Goal: Task Accomplishment & Management: Manage account settings

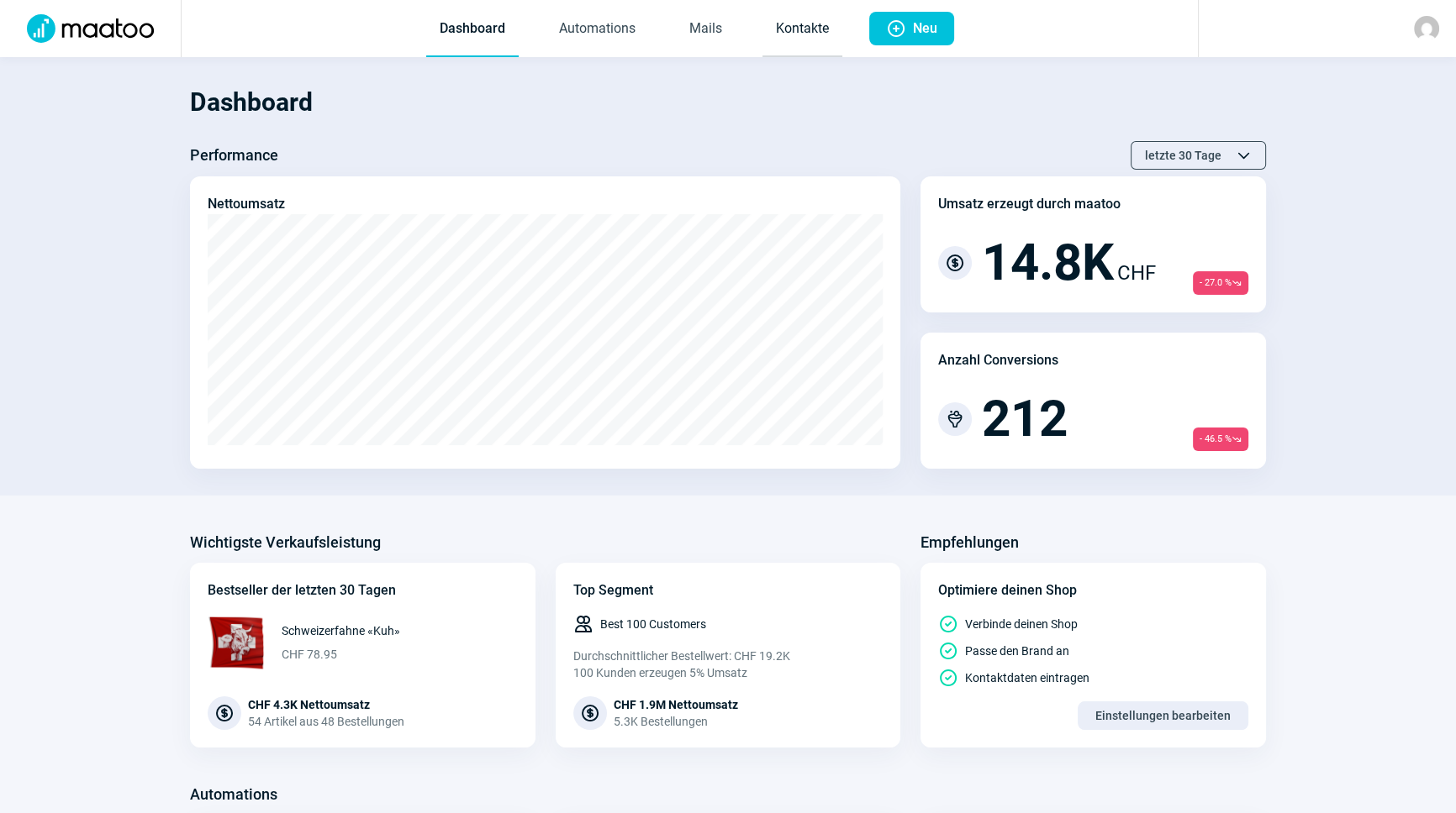
click at [791, 23] on link "Kontakte" at bounding box center [802, 29] width 80 height 55
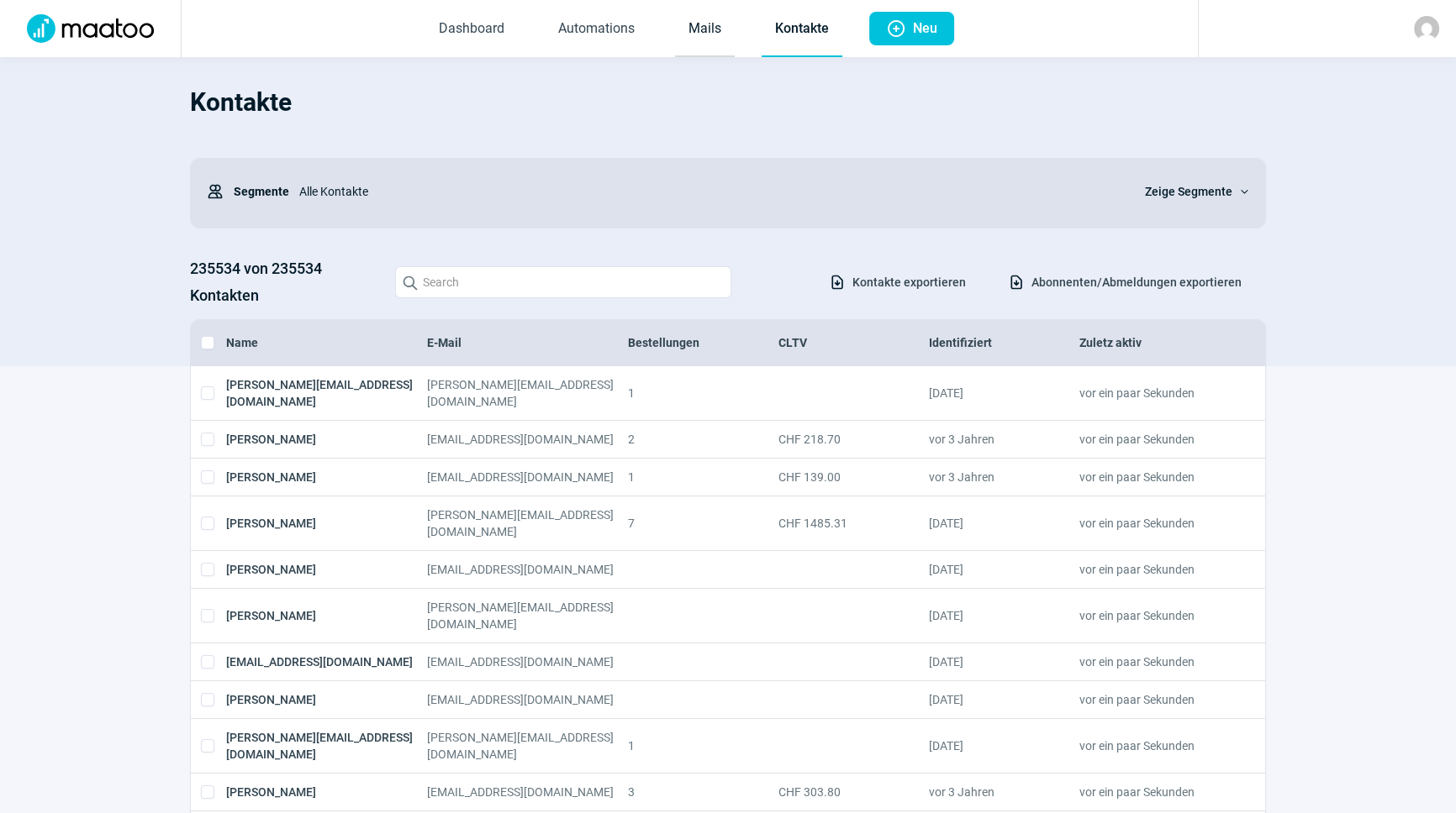
click at [714, 20] on link "Mails" at bounding box center [705, 29] width 59 height 55
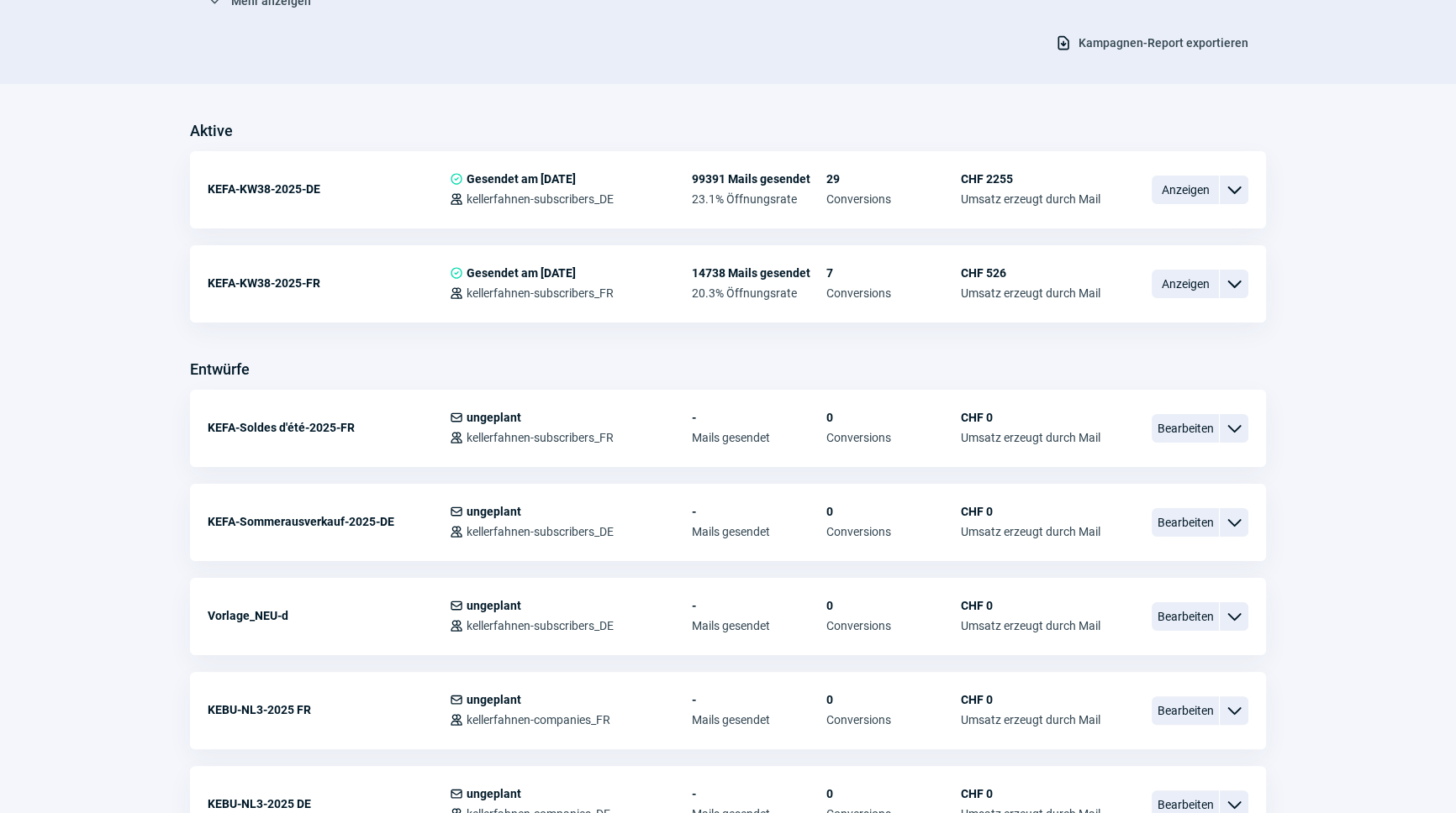
scroll to position [381, 0]
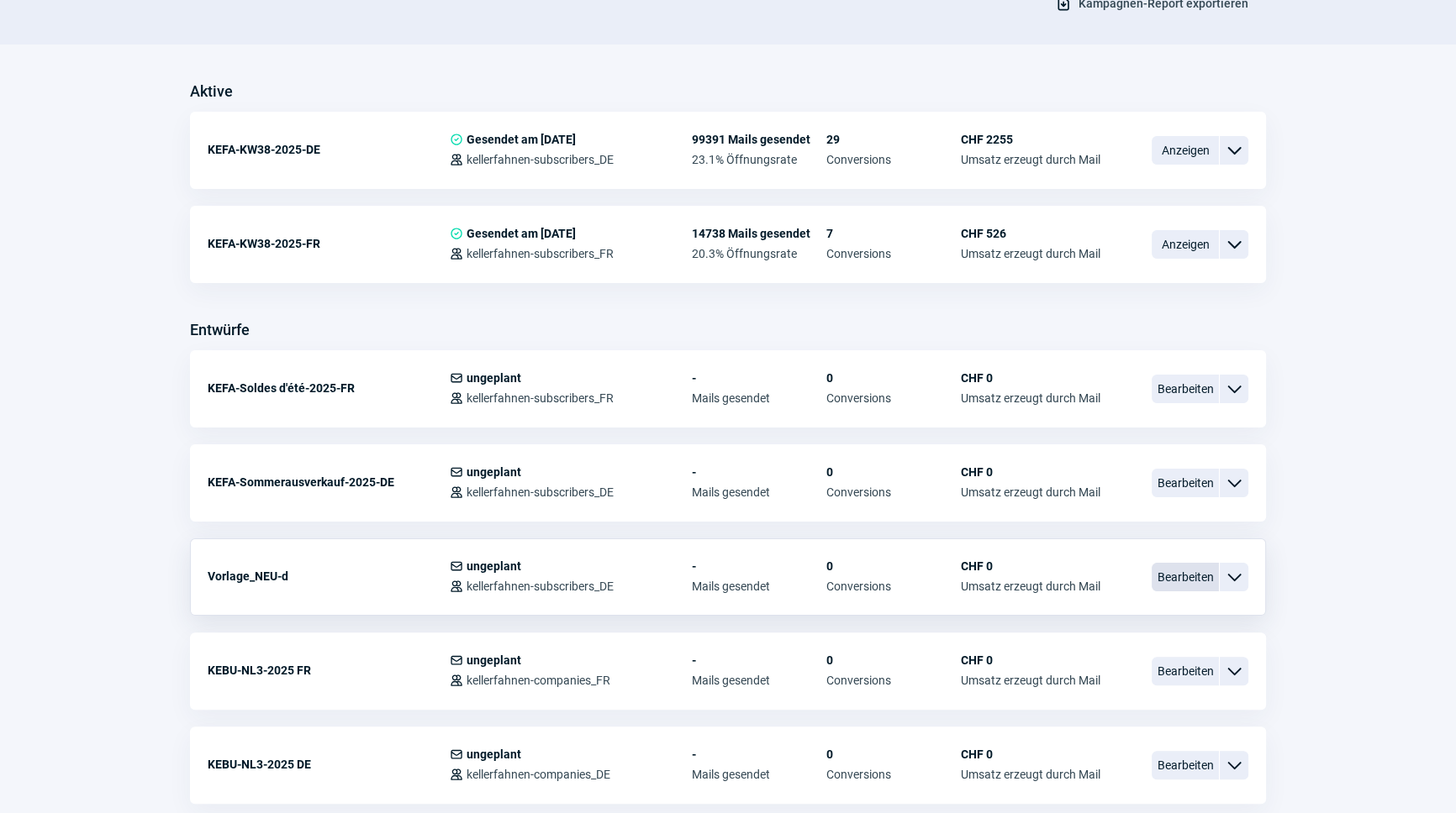
click at [1192, 583] on span "Bearbeiten" at bounding box center [1185, 578] width 67 height 29
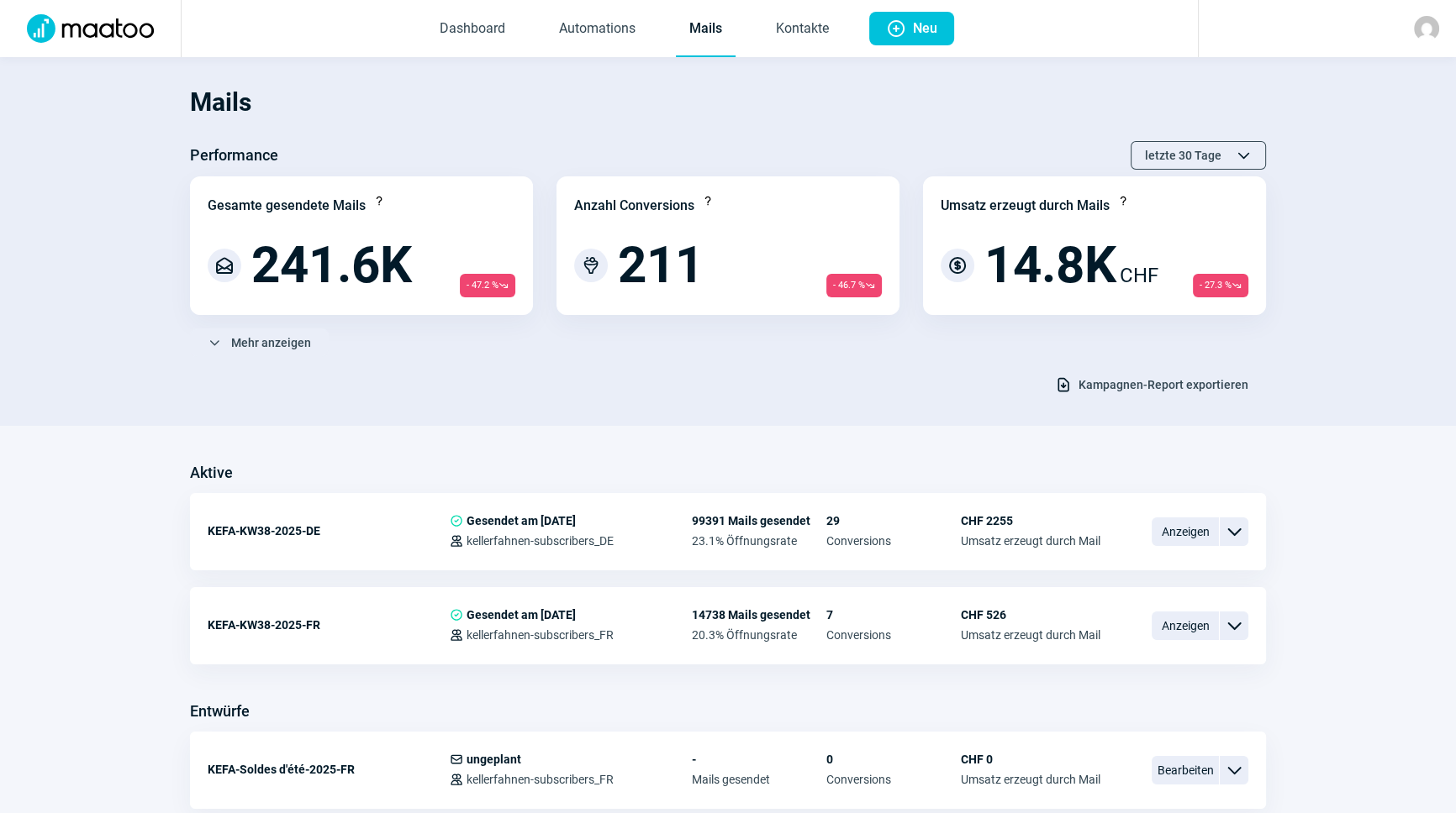
scroll to position [381, 0]
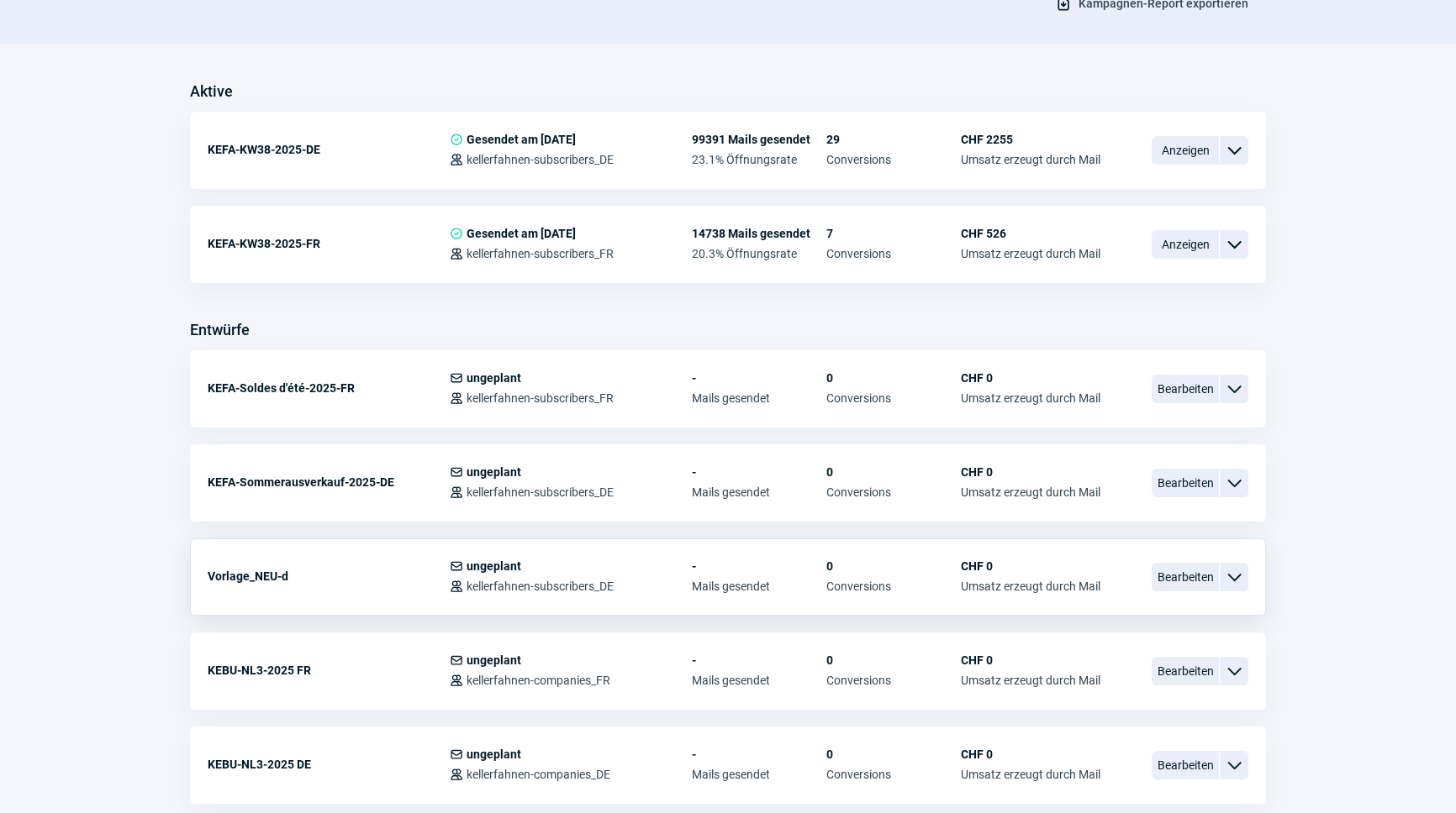
click at [1236, 576] on span "ChevronDown icon" at bounding box center [1234, 577] width 20 height 20
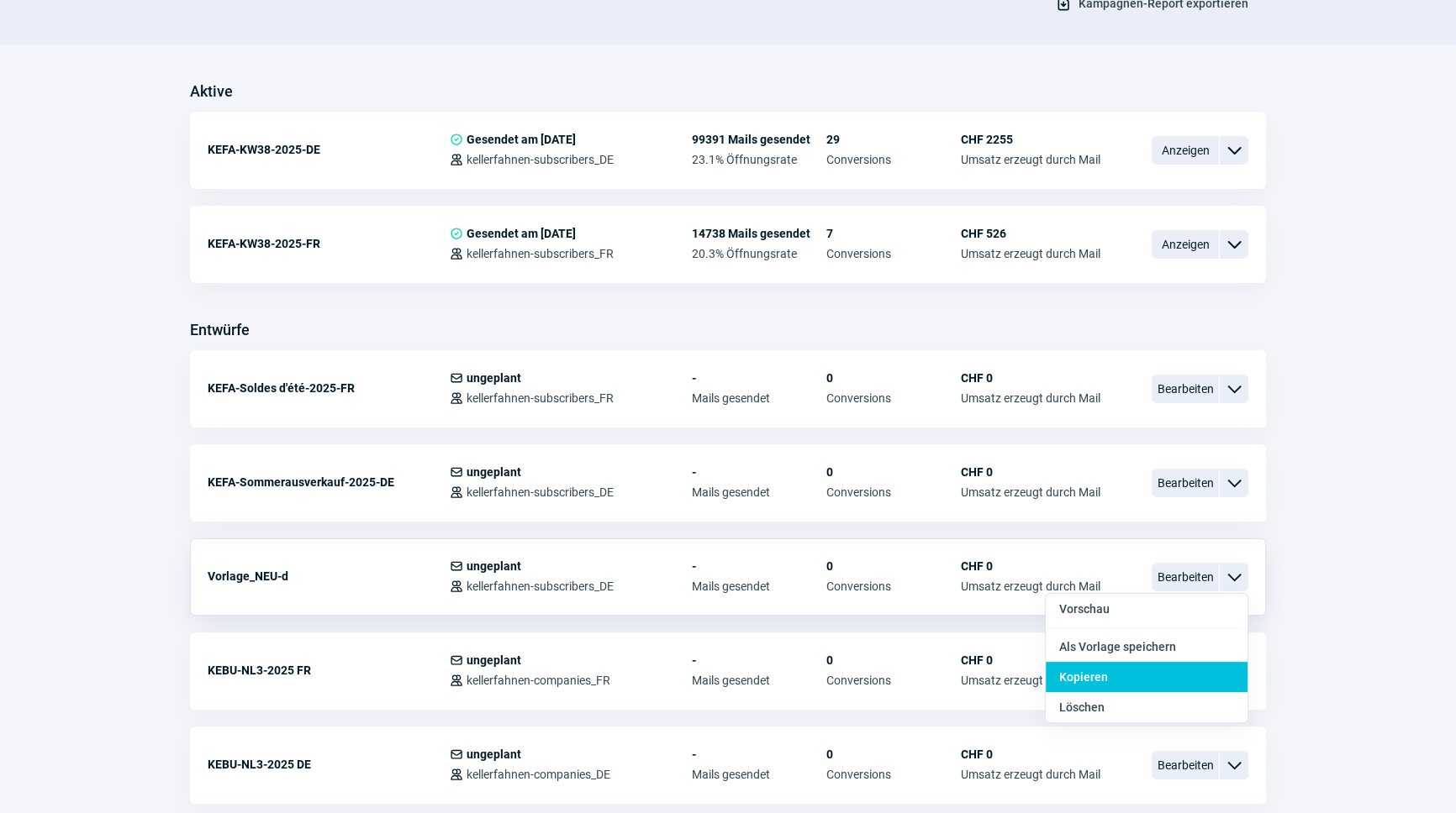
click at [1142, 676] on div "Kopieren" at bounding box center [1146, 677] width 201 height 31
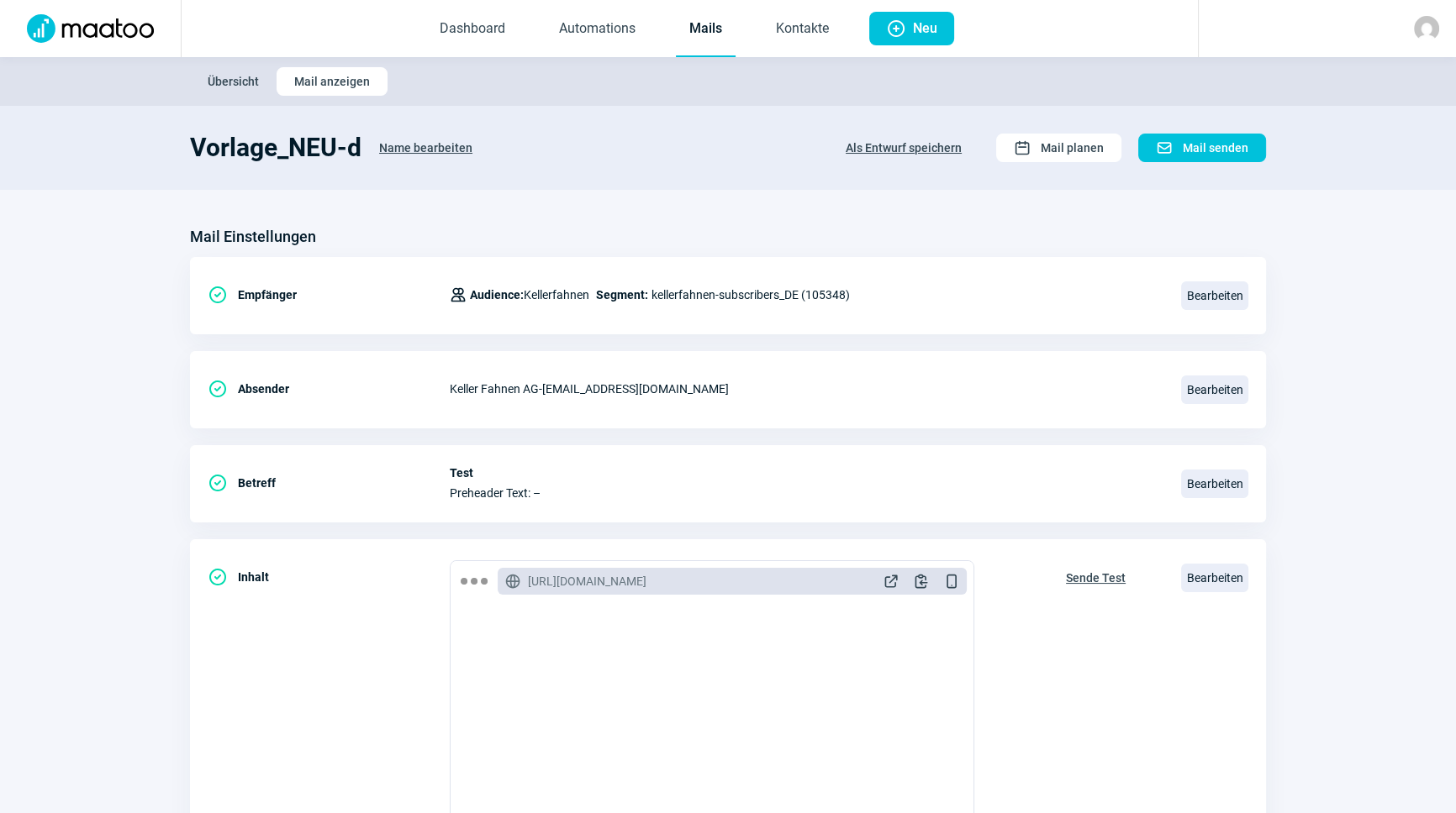
click at [408, 144] on span "Name bearbeiten" at bounding box center [426, 148] width 93 height 27
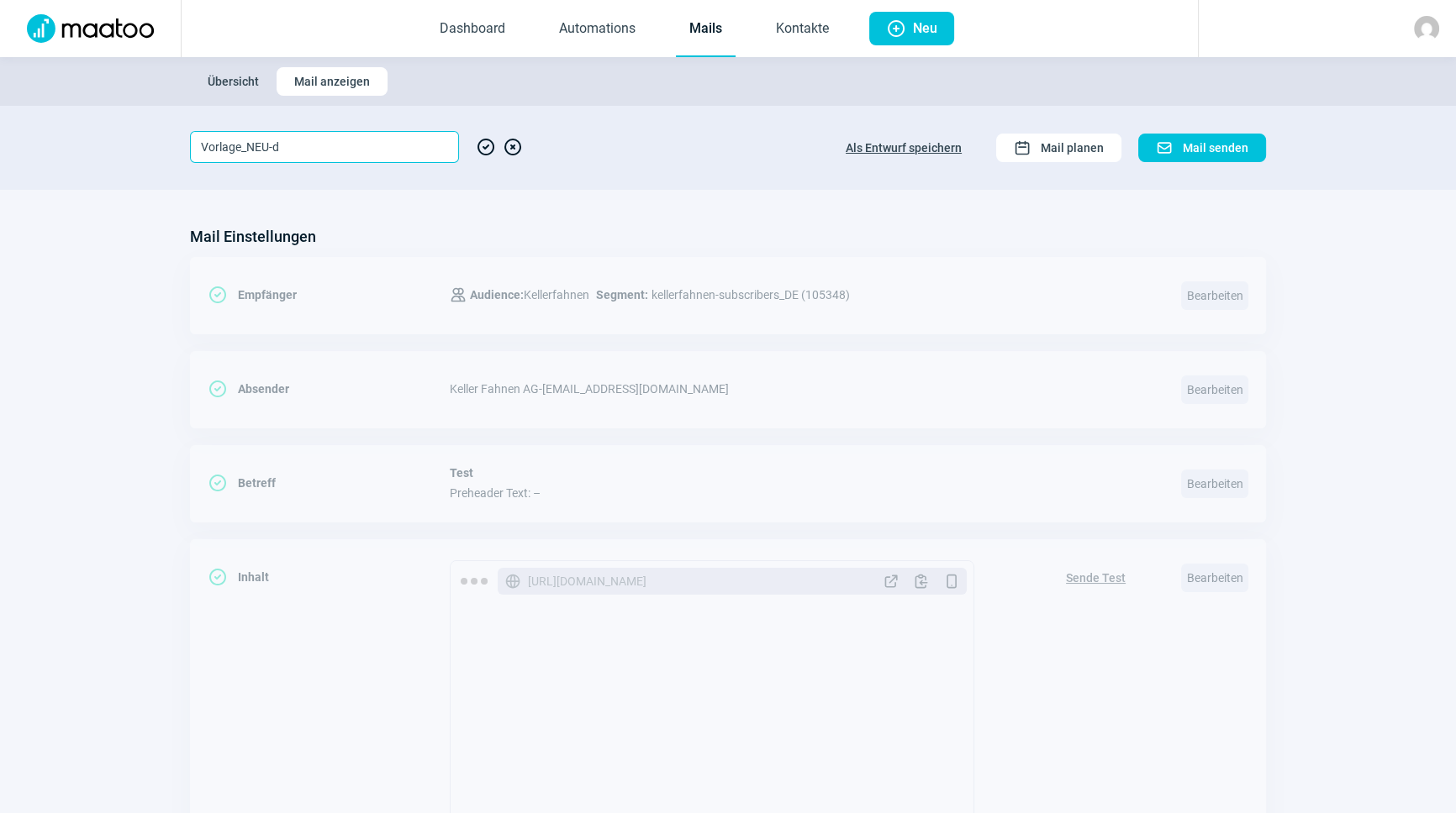
click at [395, 147] on input "Vorlage_NEU-d" at bounding box center [324, 147] width 269 height 32
drag, startPoint x: 395, startPoint y: 147, endPoint x: 20, endPoint y: 155, distance: 375.1
click at [20, 155] on section "Vorlage_NEU-d CheckCircle icon XCircle icon Als Entwurf speichern Calendar icon…" at bounding box center [728, 148] width 1456 height 84
type input "KEFA-NL41"
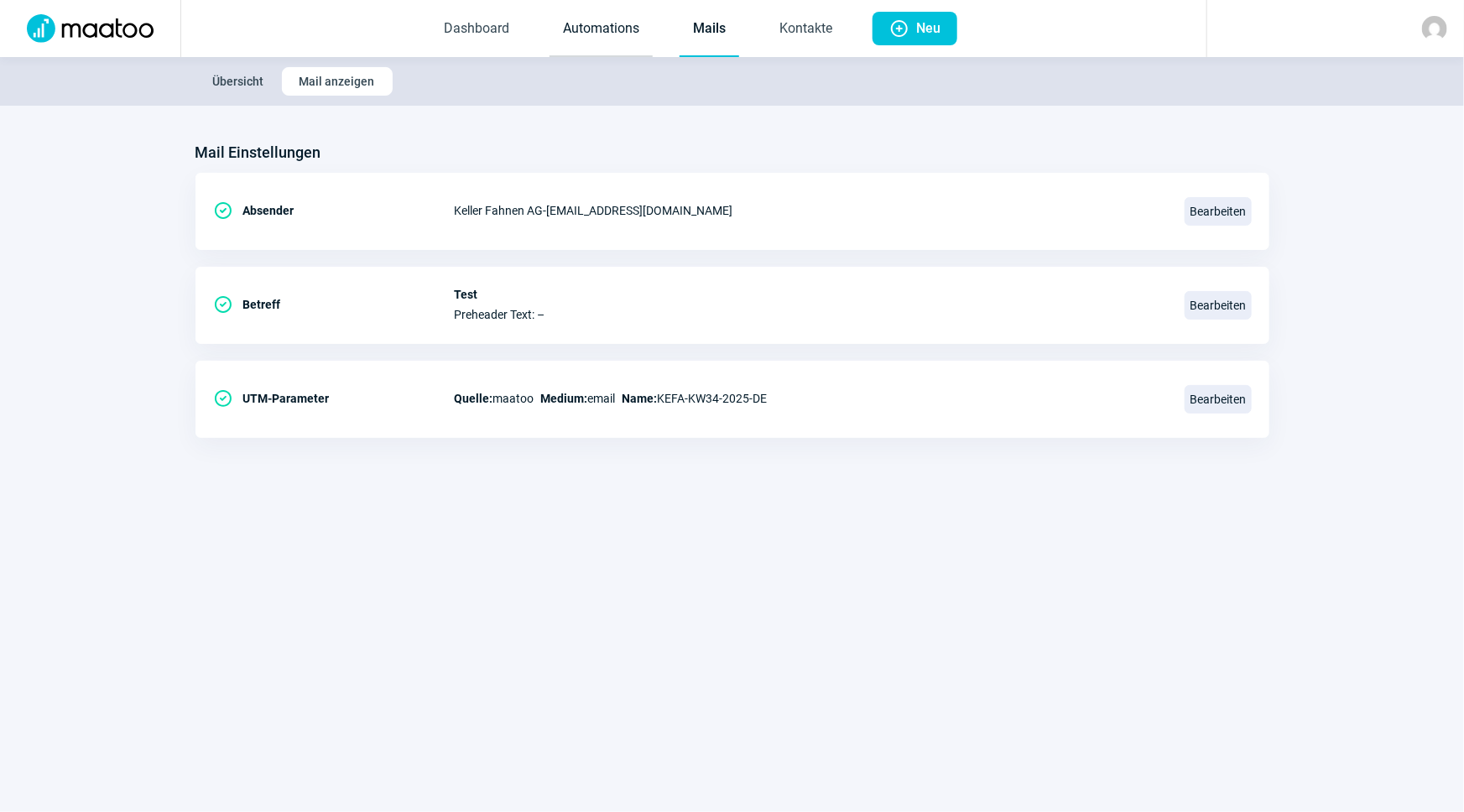
click at [618, 25] on link "Automations" at bounding box center [602, 29] width 104 height 55
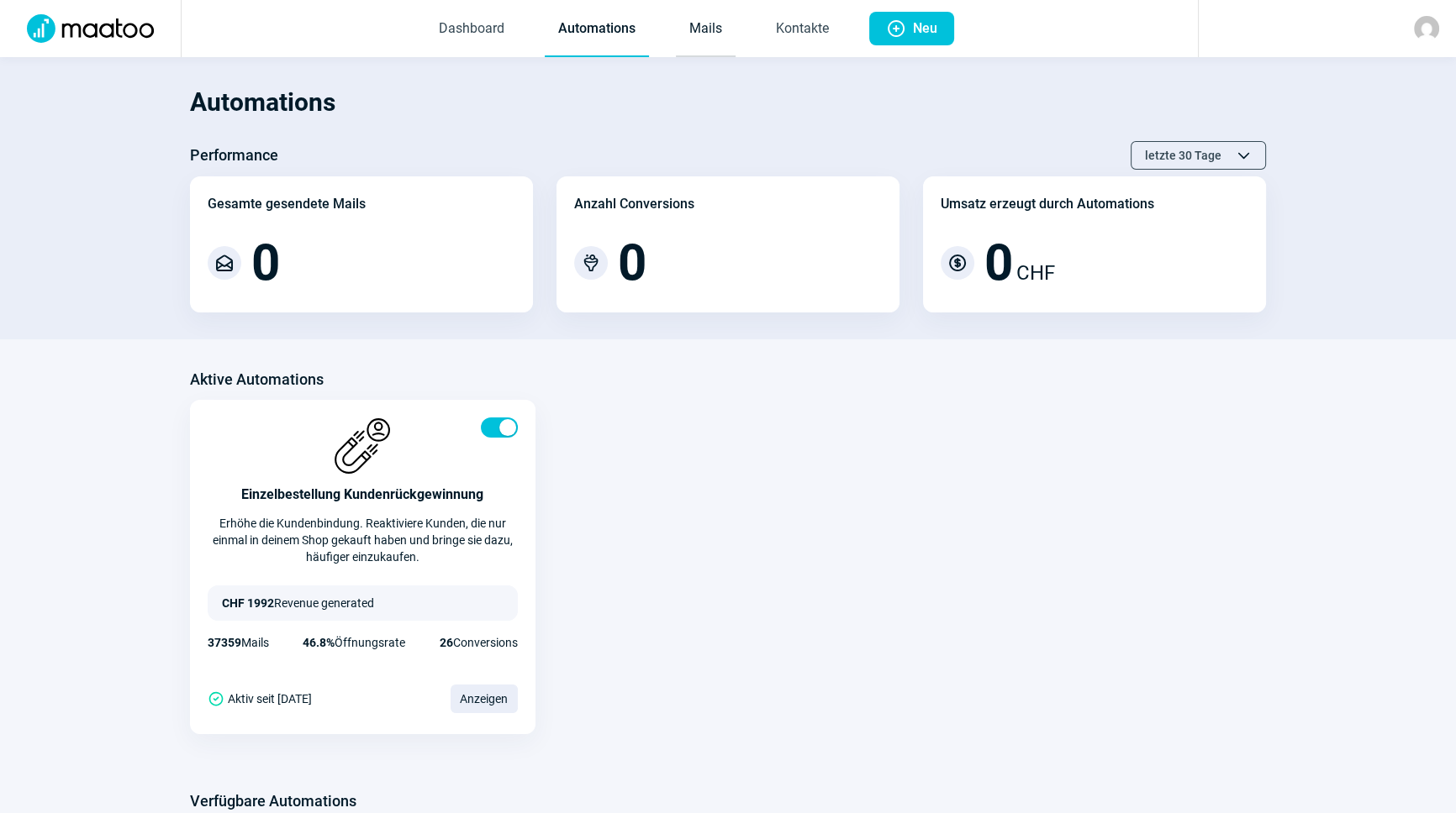
click at [711, 33] on link "Mails" at bounding box center [705, 29] width 59 height 55
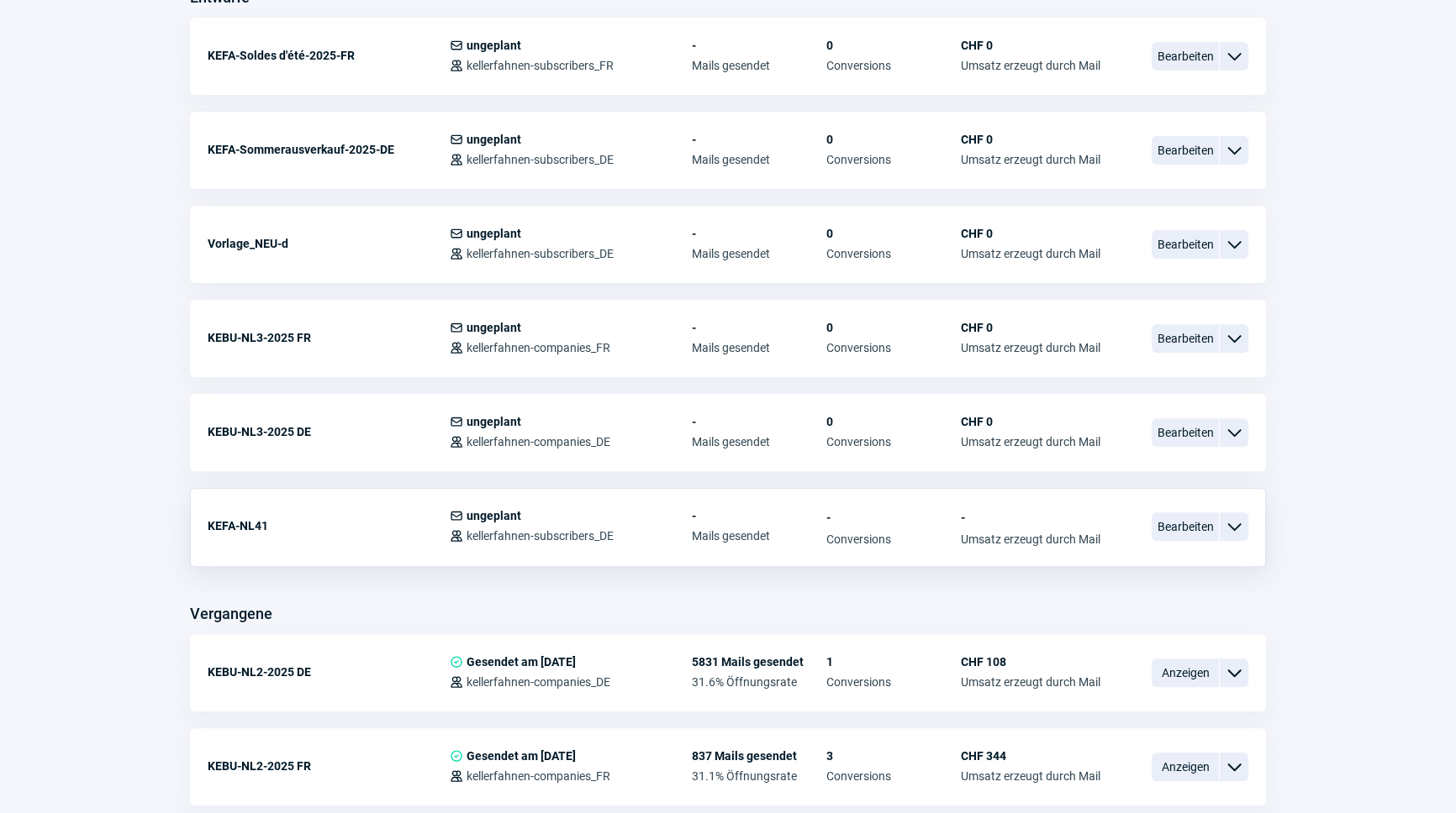
scroll to position [687, 0]
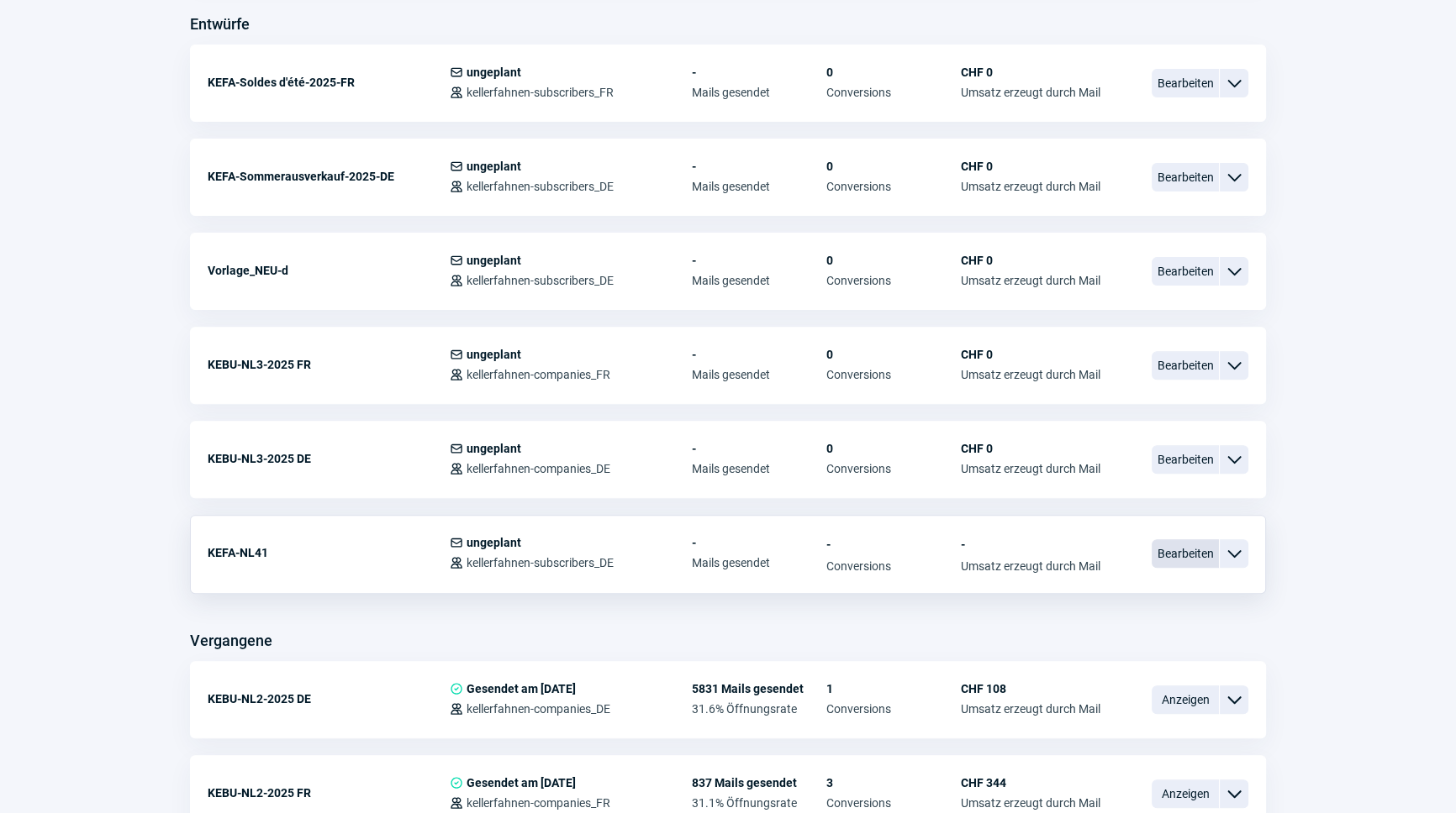
click at [1194, 552] on span "Bearbeiten" at bounding box center [1185, 554] width 67 height 29
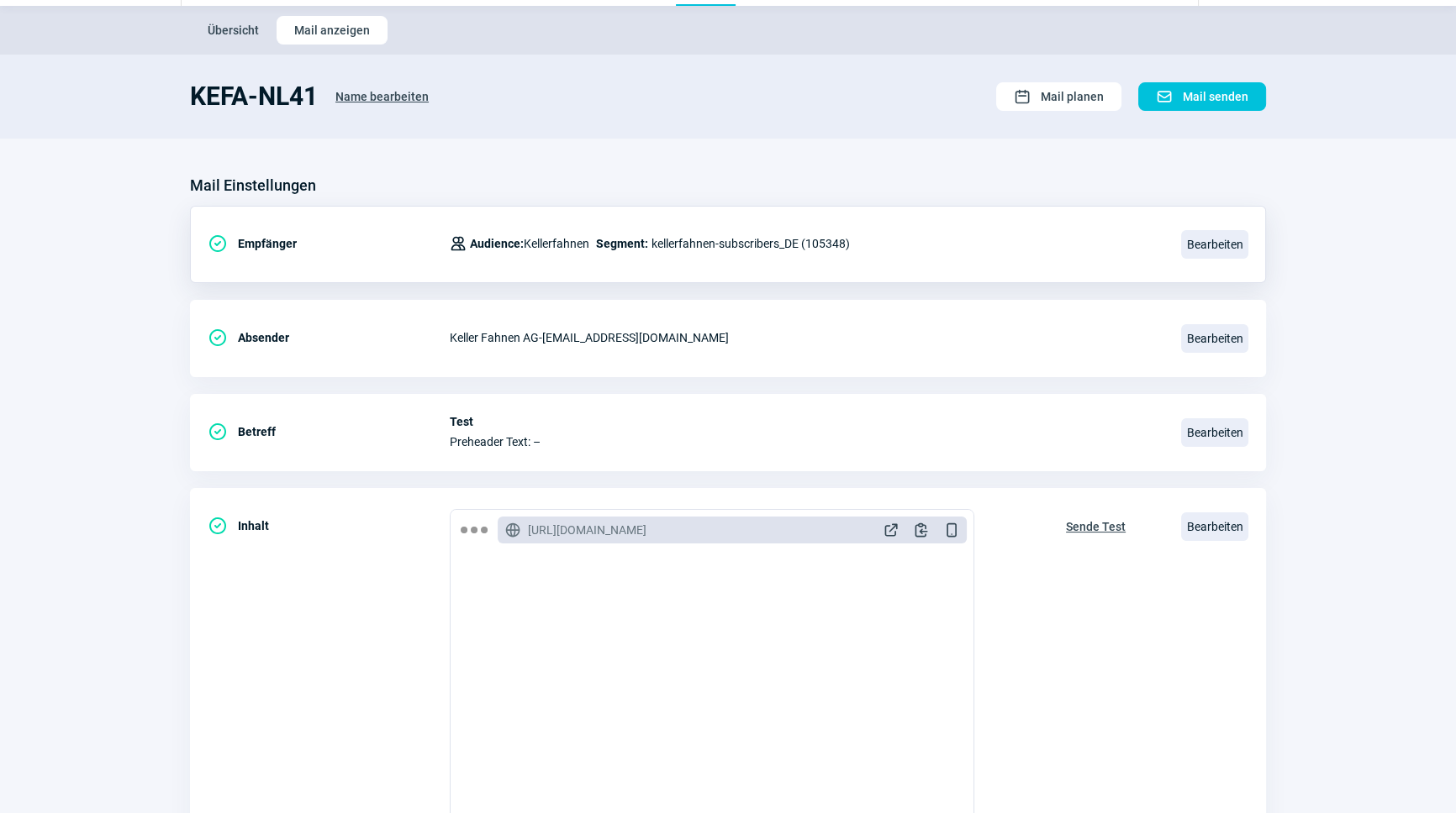
scroll to position [76, 0]
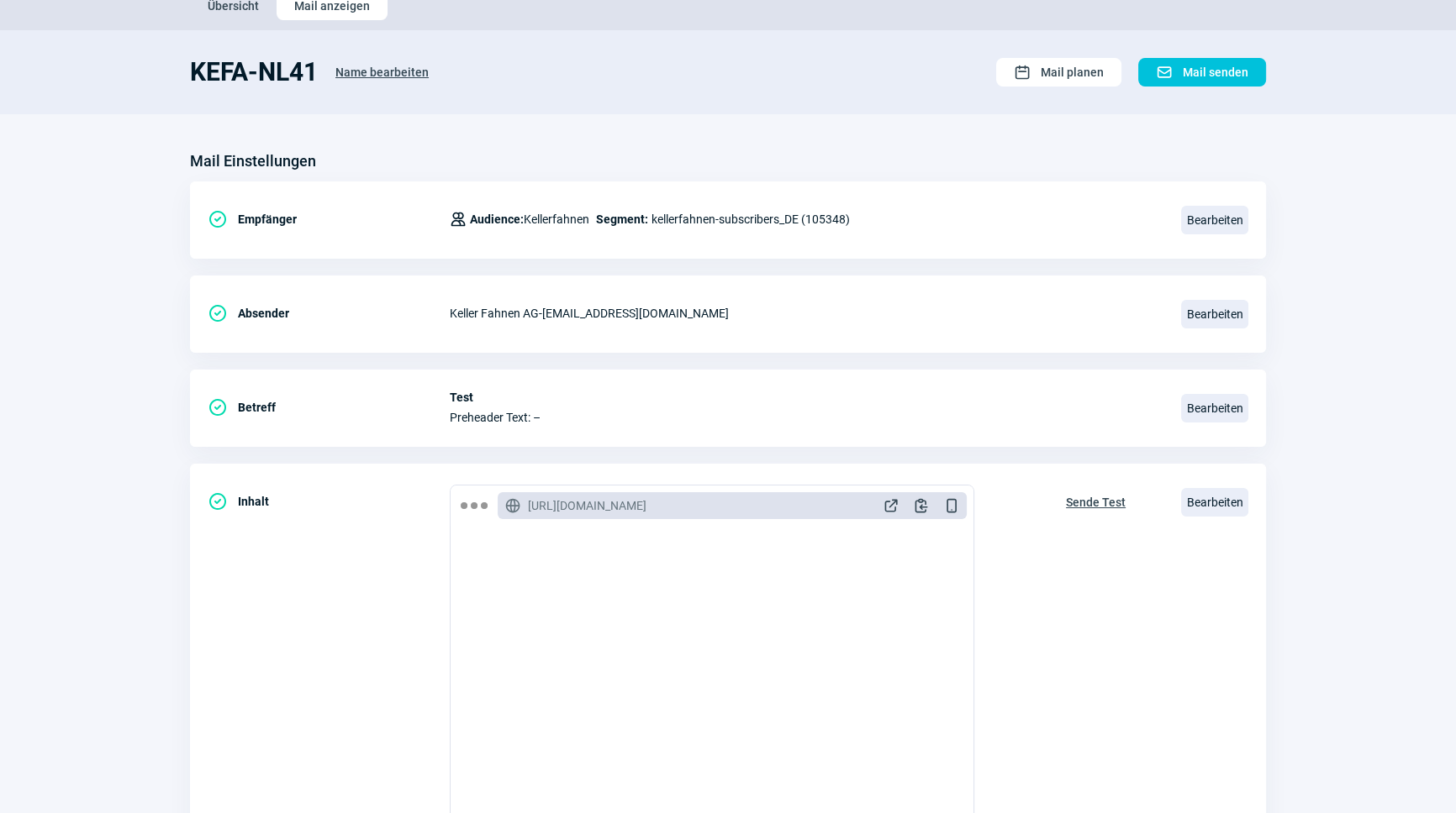
click at [387, 76] on span "Name bearbeiten" at bounding box center [382, 72] width 93 height 27
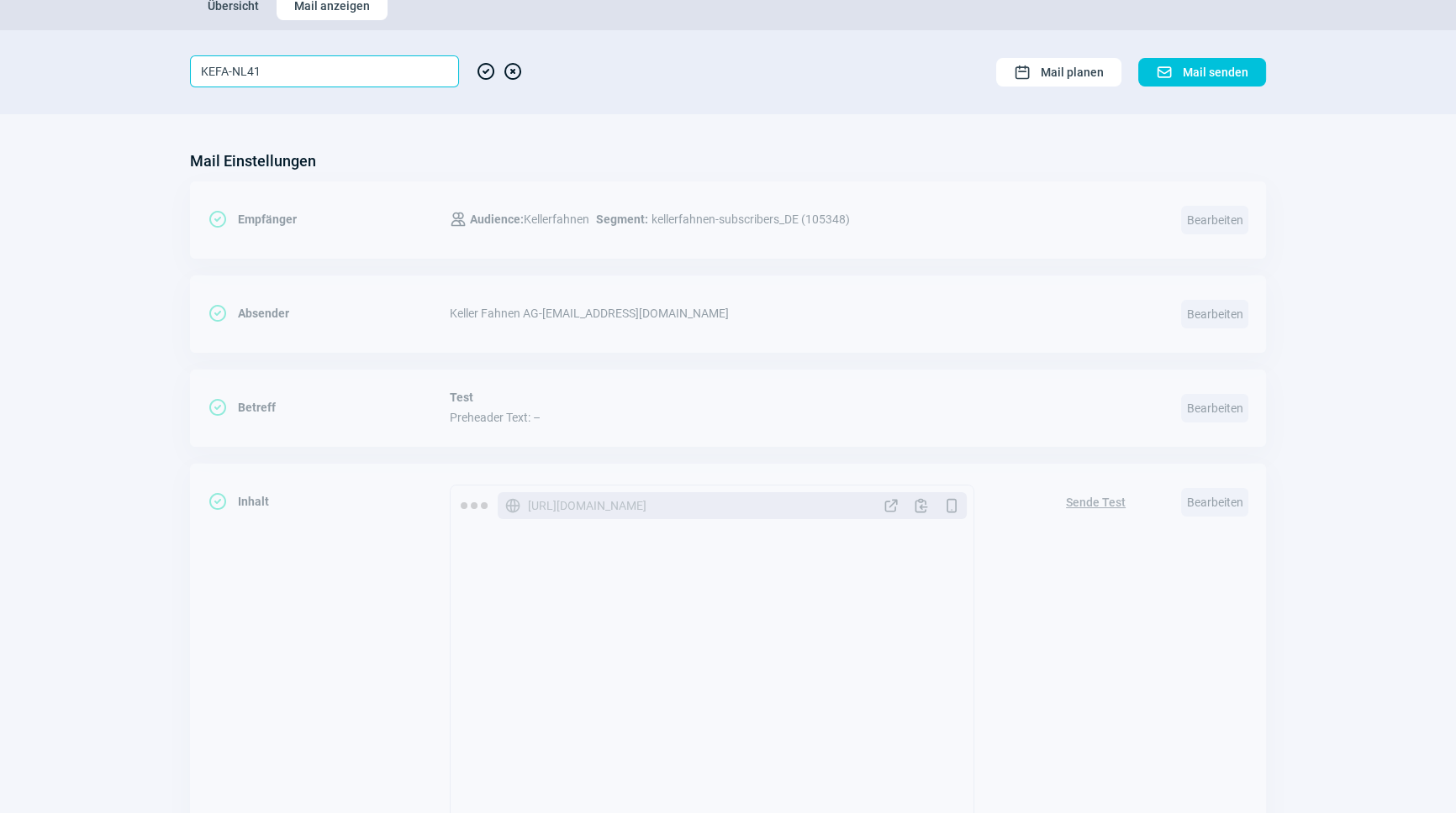
click at [388, 76] on input "KEFA-NL41" at bounding box center [324, 71] width 269 height 32
click at [388, 75] on input "KEFA-NL41" at bounding box center [324, 71] width 269 height 32
type input "KEFA-NL41-2025-DE"
click at [488, 67] on span "CheckCircle icon" at bounding box center [486, 71] width 20 height 32
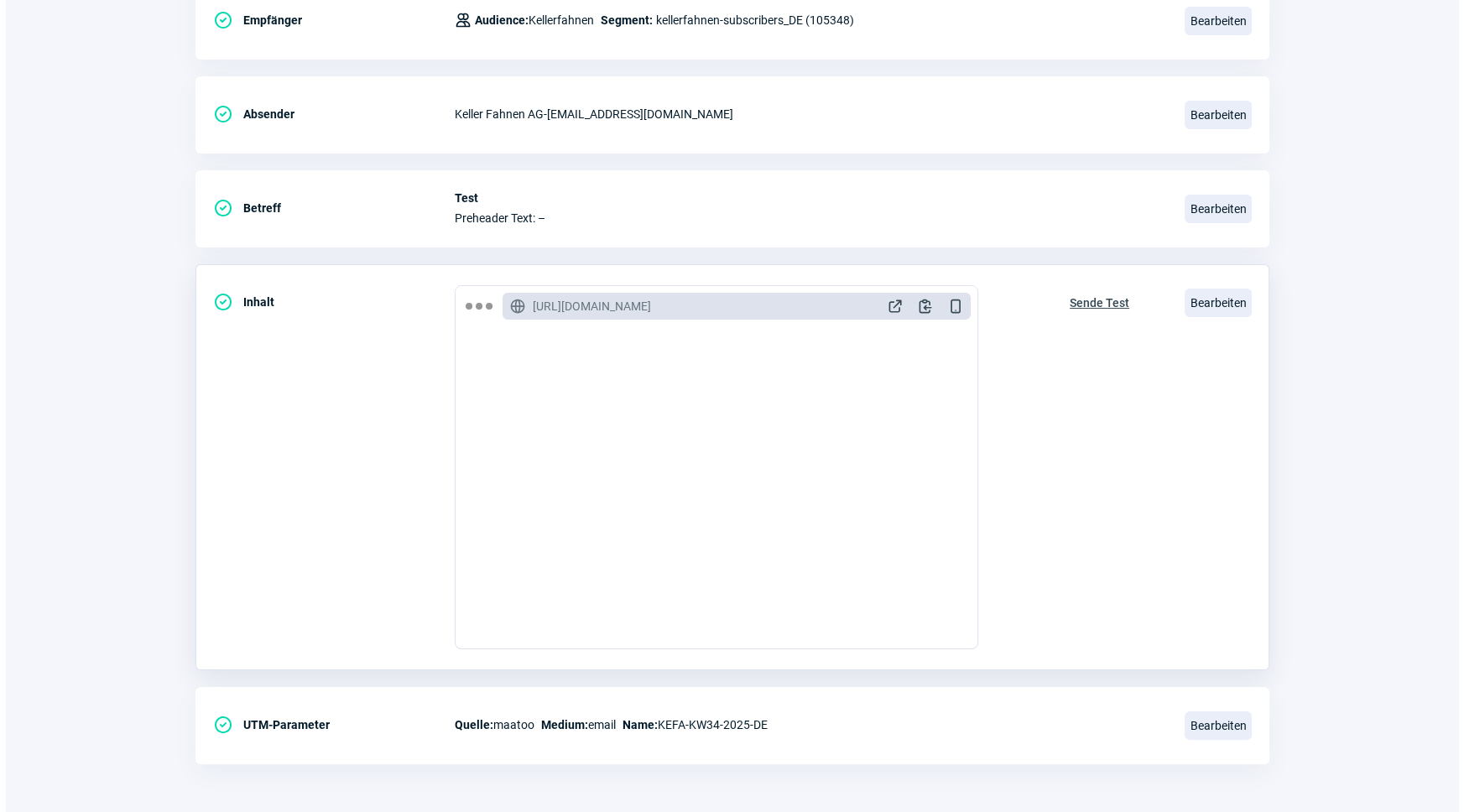
scroll to position [0, 0]
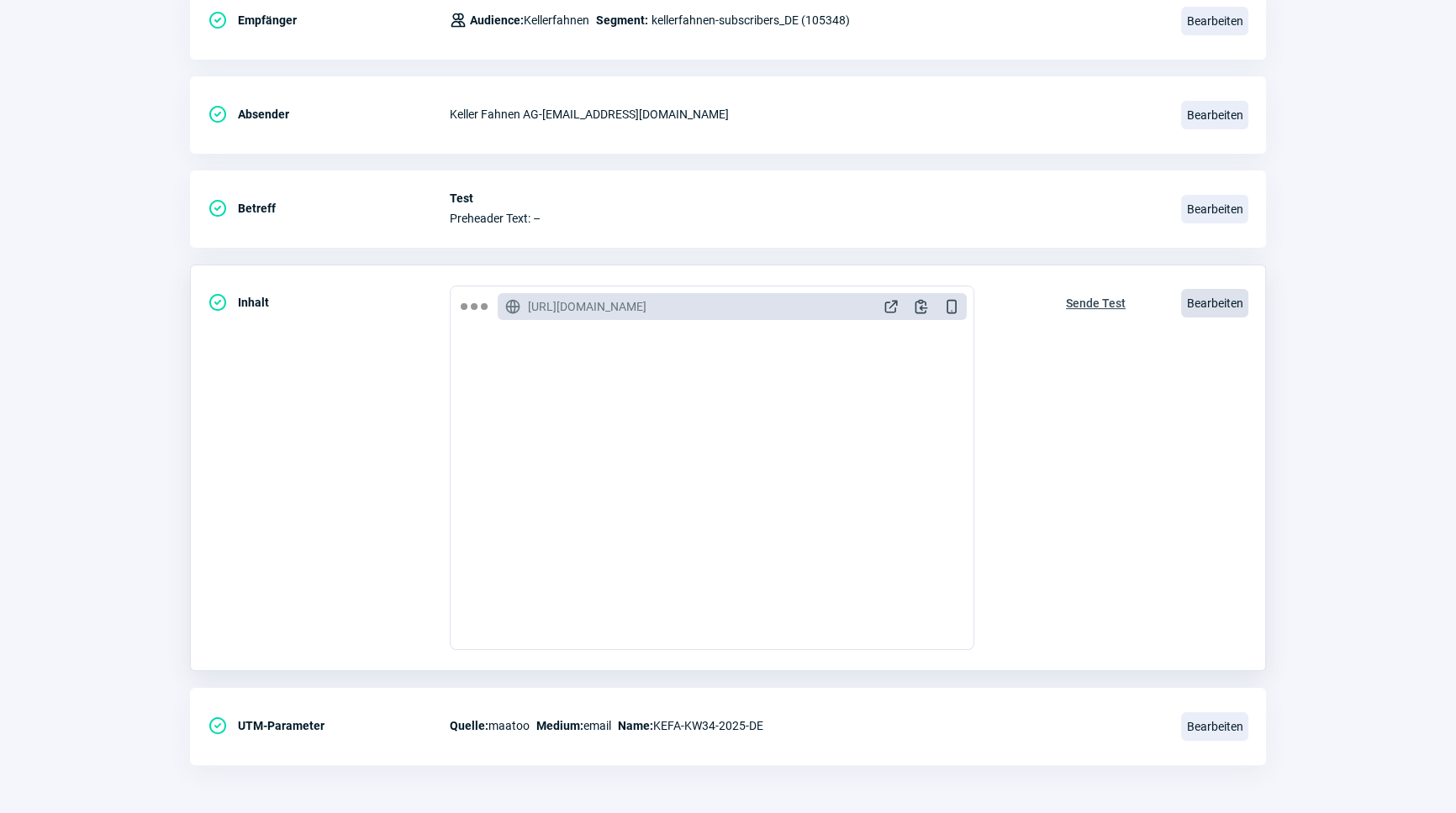
click at [1216, 301] on span "Bearbeiten" at bounding box center [1214, 303] width 67 height 29
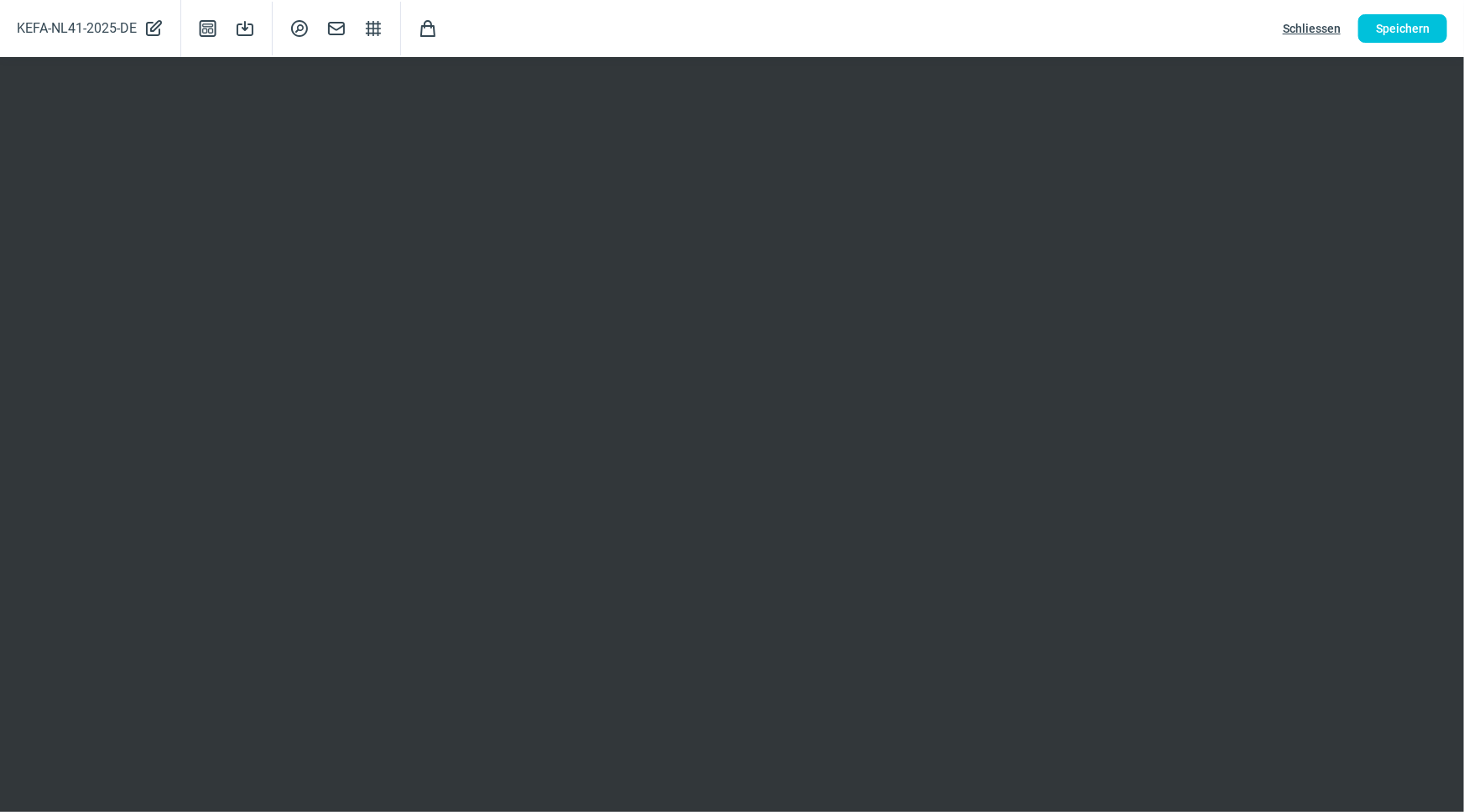
click at [1313, 33] on span "Schliessen" at bounding box center [1312, 29] width 58 height 27
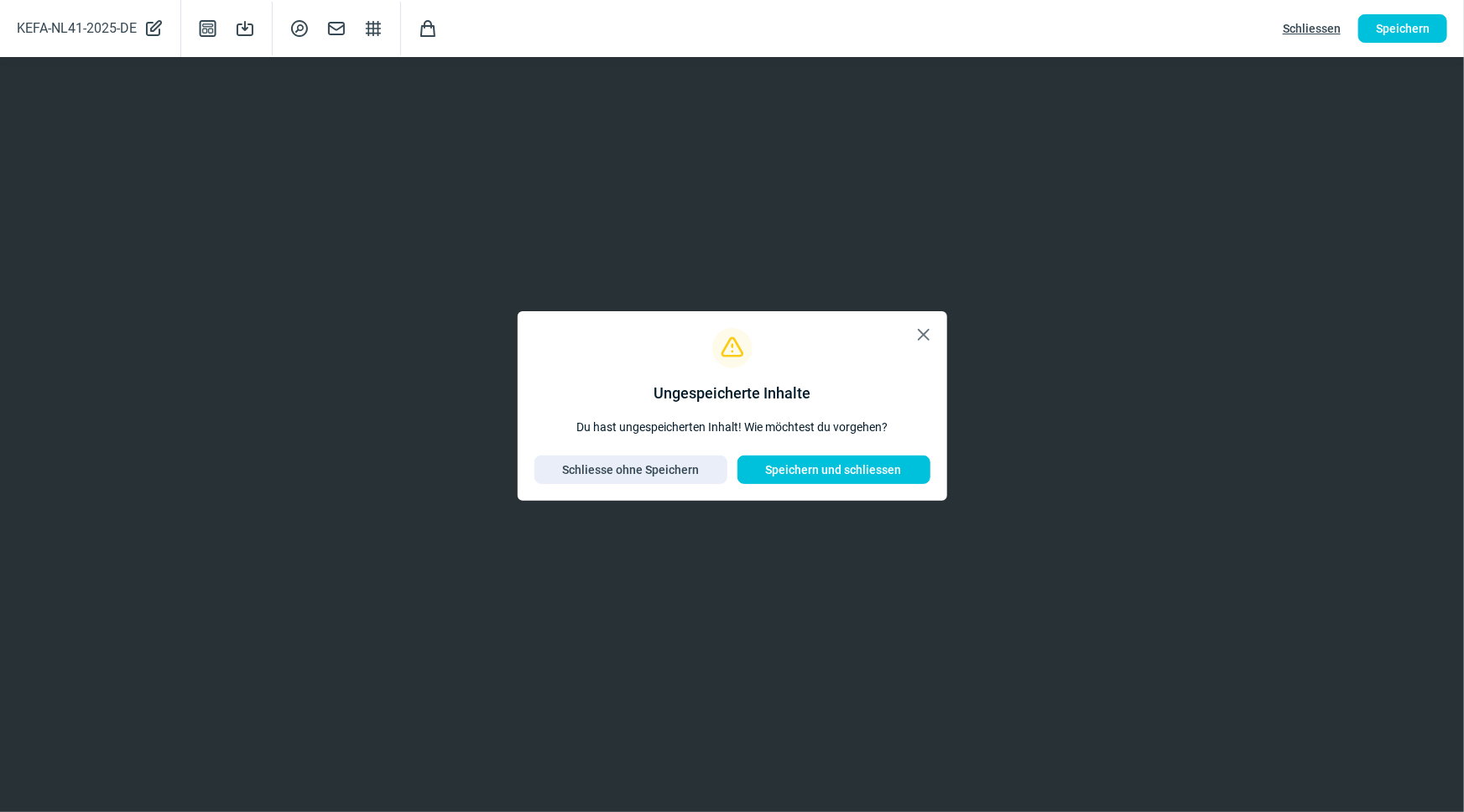
click at [916, 332] on span "X icon" at bounding box center [924, 335] width 20 height 20
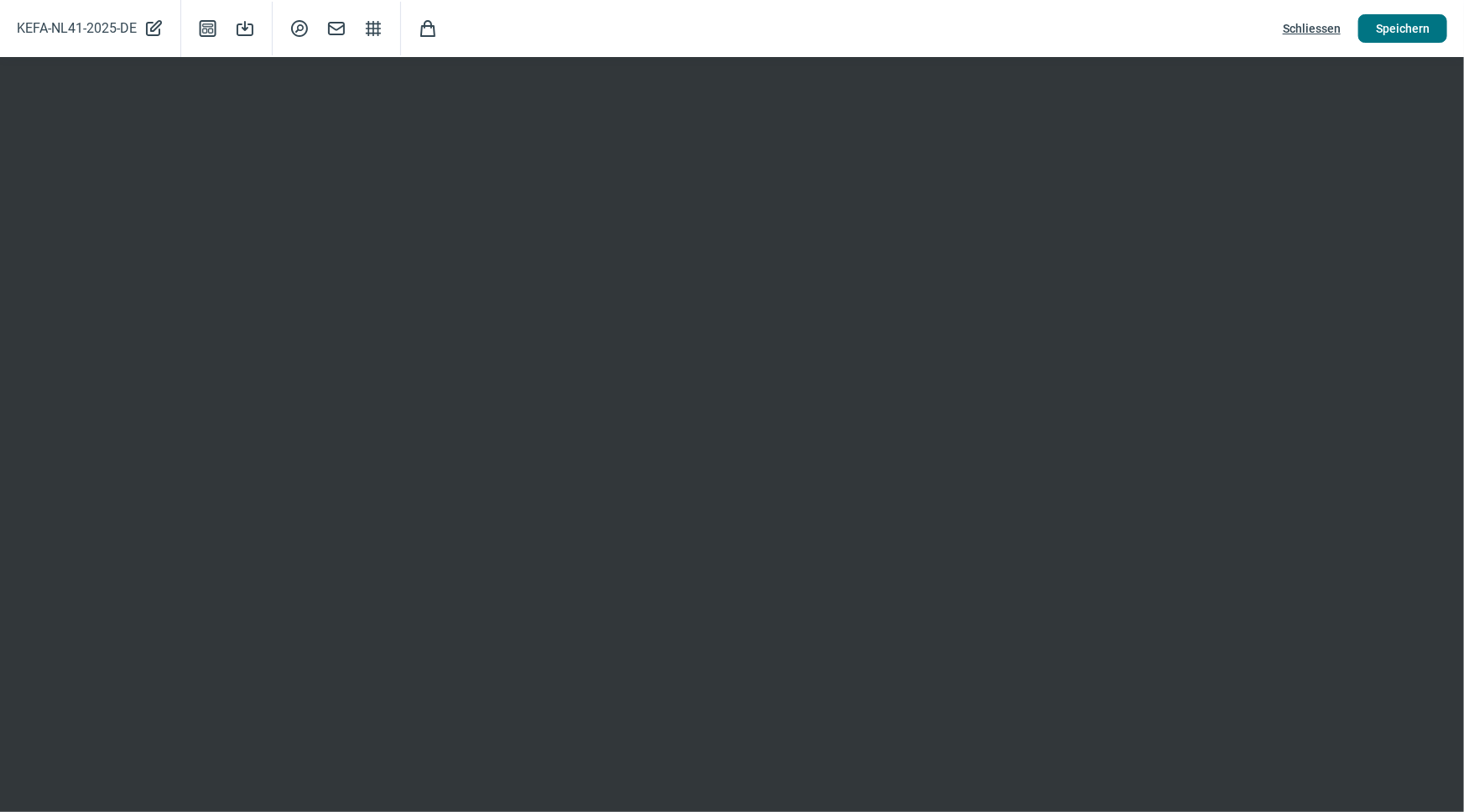
click at [1405, 30] on span "Speichern" at bounding box center [1403, 29] width 53 height 27
click at [1327, 29] on span "Schliessen" at bounding box center [1312, 29] width 58 height 27
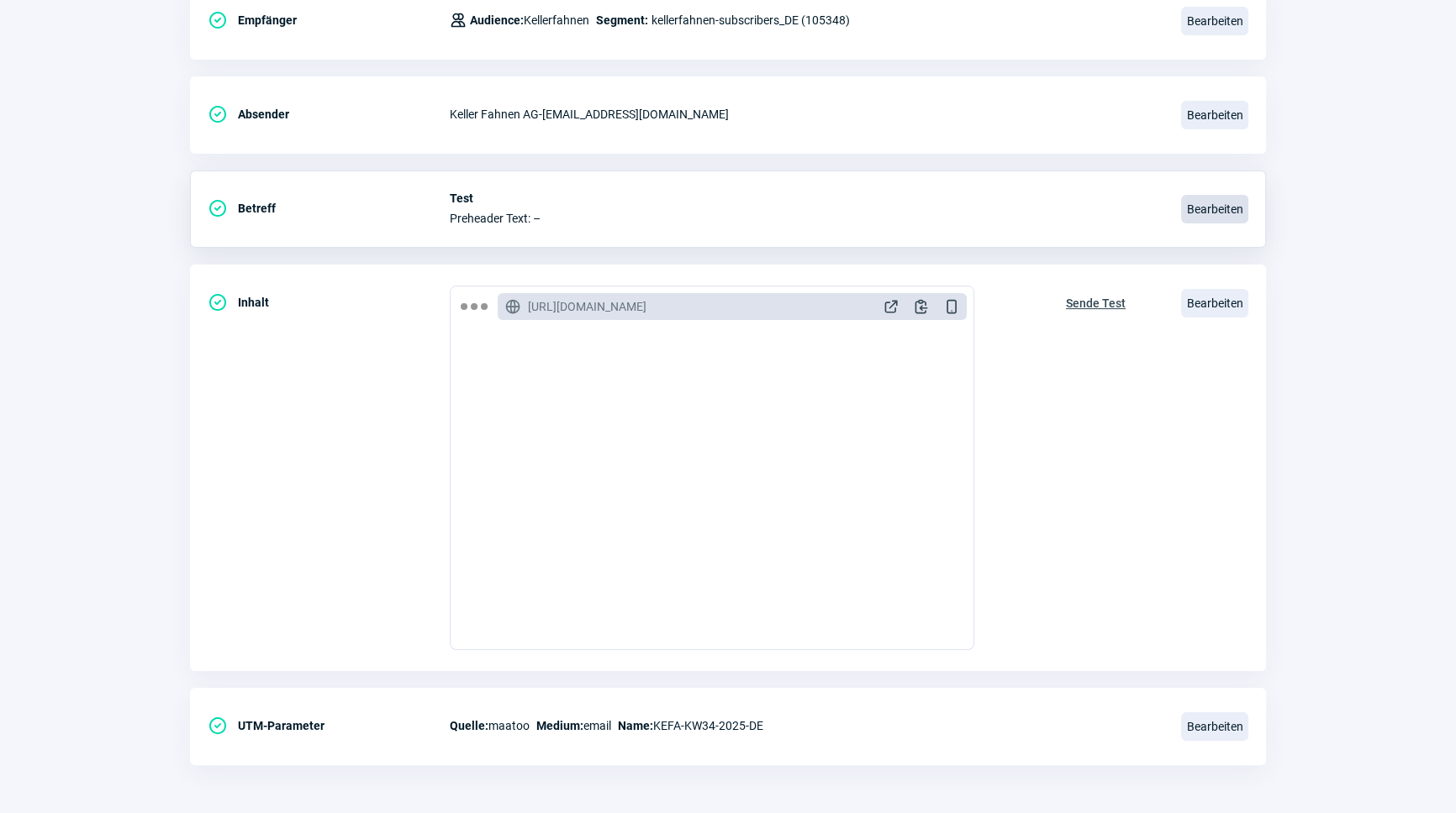
click at [1229, 209] on span "Bearbeiten" at bounding box center [1214, 209] width 67 height 29
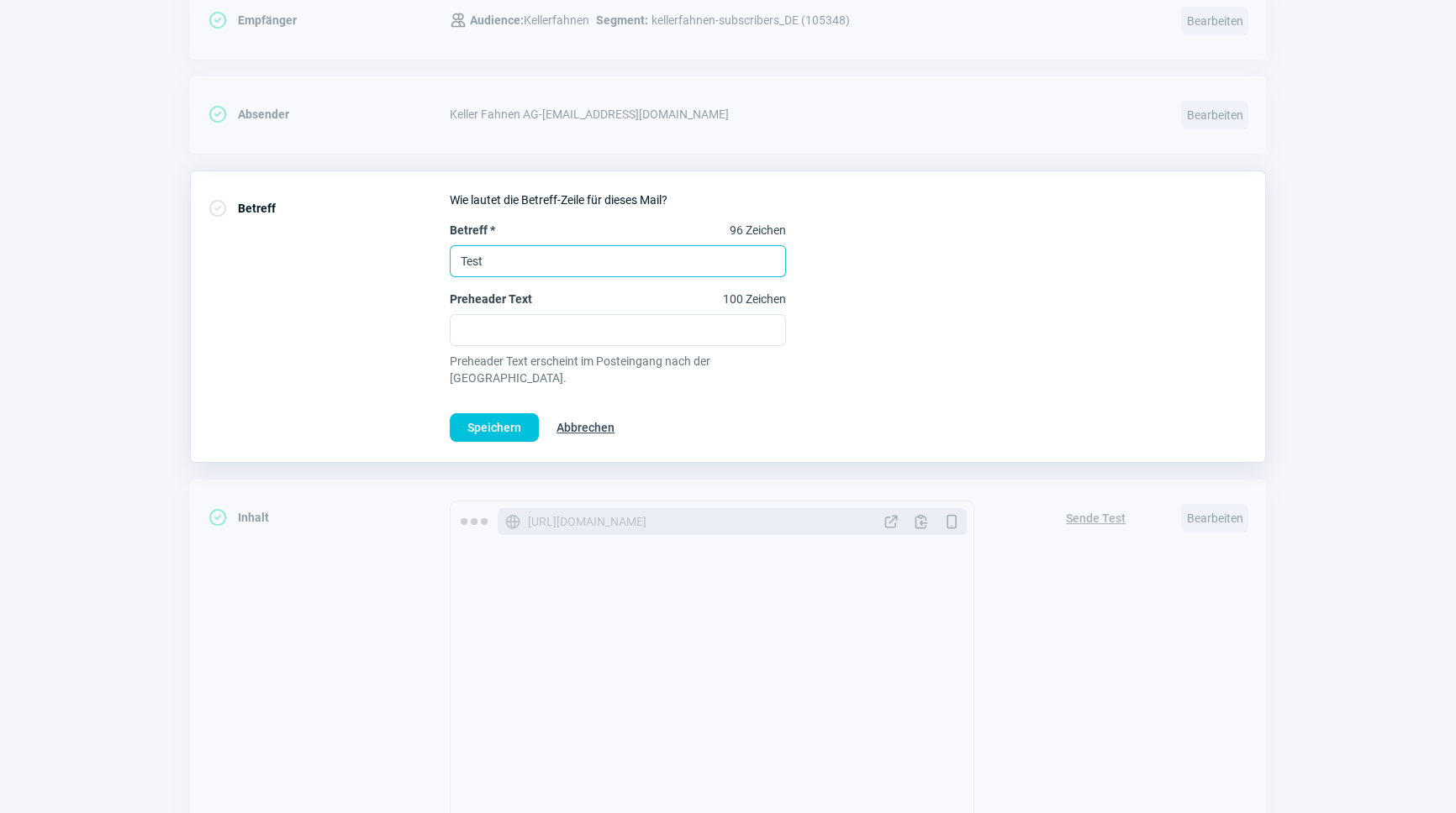
click at [504, 250] on input "Test" at bounding box center [618, 262] width 337 height 32
type input "J"
click at [504, 254] on input "Betreff * 100 Zeichen" at bounding box center [618, 262] width 337 height 32
type input "Alles für [PERSON_NAME] & Winter - jetzt profitieren!"
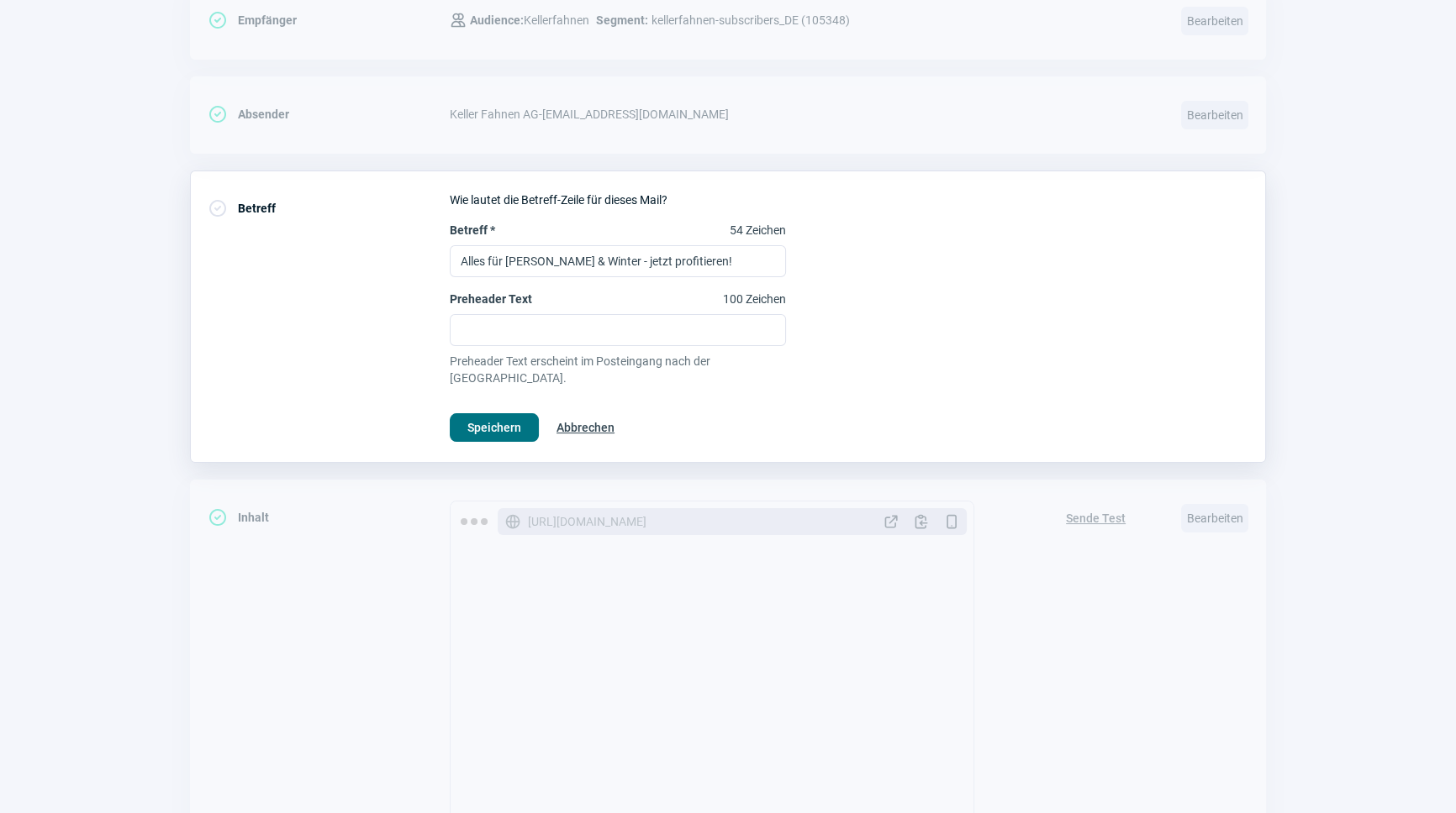
click at [492, 414] on span "Speichern" at bounding box center [494, 427] width 54 height 27
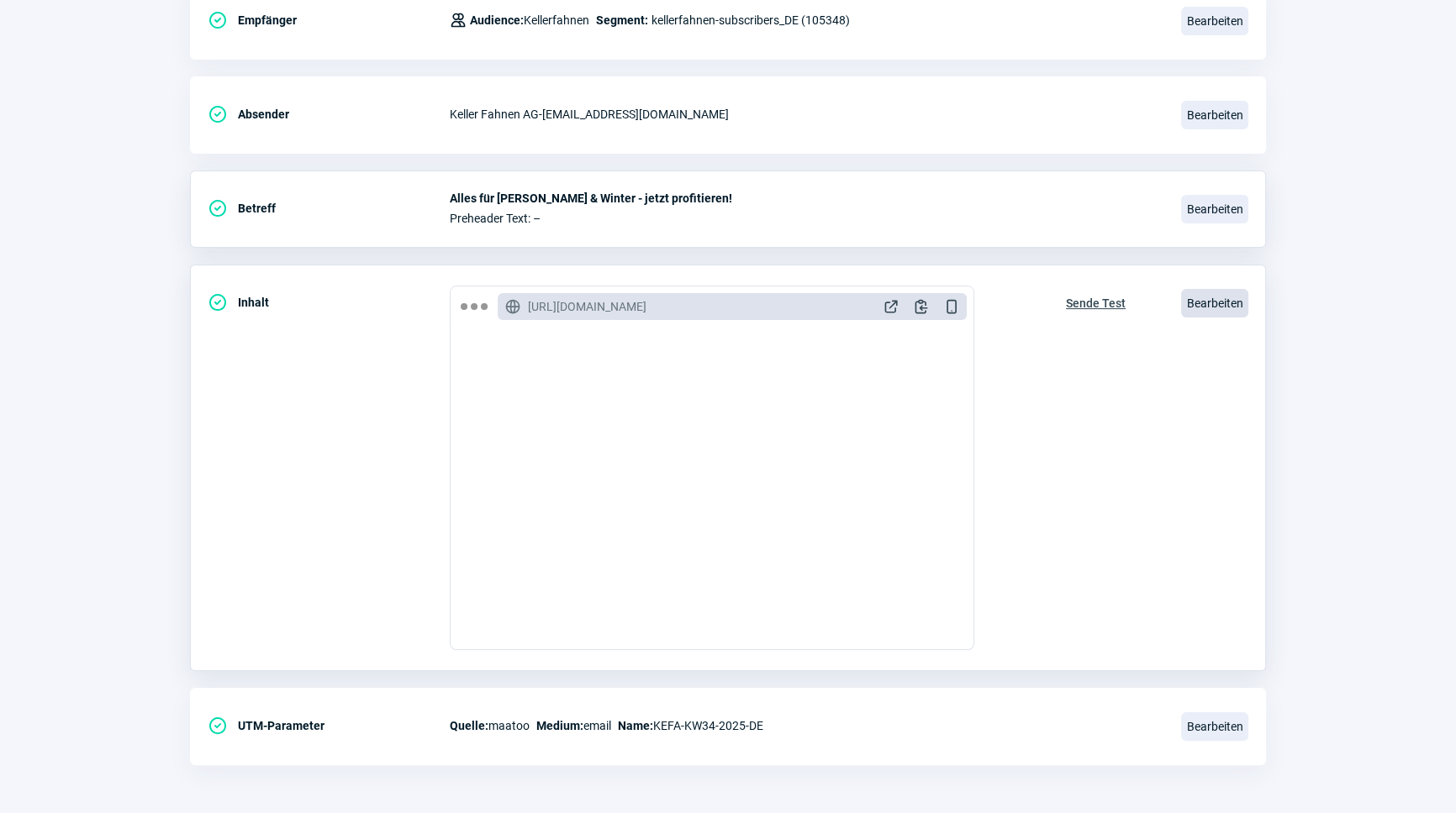
click at [1201, 296] on span "Bearbeiten" at bounding box center [1214, 303] width 67 height 29
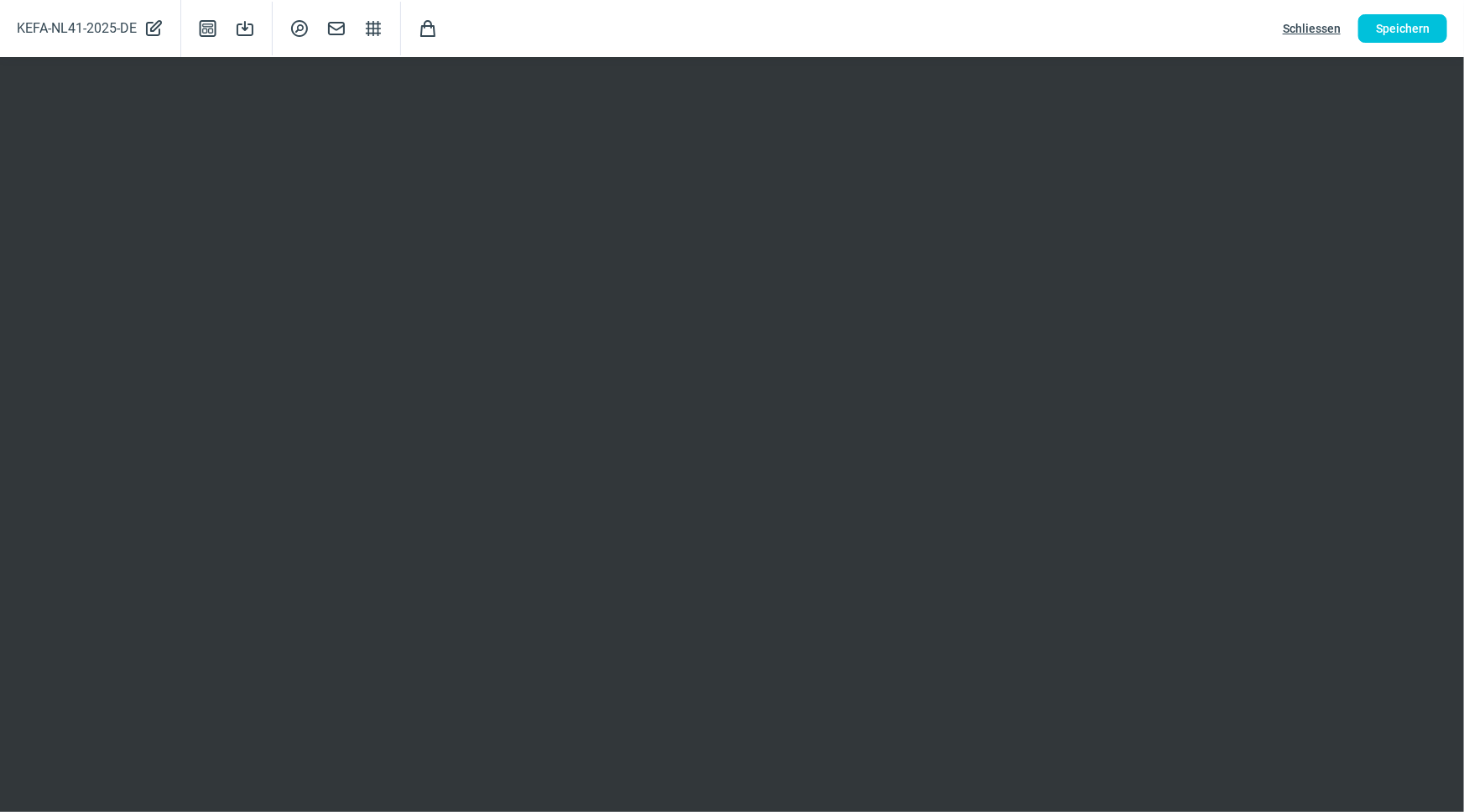
click at [1312, 32] on span "Schliessen" at bounding box center [1312, 29] width 58 height 27
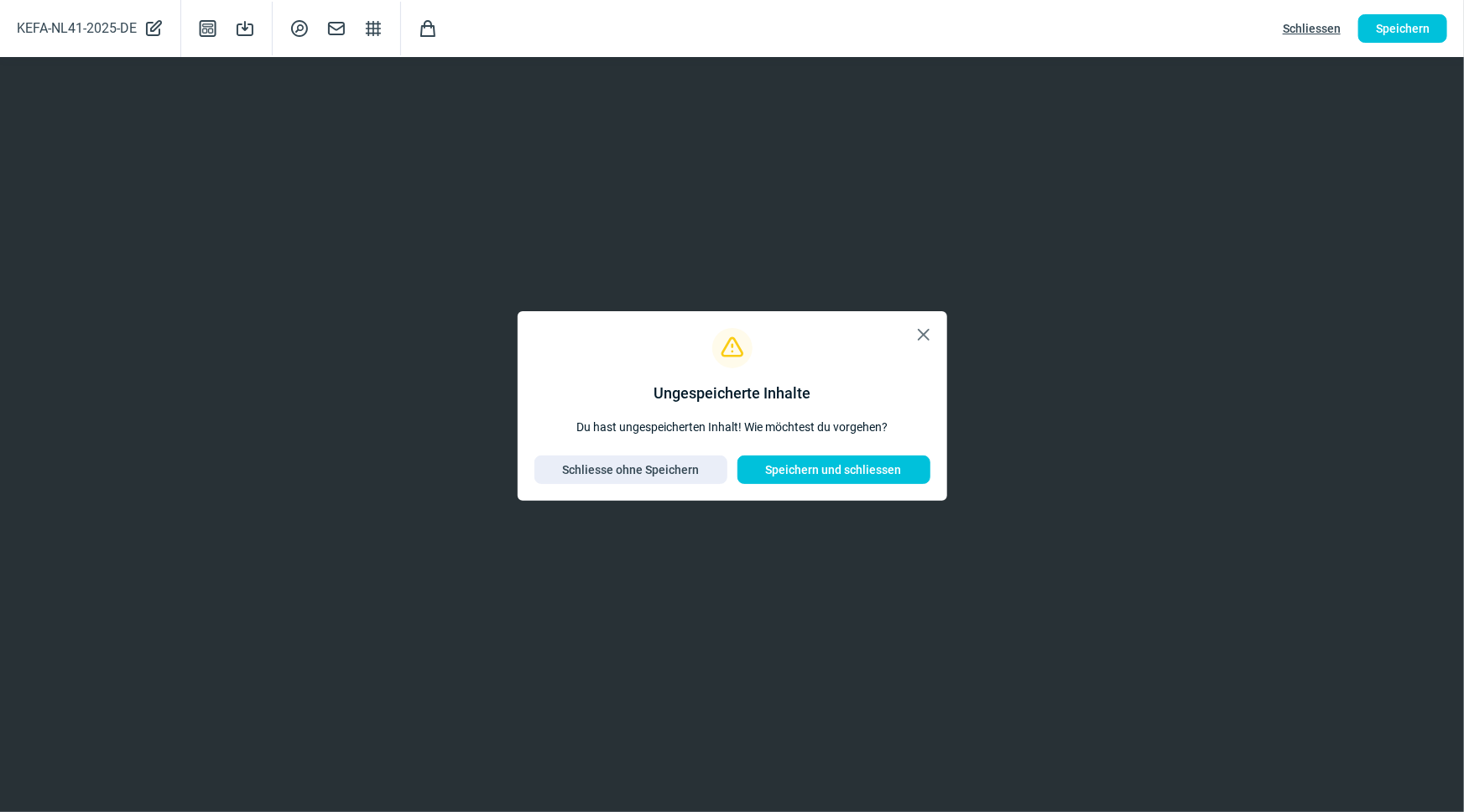
click at [927, 336] on span "X icon" at bounding box center [924, 335] width 20 height 20
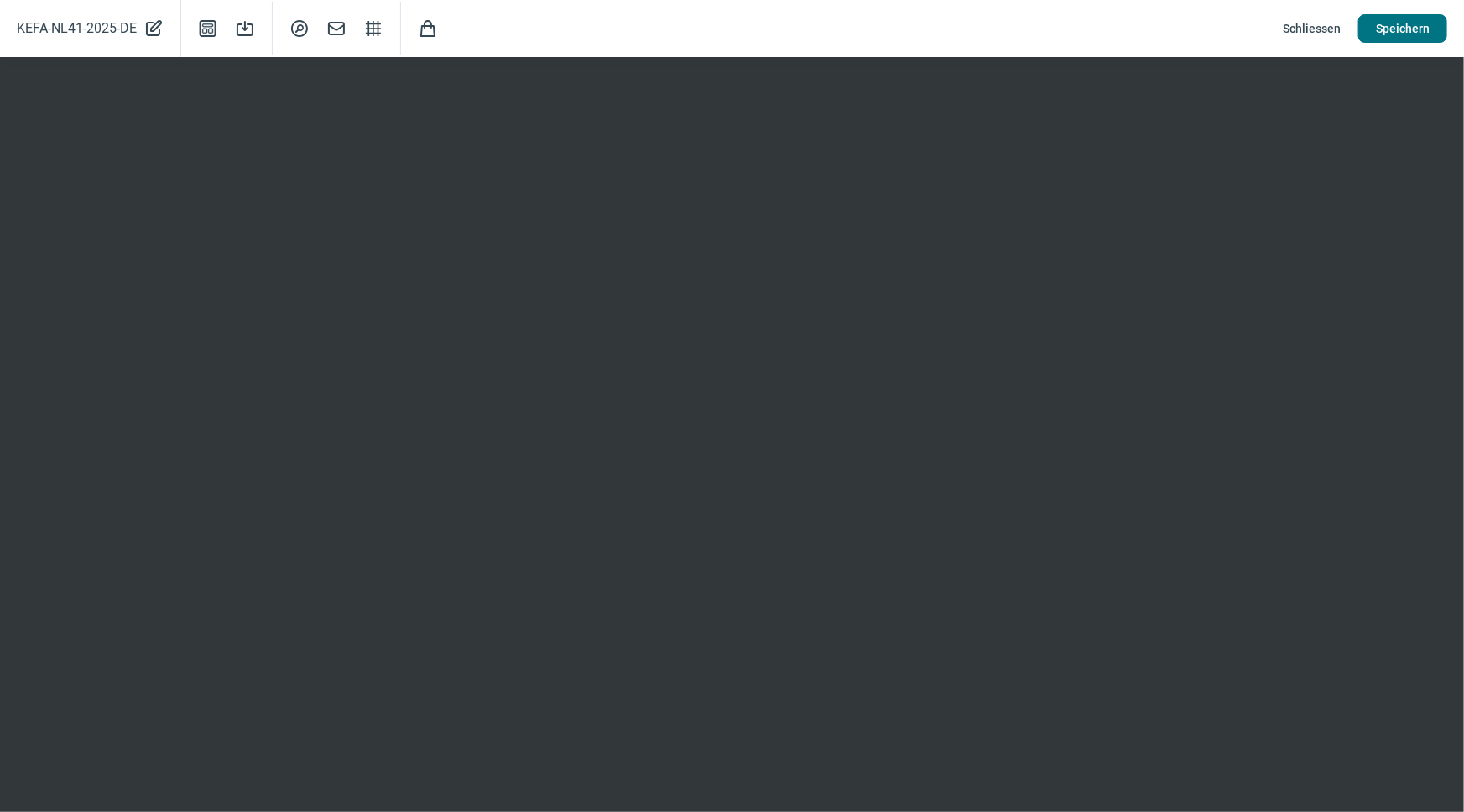
click at [1428, 33] on span "Speichern" at bounding box center [1403, 29] width 53 height 27
click at [1333, 18] on span "Schliessen" at bounding box center [1312, 29] width 58 height 27
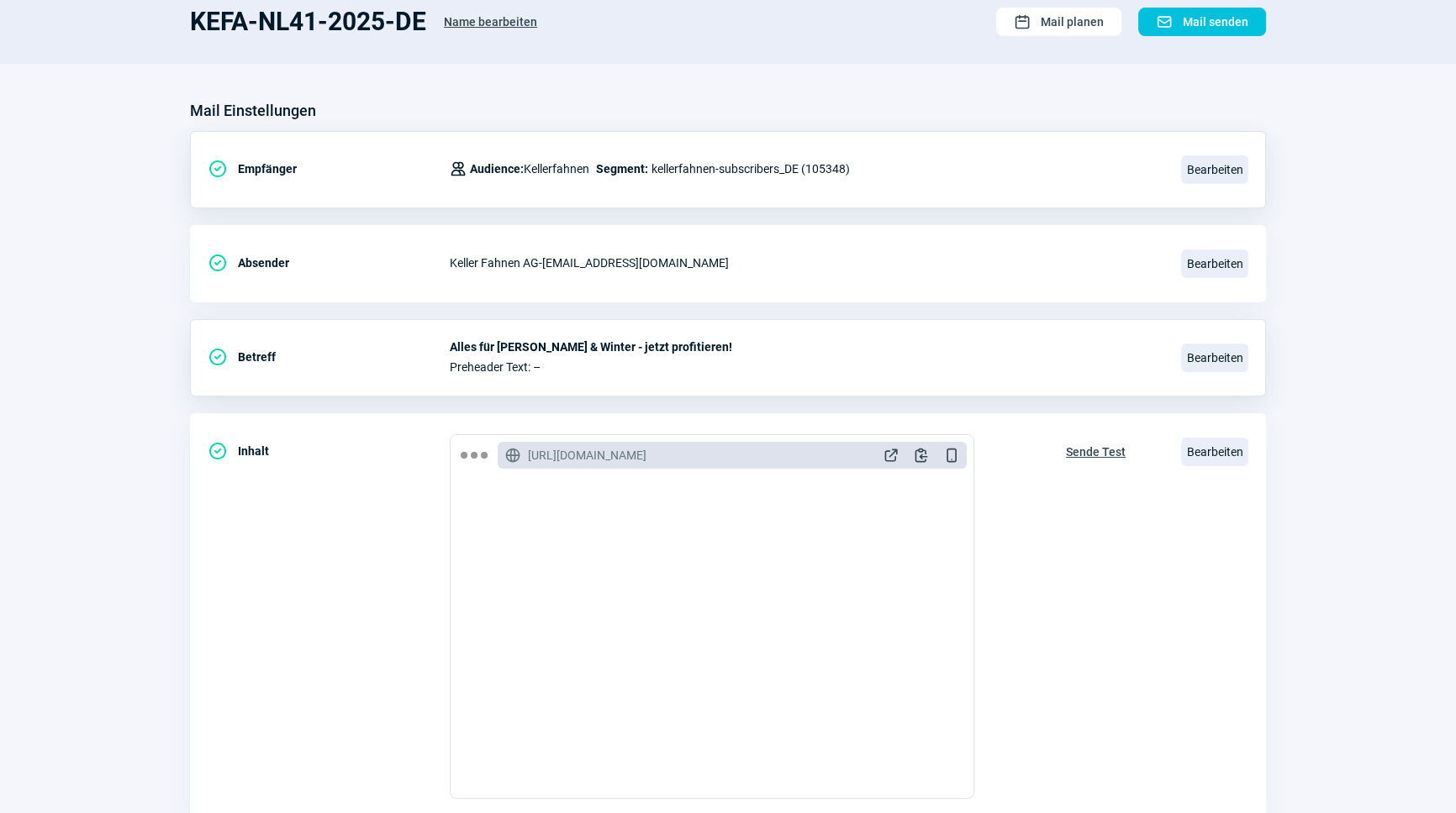
scroll to position [0, 0]
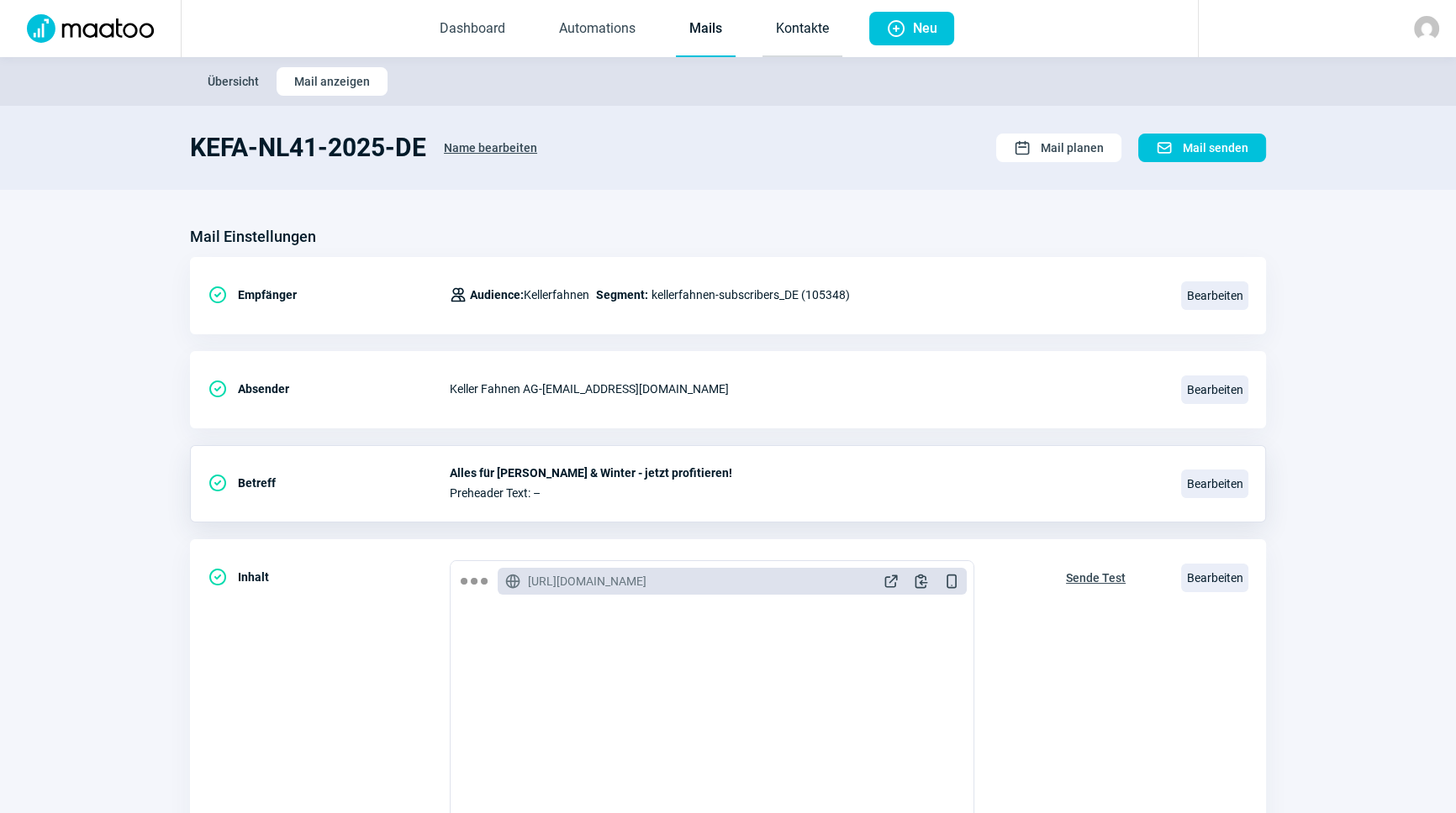
click at [781, 36] on link "Kontakte" at bounding box center [802, 29] width 80 height 55
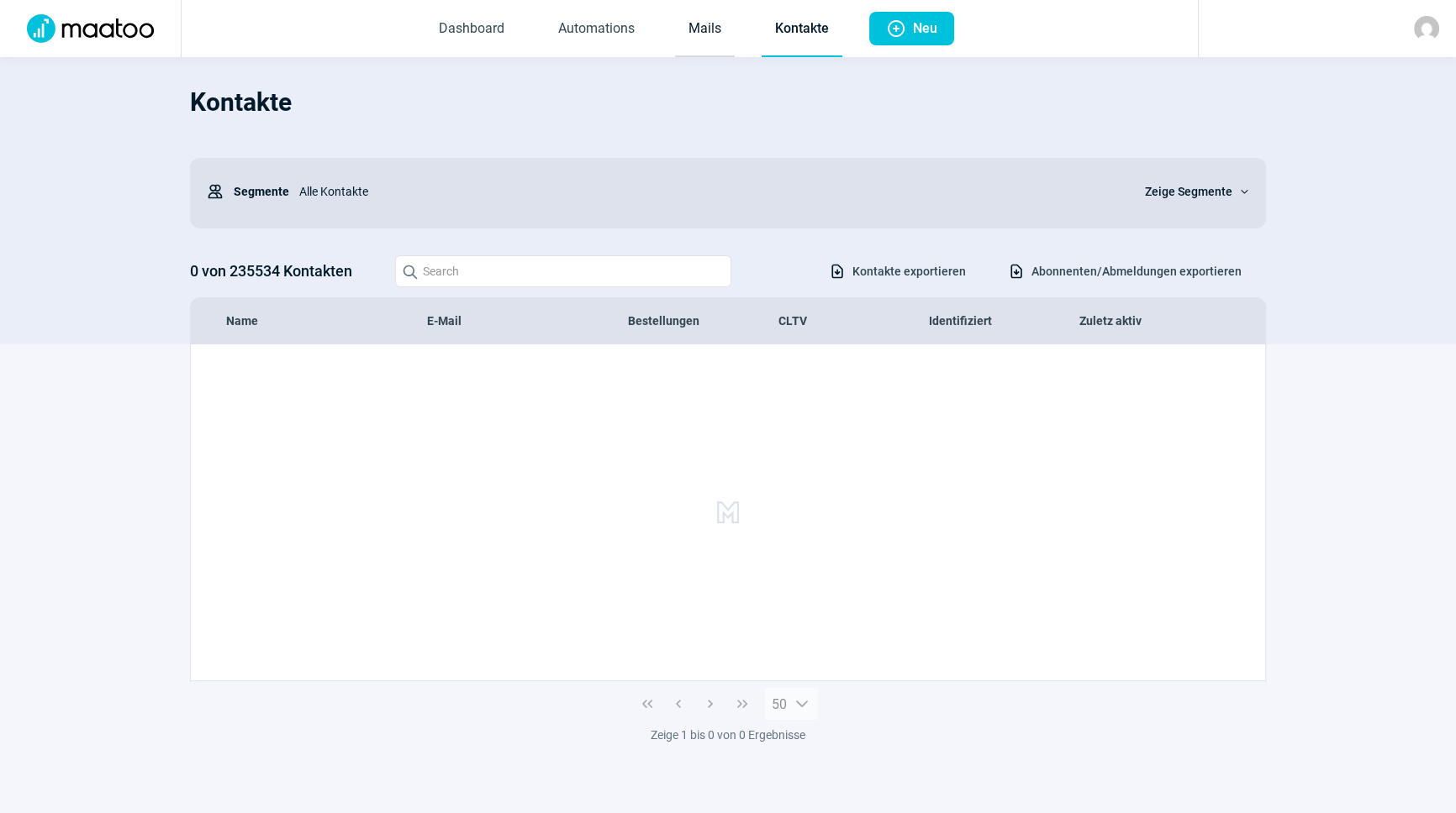
click at [702, 38] on link "Mails" at bounding box center [705, 29] width 59 height 55
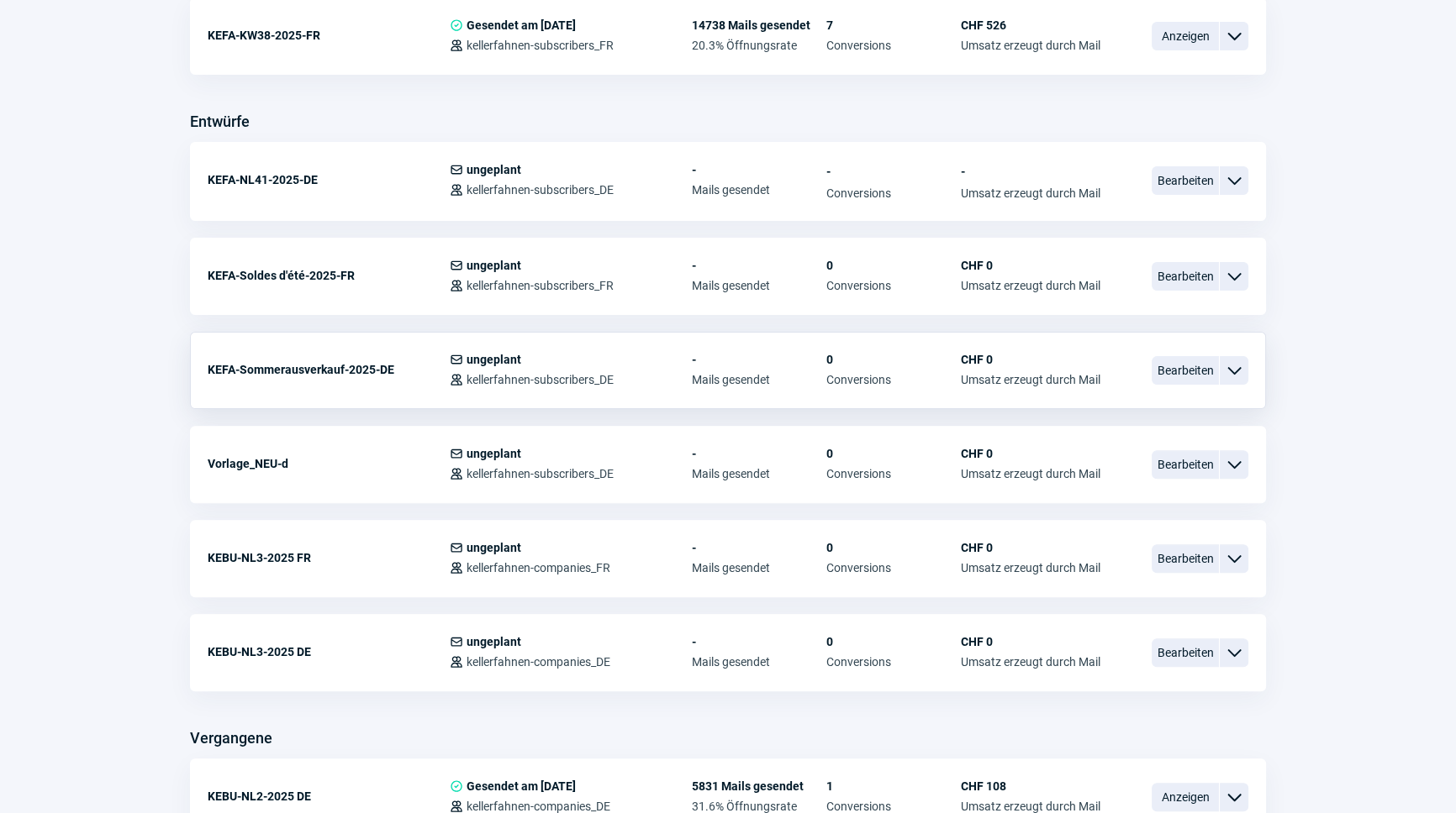
scroll to position [611, 0]
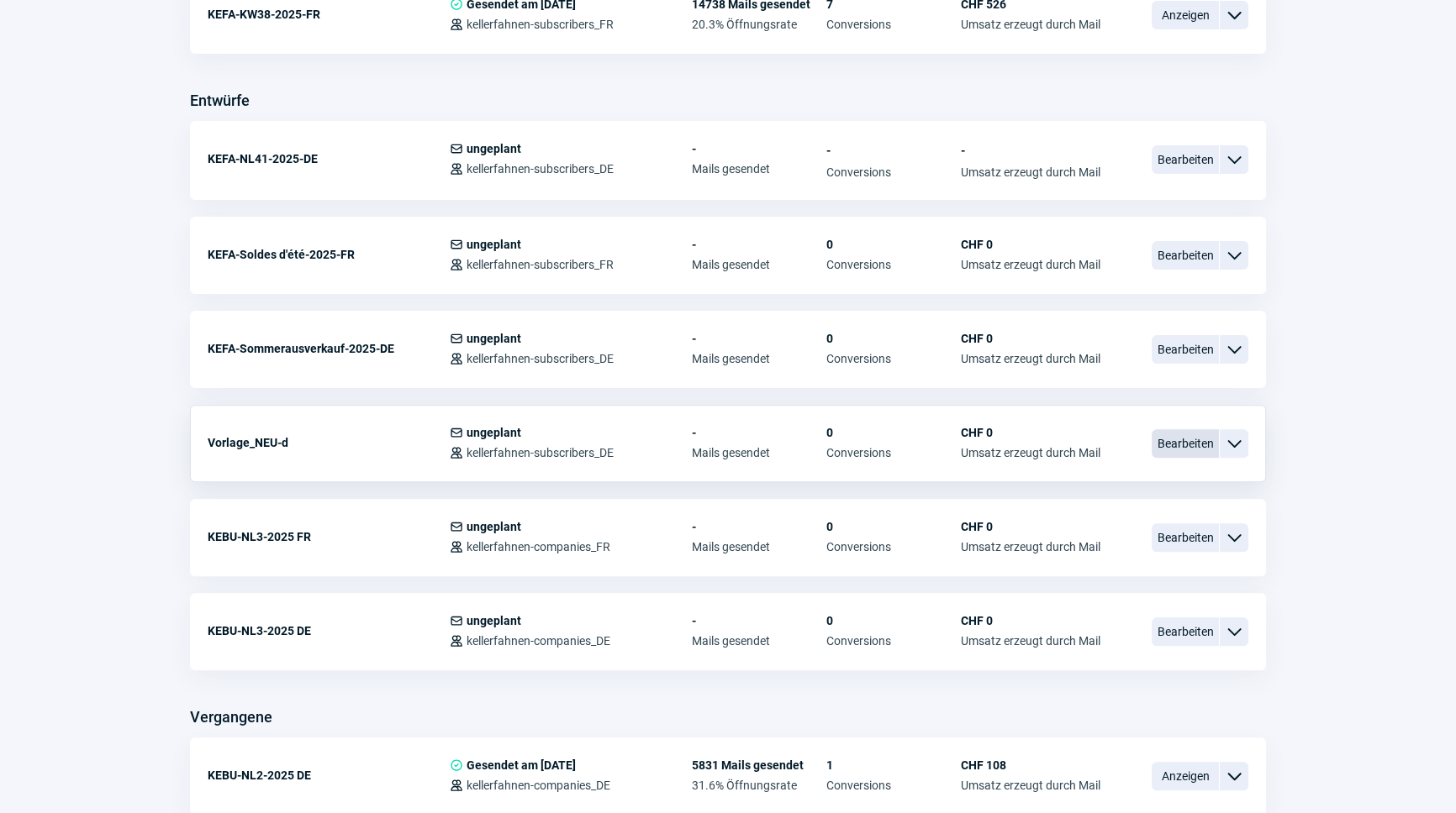
click at [1168, 443] on span "Bearbeiten" at bounding box center [1185, 443] width 67 height 29
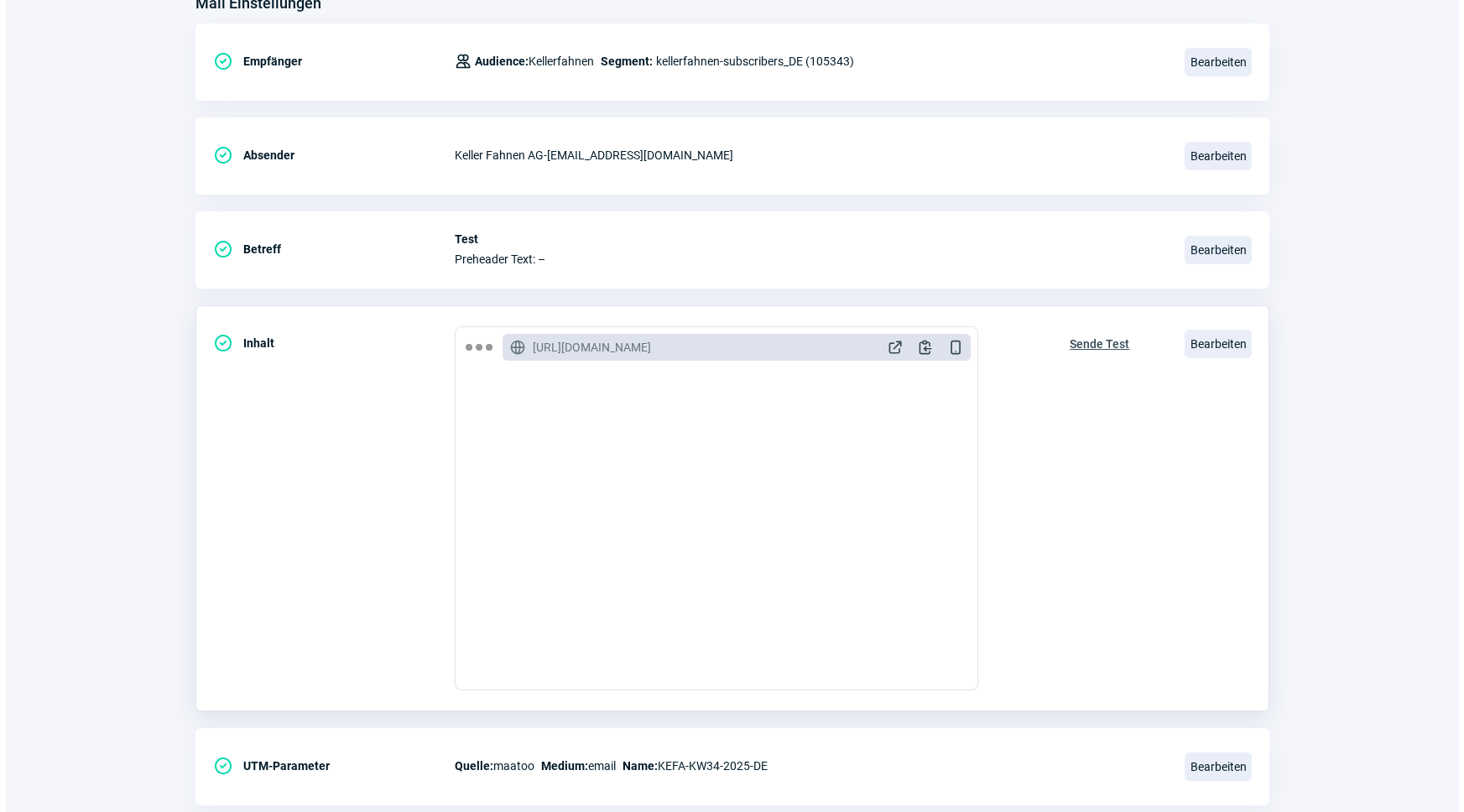
scroll to position [274, 0]
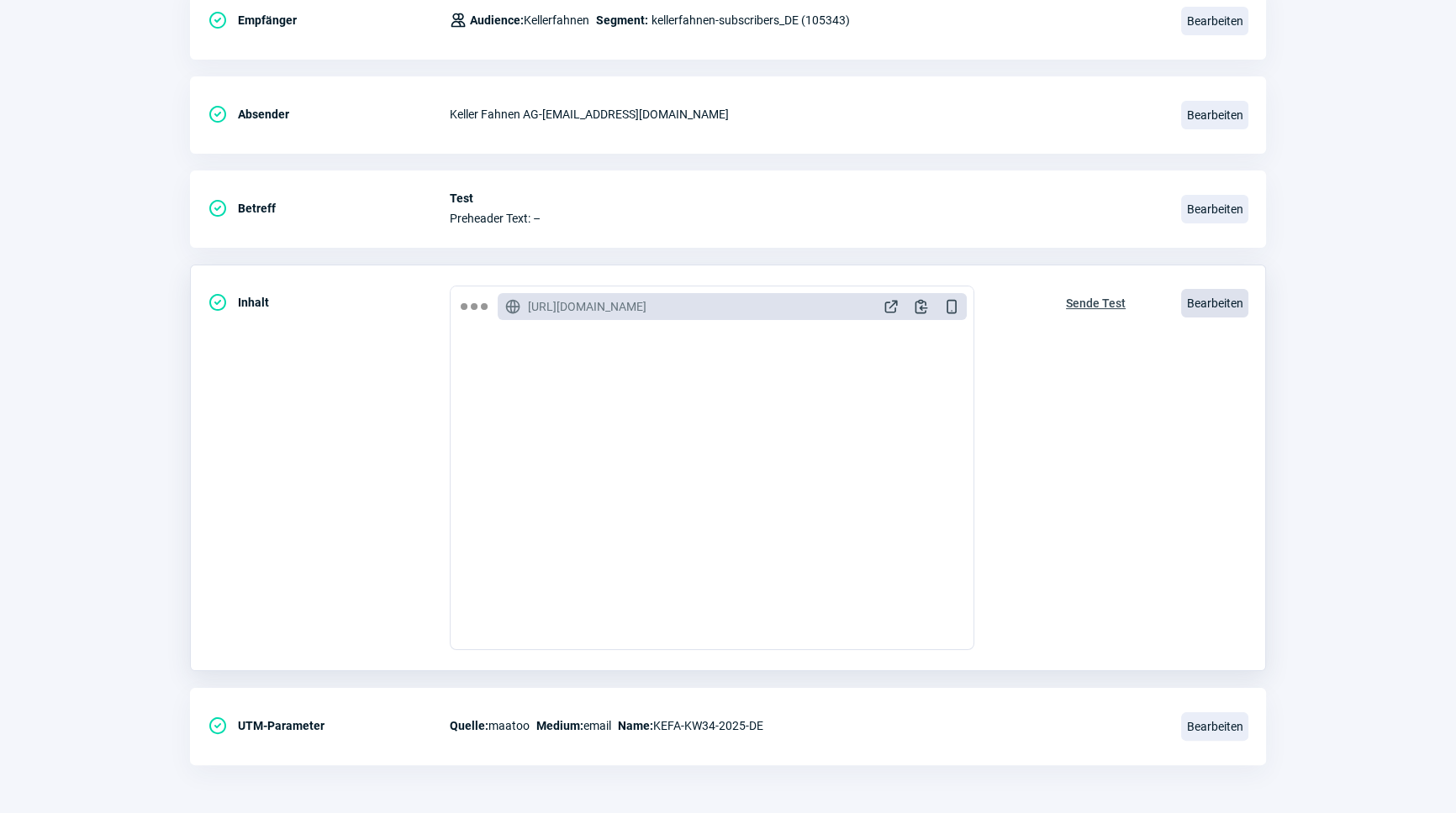
click at [1214, 304] on span "Bearbeiten" at bounding box center [1214, 303] width 67 height 29
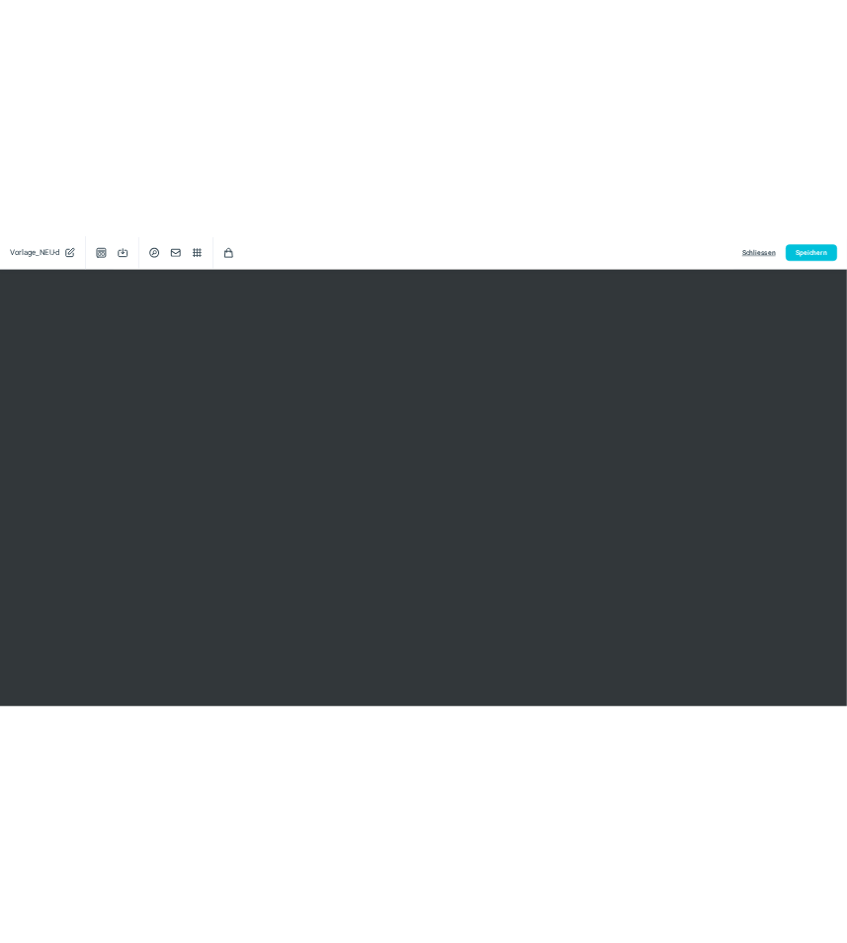
scroll to position [319, 0]
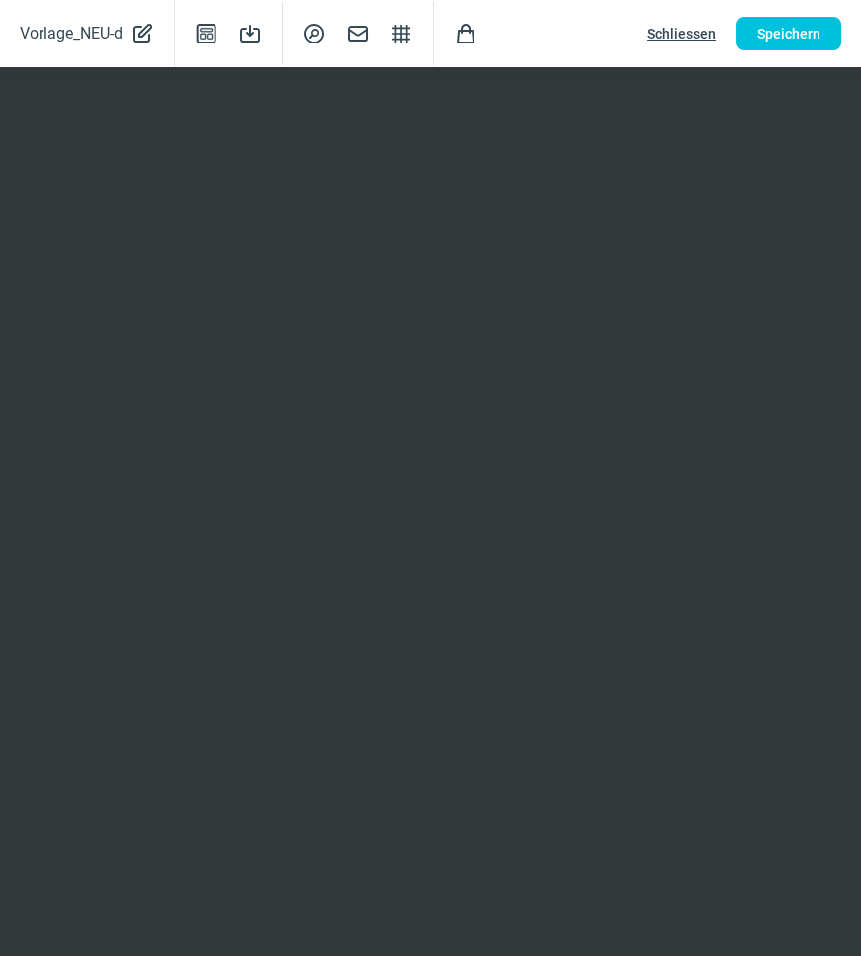
click at [672, 35] on span "Schliessen" at bounding box center [682, 34] width 68 height 32
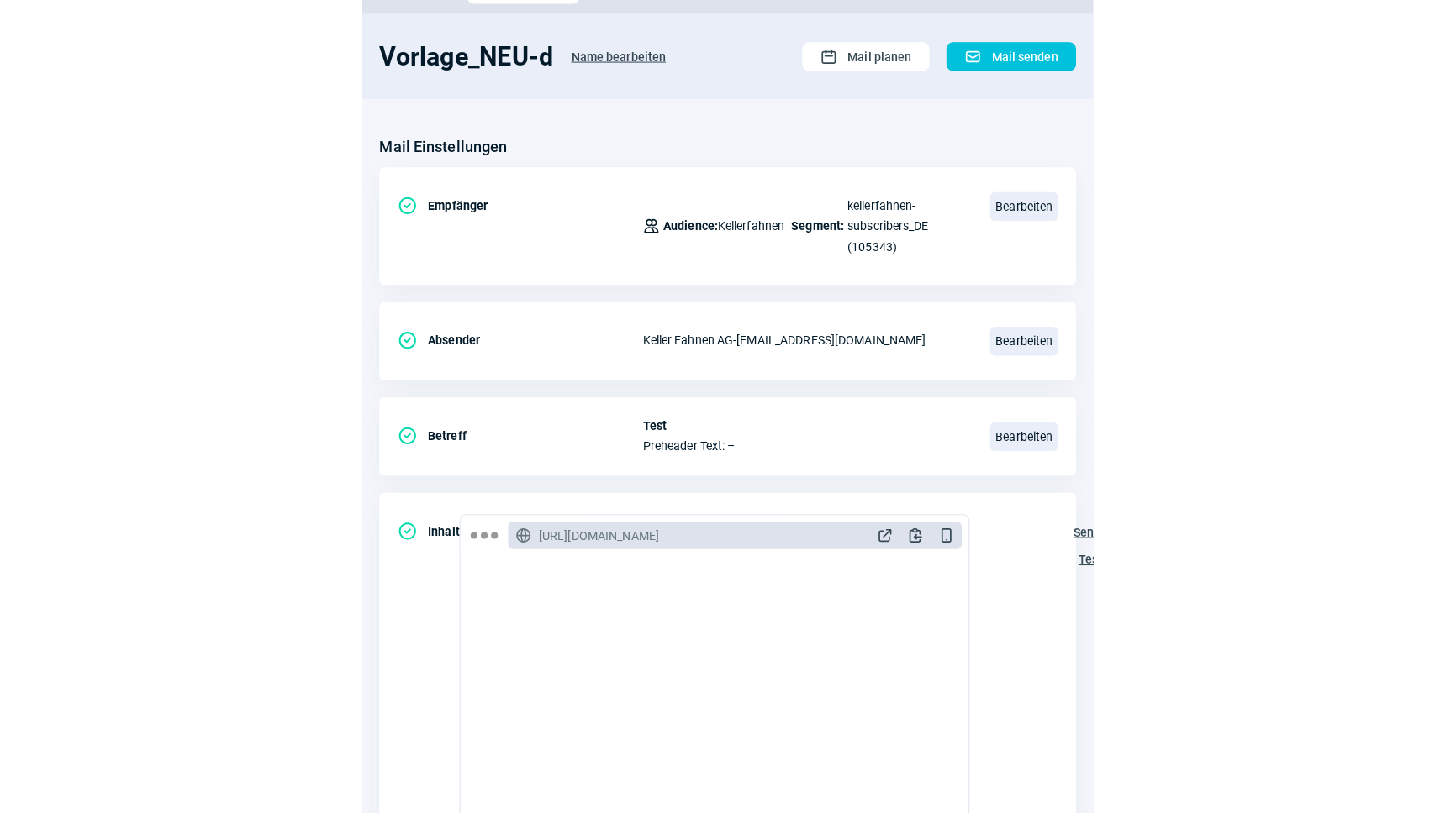
scroll to position [0, 0]
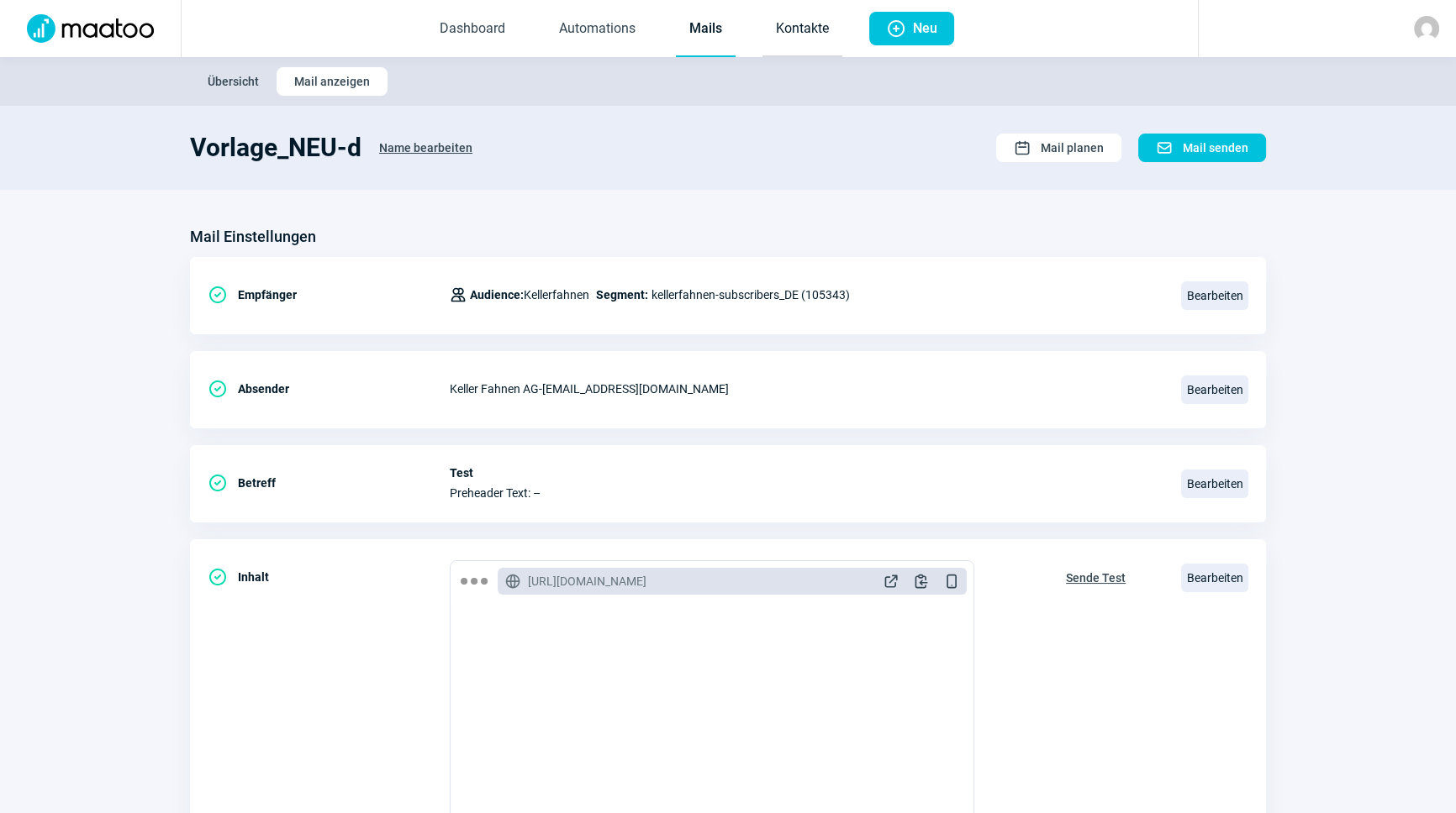
click at [778, 25] on link "Kontakte" at bounding box center [802, 29] width 80 height 55
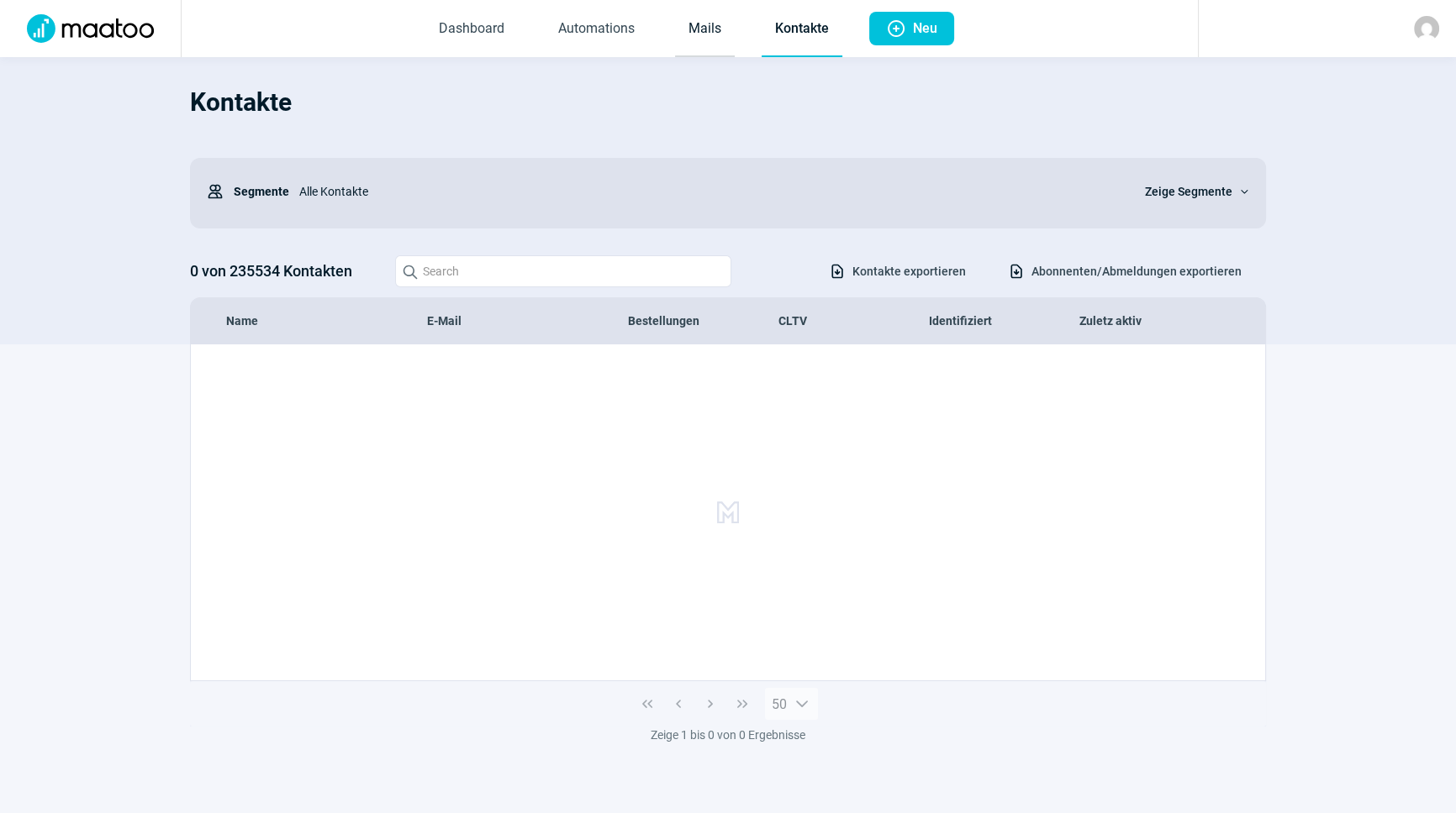
click at [721, 31] on link "Mails" at bounding box center [705, 29] width 59 height 55
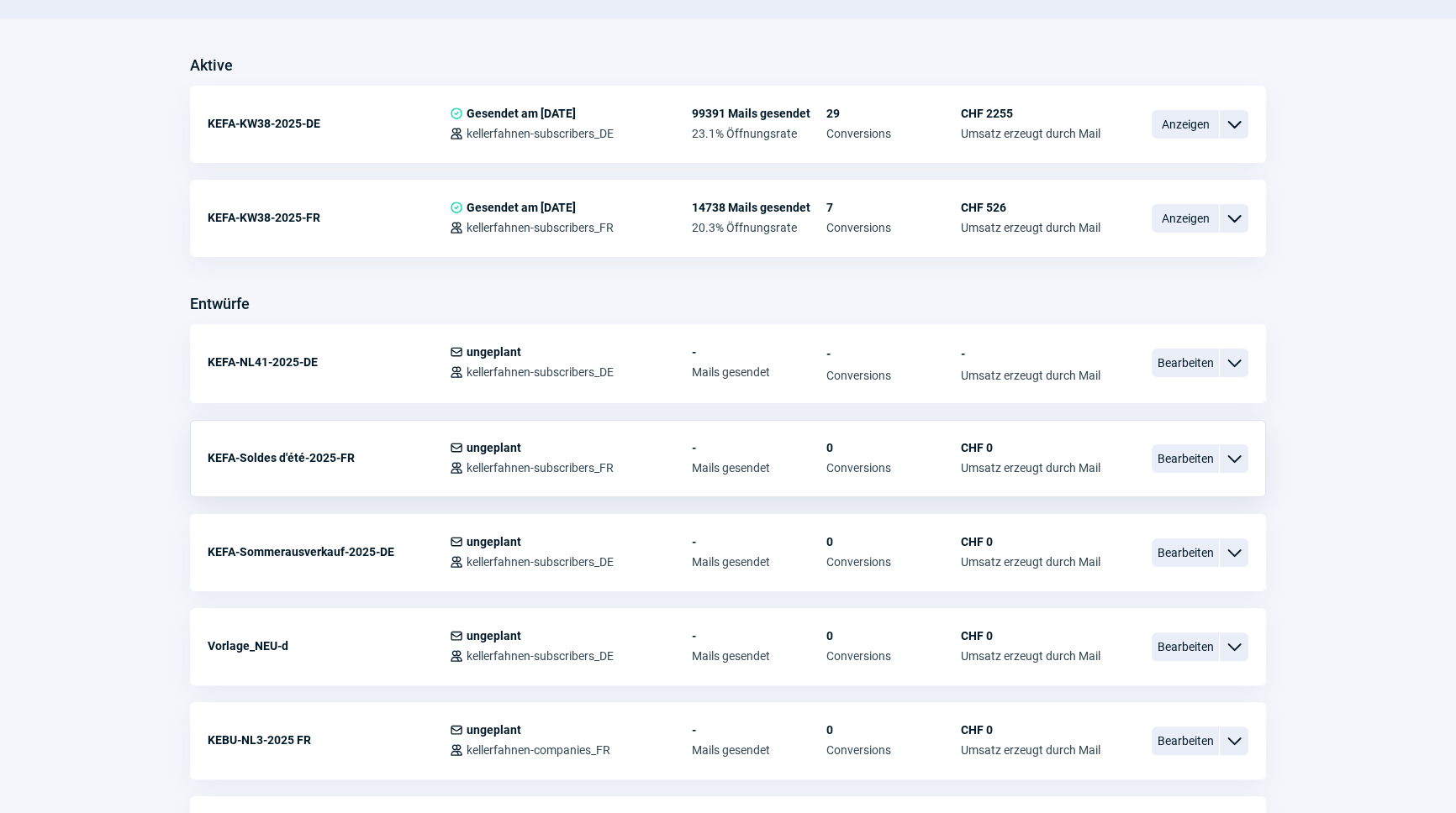
scroll to position [458, 0]
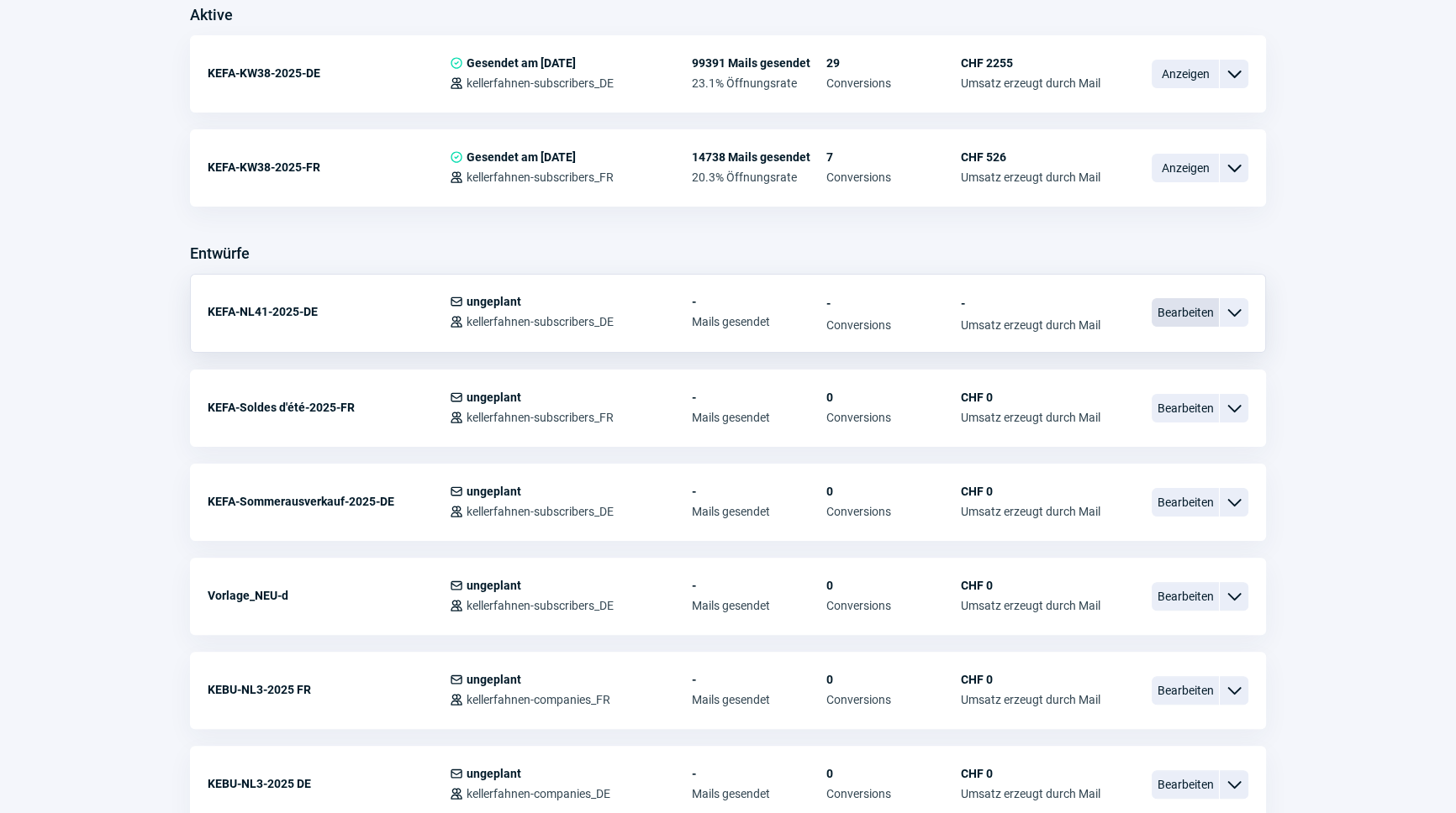
click at [1205, 313] on span "Bearbeiten" at bounding box center [1185, 313] width 67 height 29
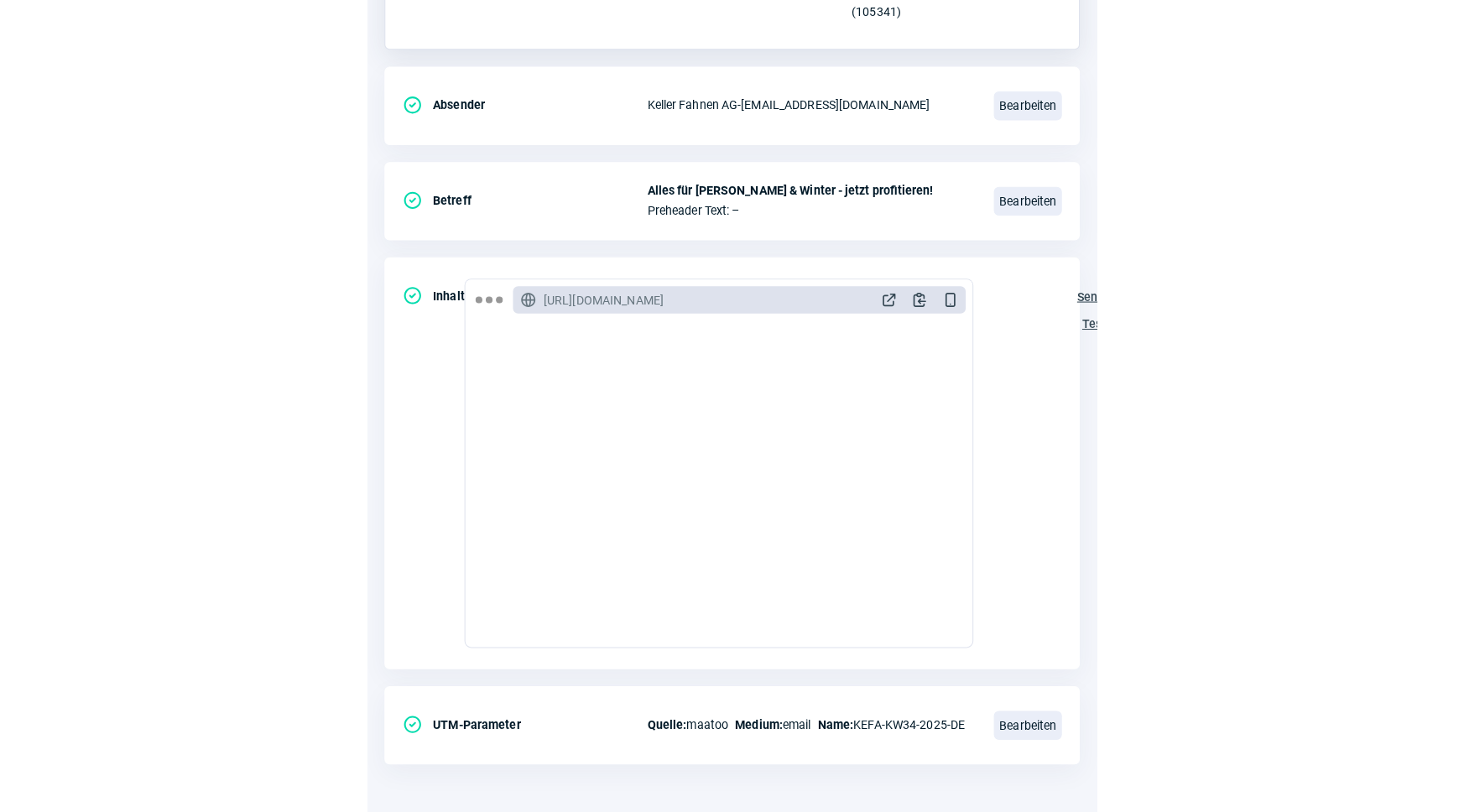
scroll to position [274, 0]
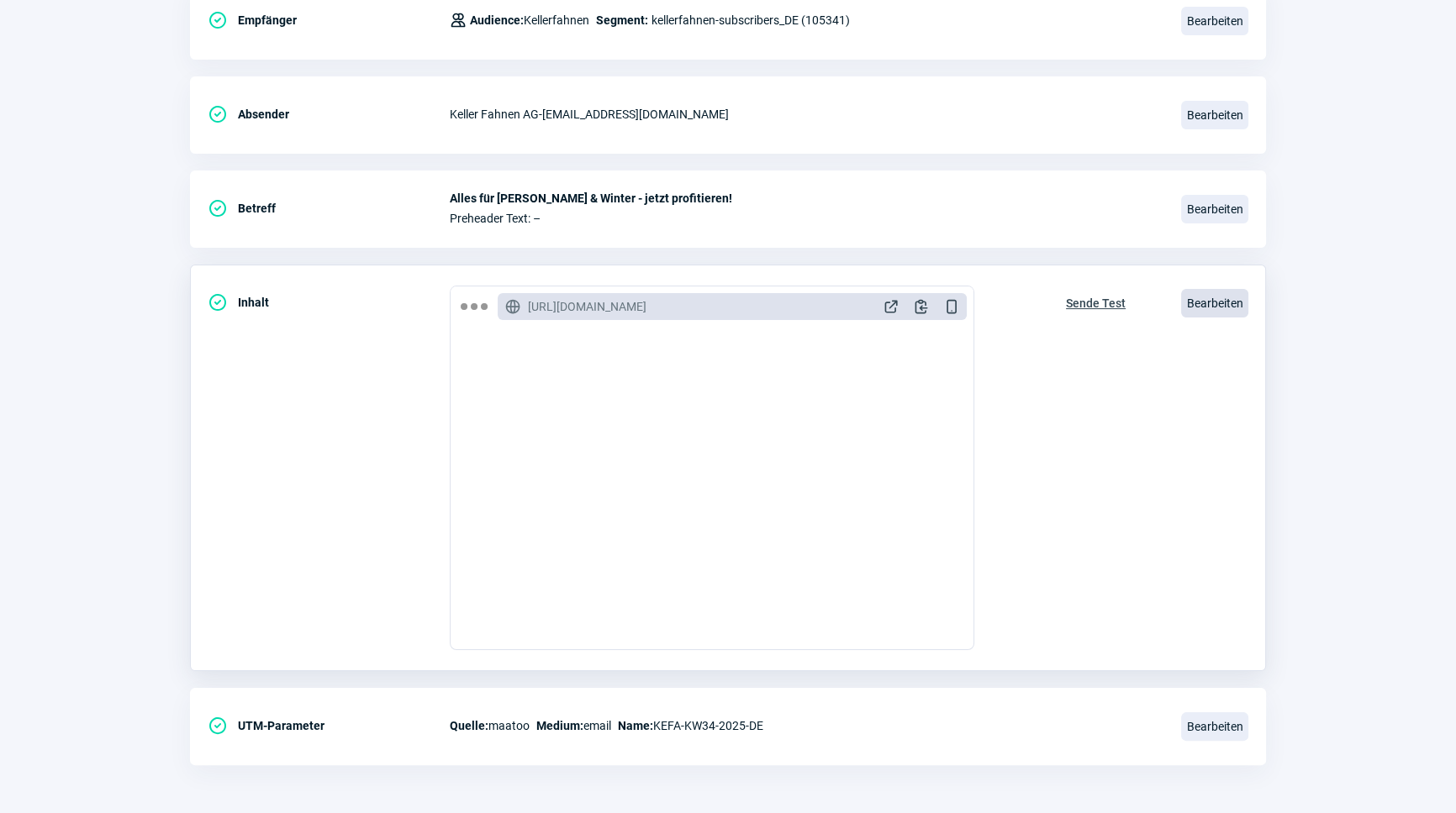
click at [1228, 291] on span "Bearbeiten" at bounding box center [1214, 303] width 67 height 29
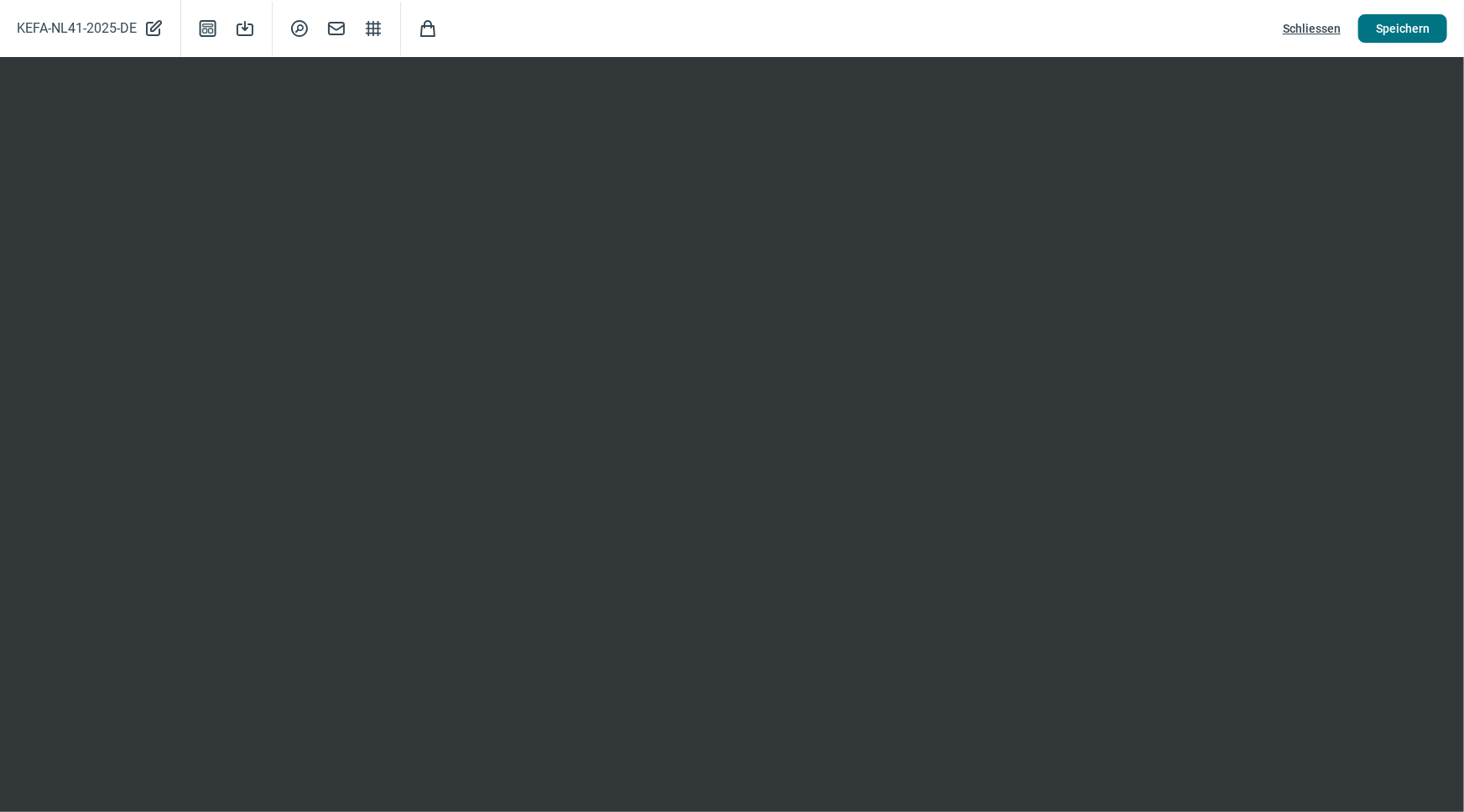
click at [1404, 32] on span "Speichern" at bounding box center [1403, 29] width 53 height 27
click at [1424, 26] on span "Speichern" at bounding box center [1403, 29] width 53 height 27
click at [1388, 26] on span "Speichern" at bounding box center [1403, 29] width 53 height 27
click at [1422, 34] on span "Speichern" at bounding box center [1403, 29] width 53 height 27
click at [1318, 30] on span "Schliessen" at bounding box center [1312, 29] width 58 height 27
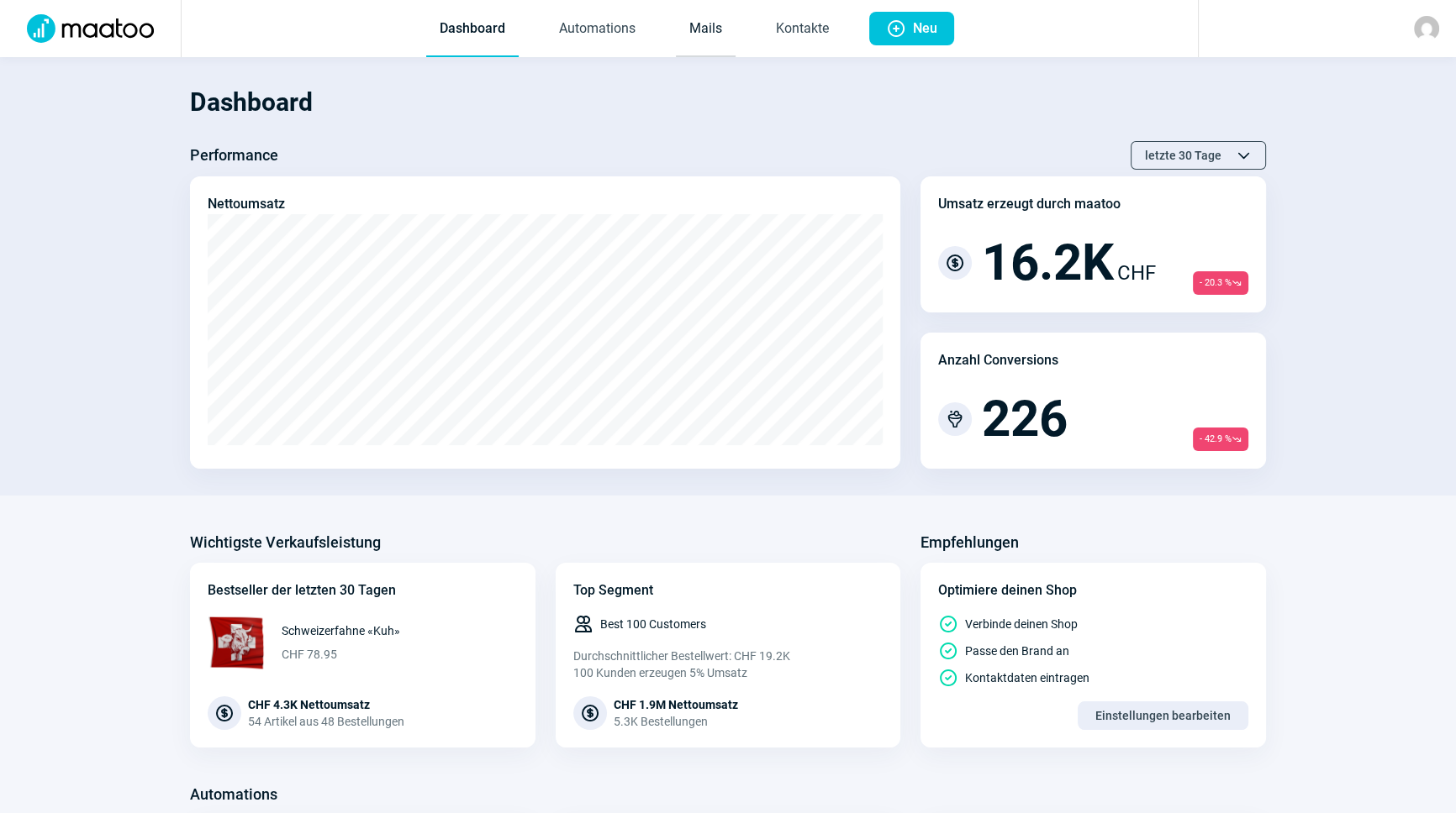
click at [715, 33] on link "Mails" at bounding box center [705, 29] width 59 height 55
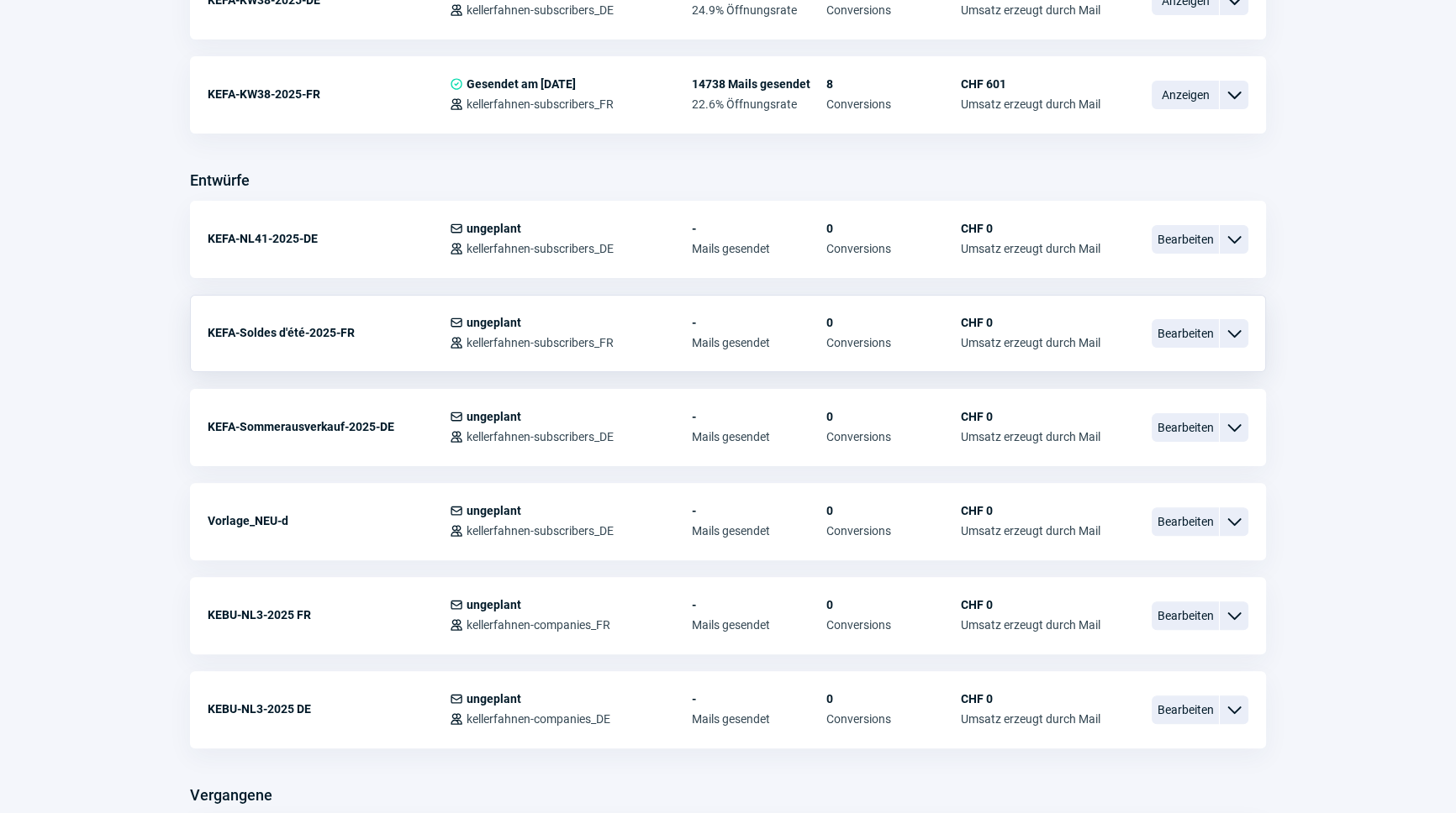
scroll to position [534, 0]
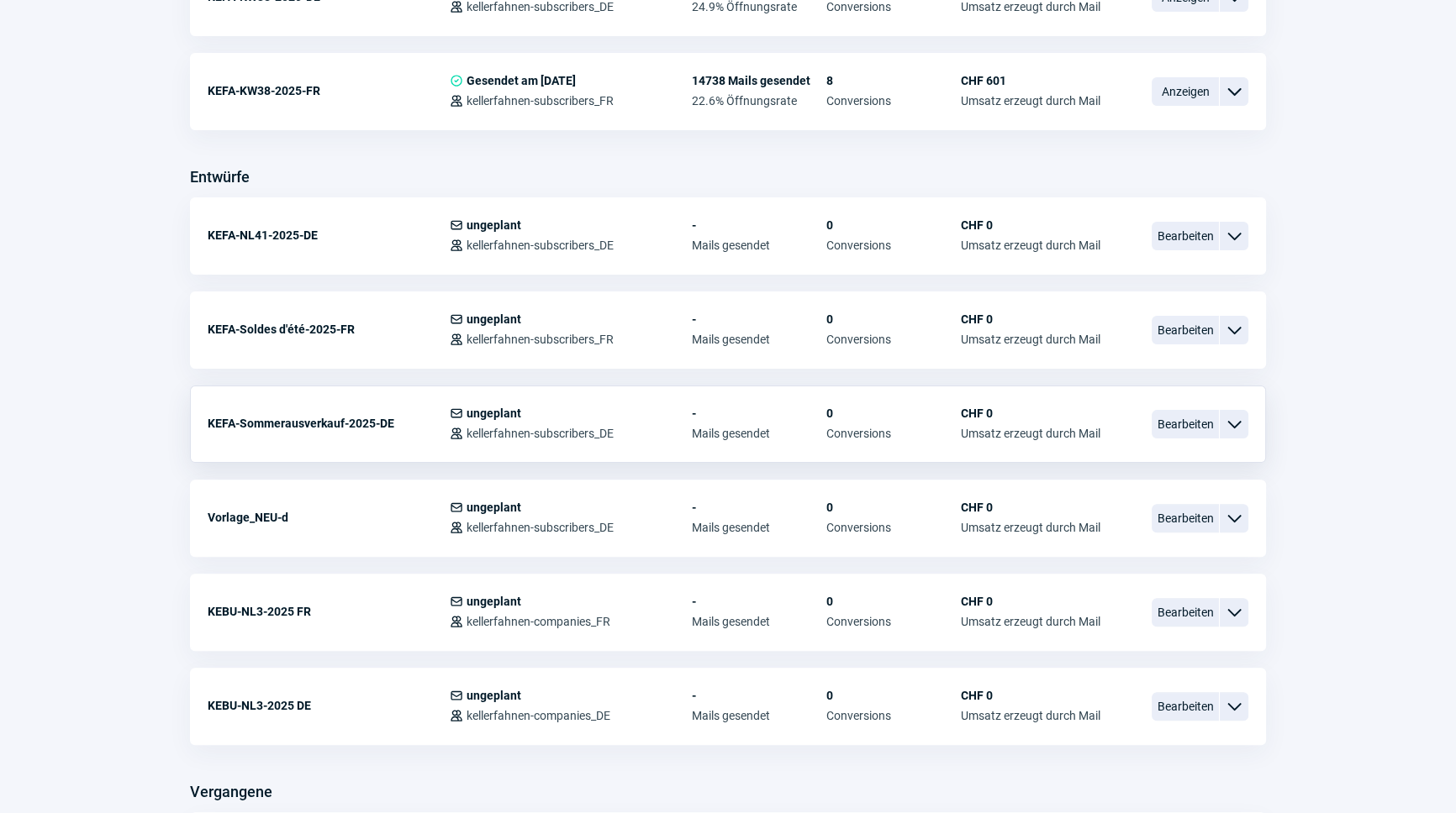
drag, startPoint x: 1174, startPoint y: 413, endPoint x: 1178, endPoint y: 383, distance: 30.3
click at [1178, 386] on div "KEFA-Sommerausverkauf-2025-DE Mail icon ungeplant Users icon kellerfahnen-subsc…" at bounding box center [728, 424] width 1076 height 77
click at [1176, 327] on span "Bearbeiten" at bounding box center [1185, 330] width 67 height 29
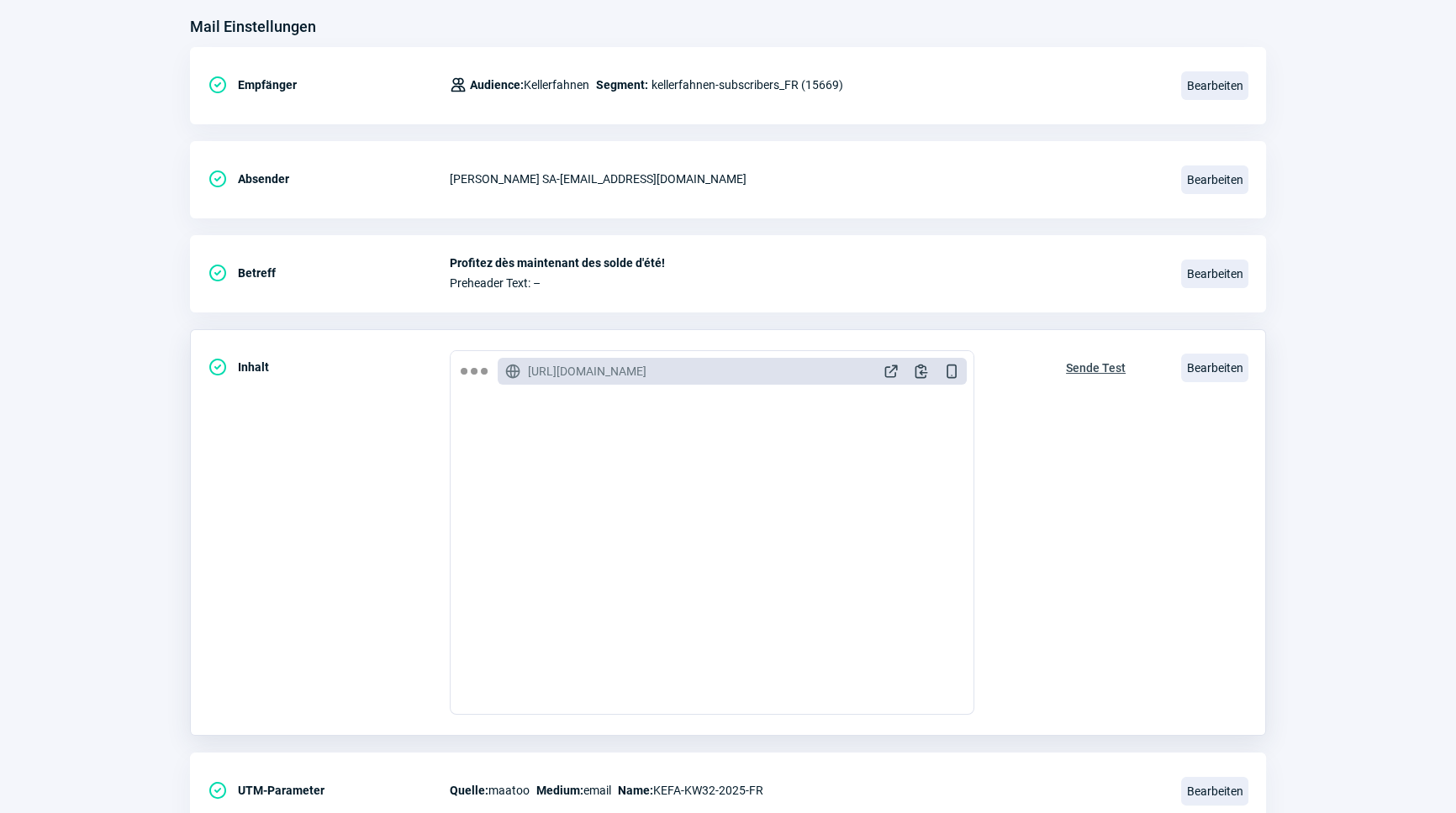
scroll to position [229, 0]
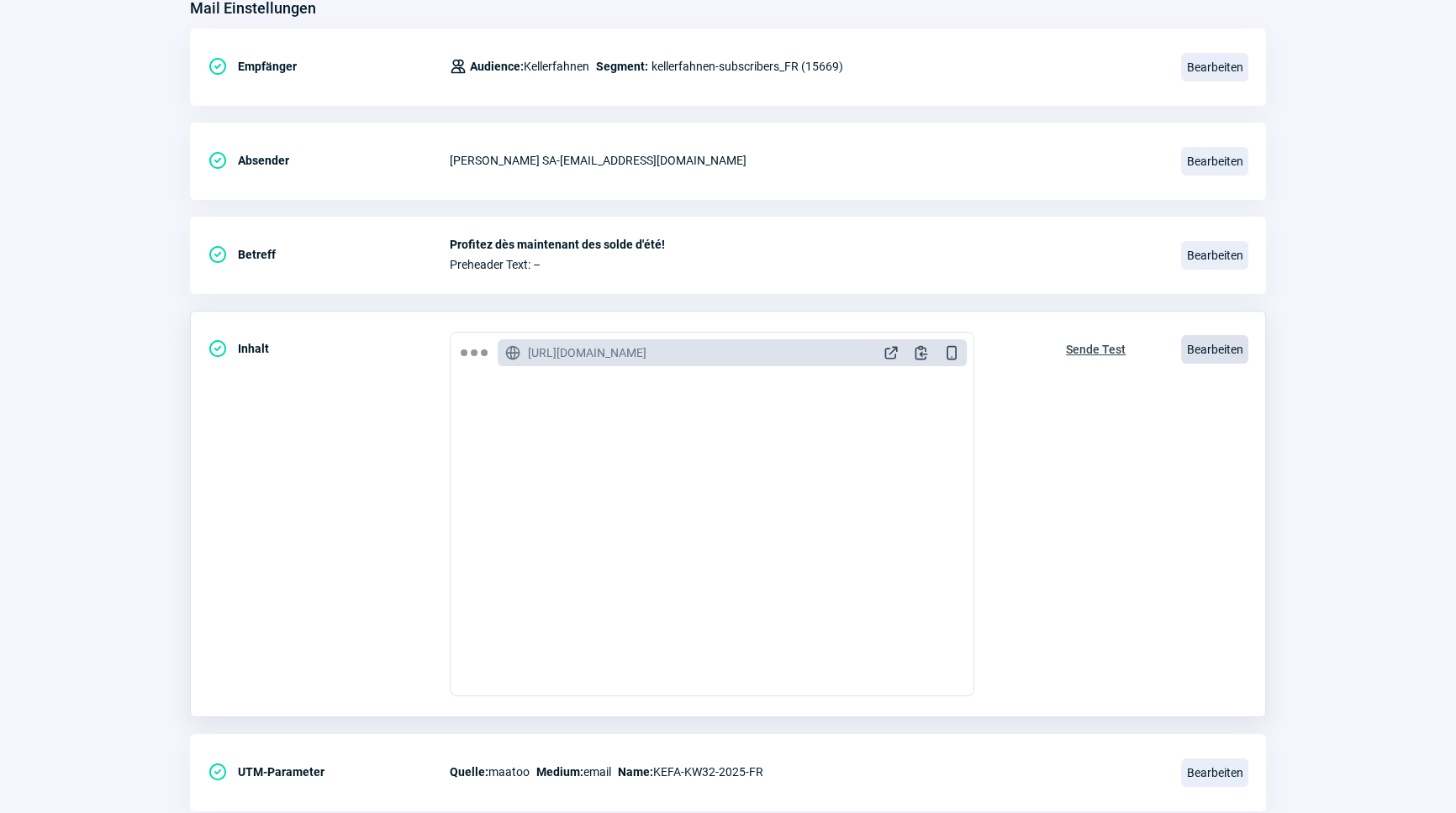
click at [1221, 351] on span "Bearbeiten" at bounding box center [1214, 350] width 67 height 29
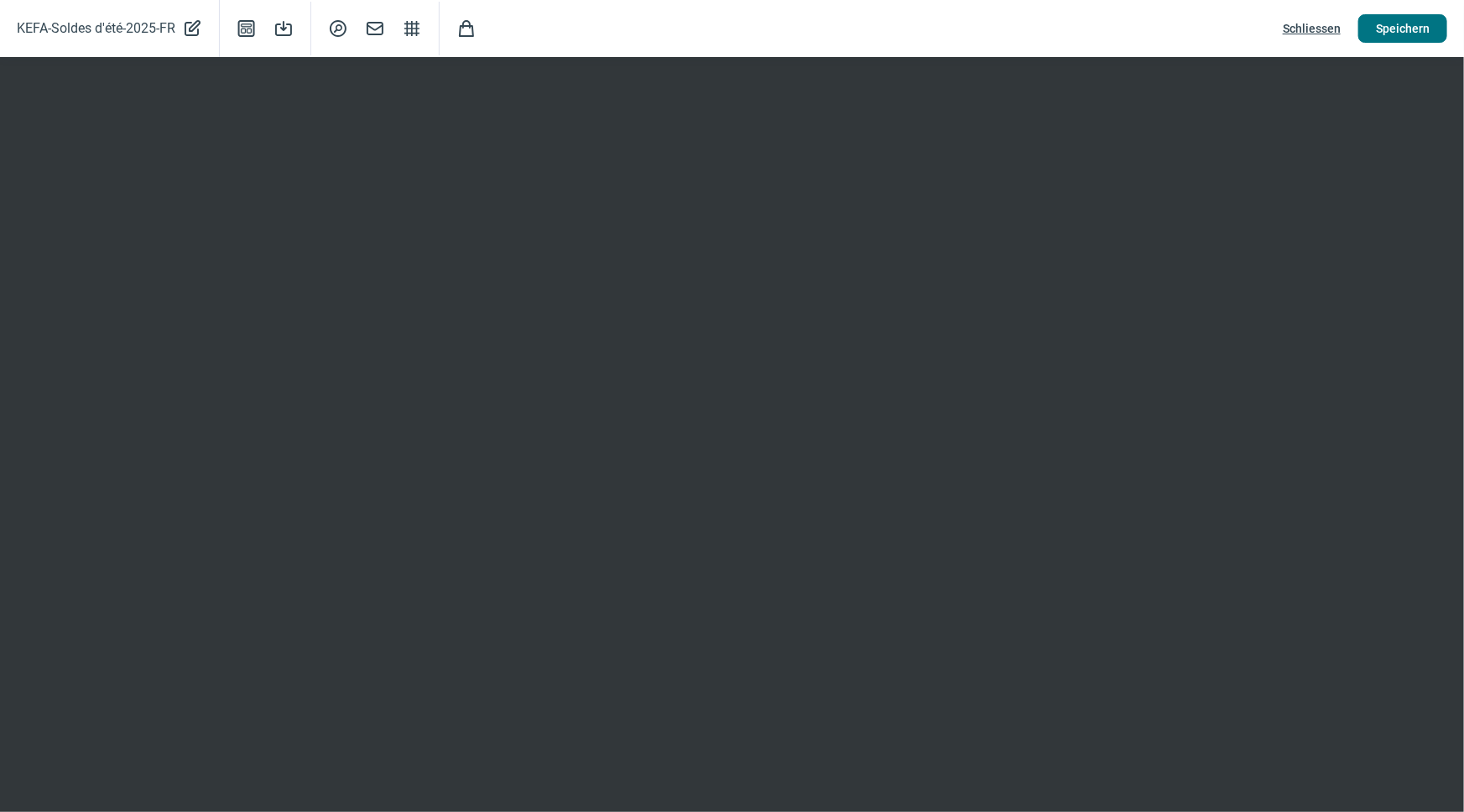
click at [1405, 25] on span "Speichern" at bounding box center [1403, 29] width 53 height 27
click at [1314, 32] on span "Schliessen" at bounding box center [1312, 29] width 58 height 27
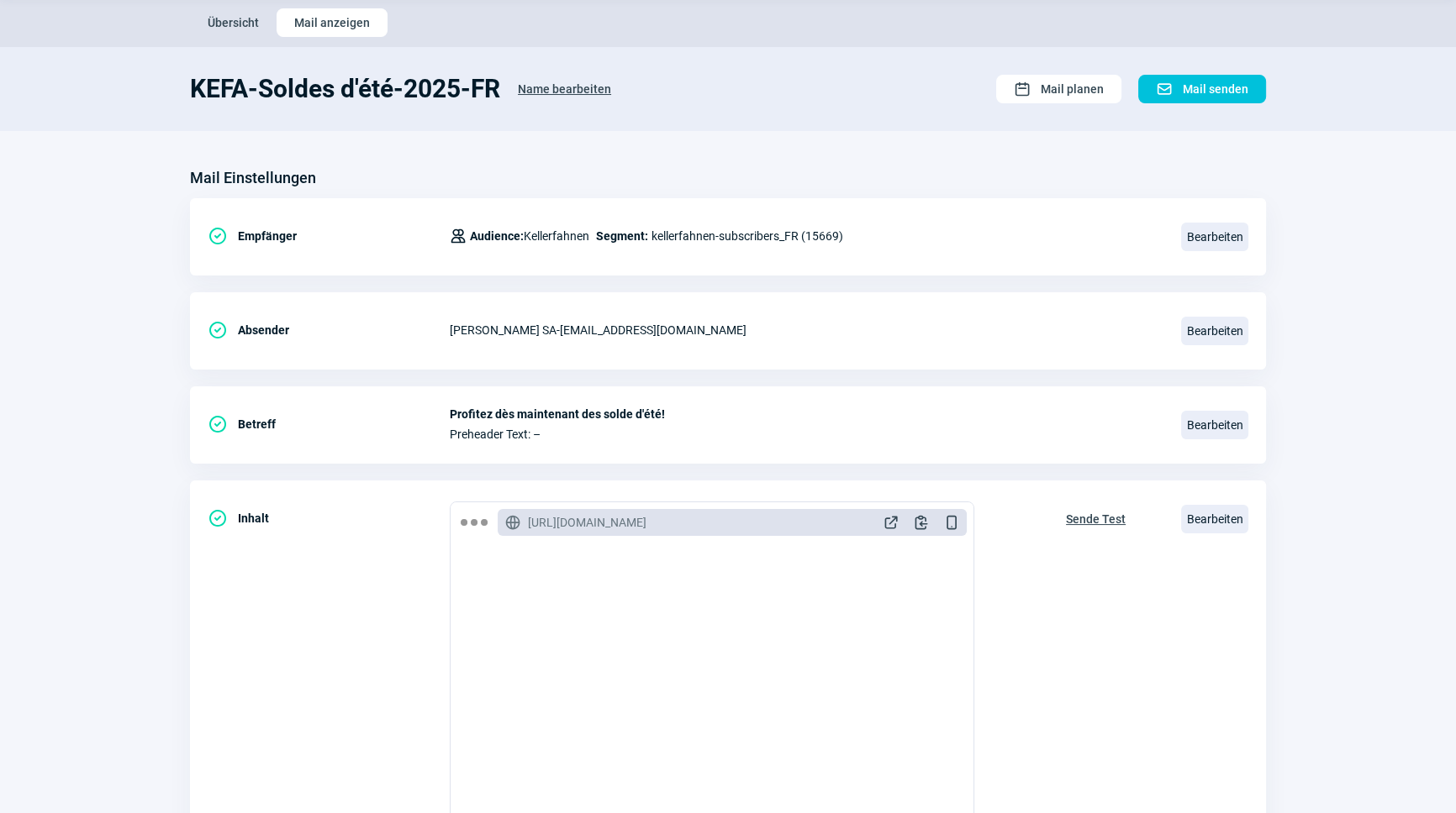
scroll to position [0, 0]
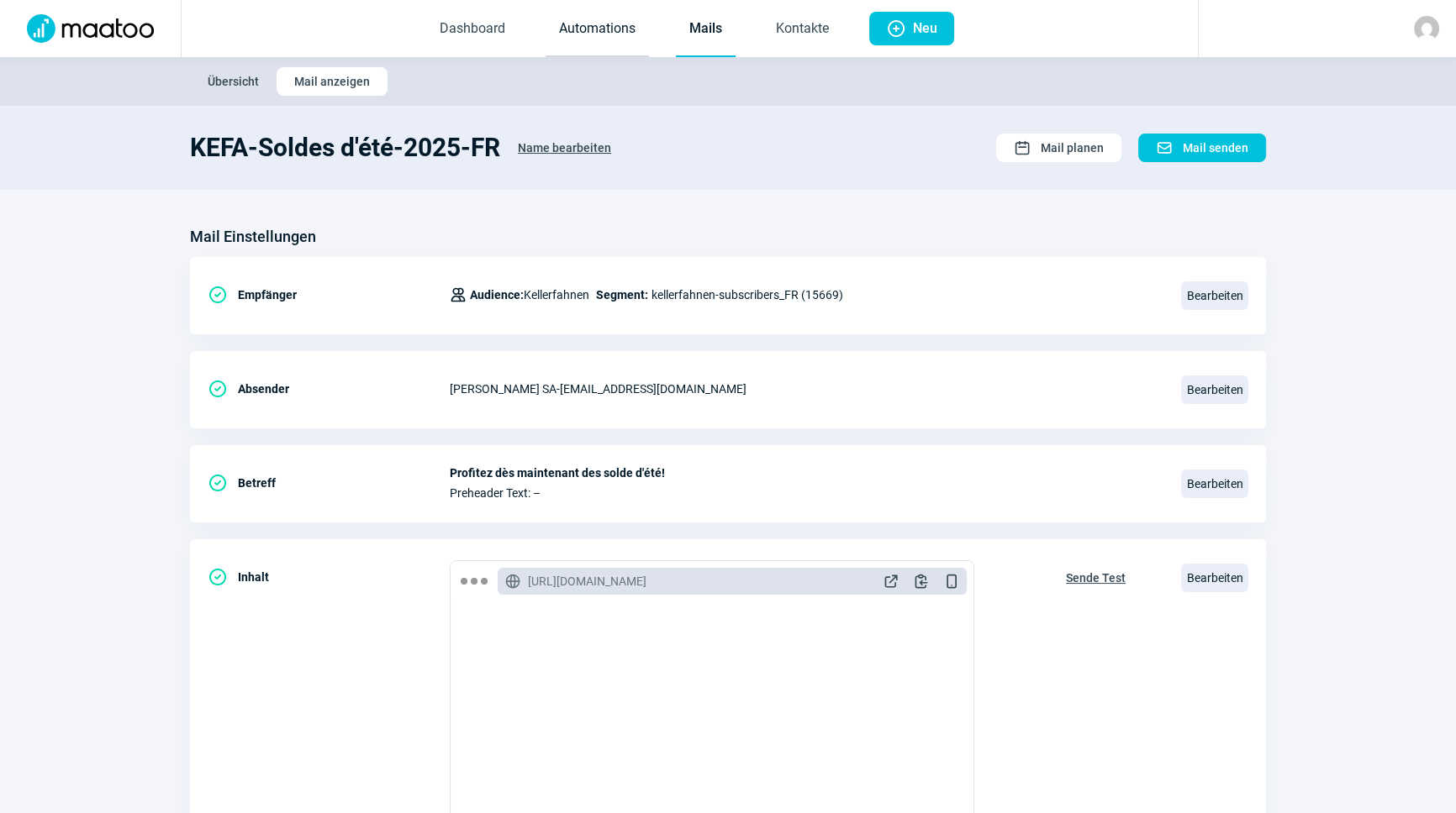
click at [644, 29] on link "Automations" at bounding box center [598, 29] width 104 height 55
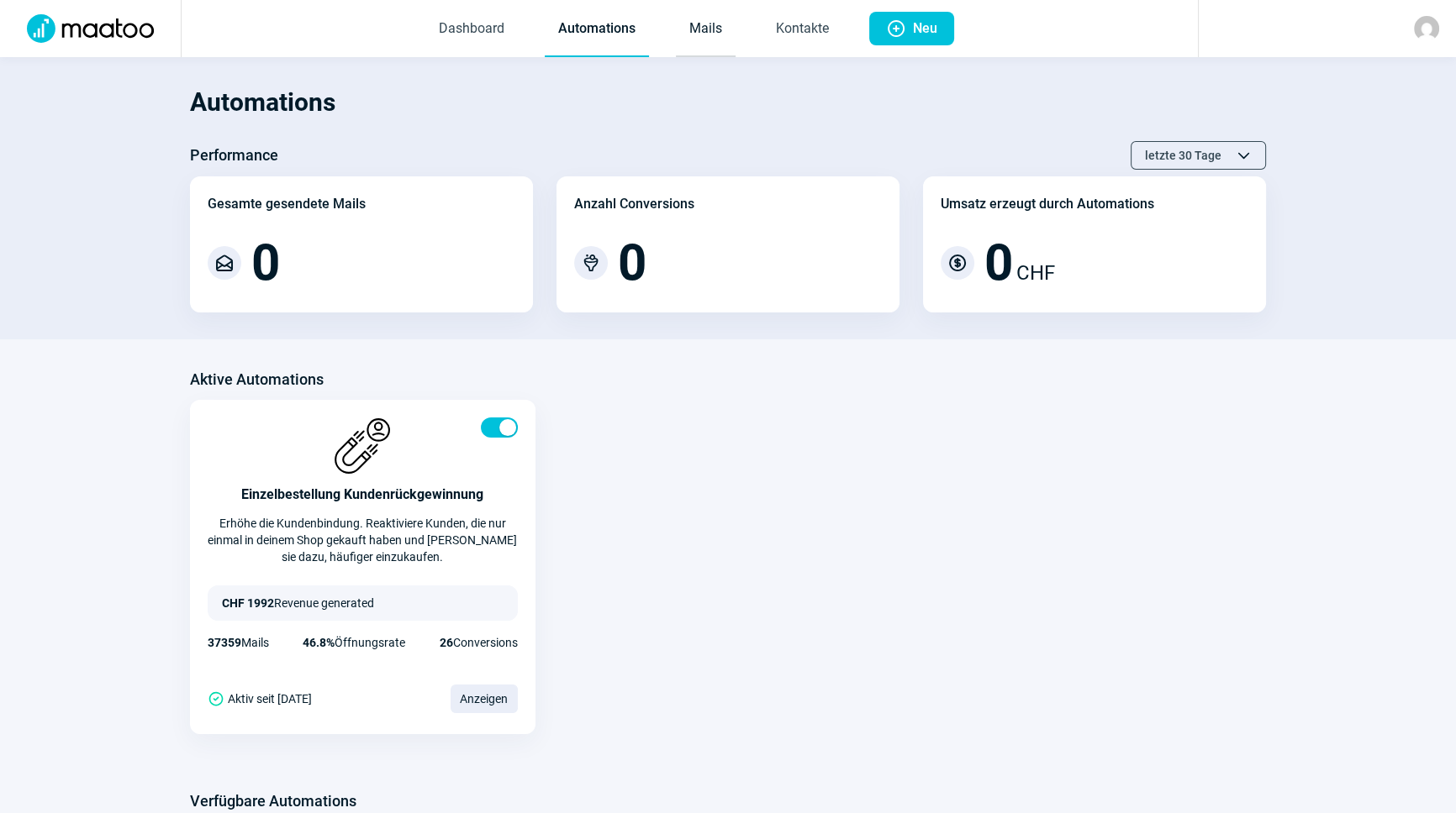
click at [704, 29] on link "Mails" at bounding box center [705, 29] width 59 height 55
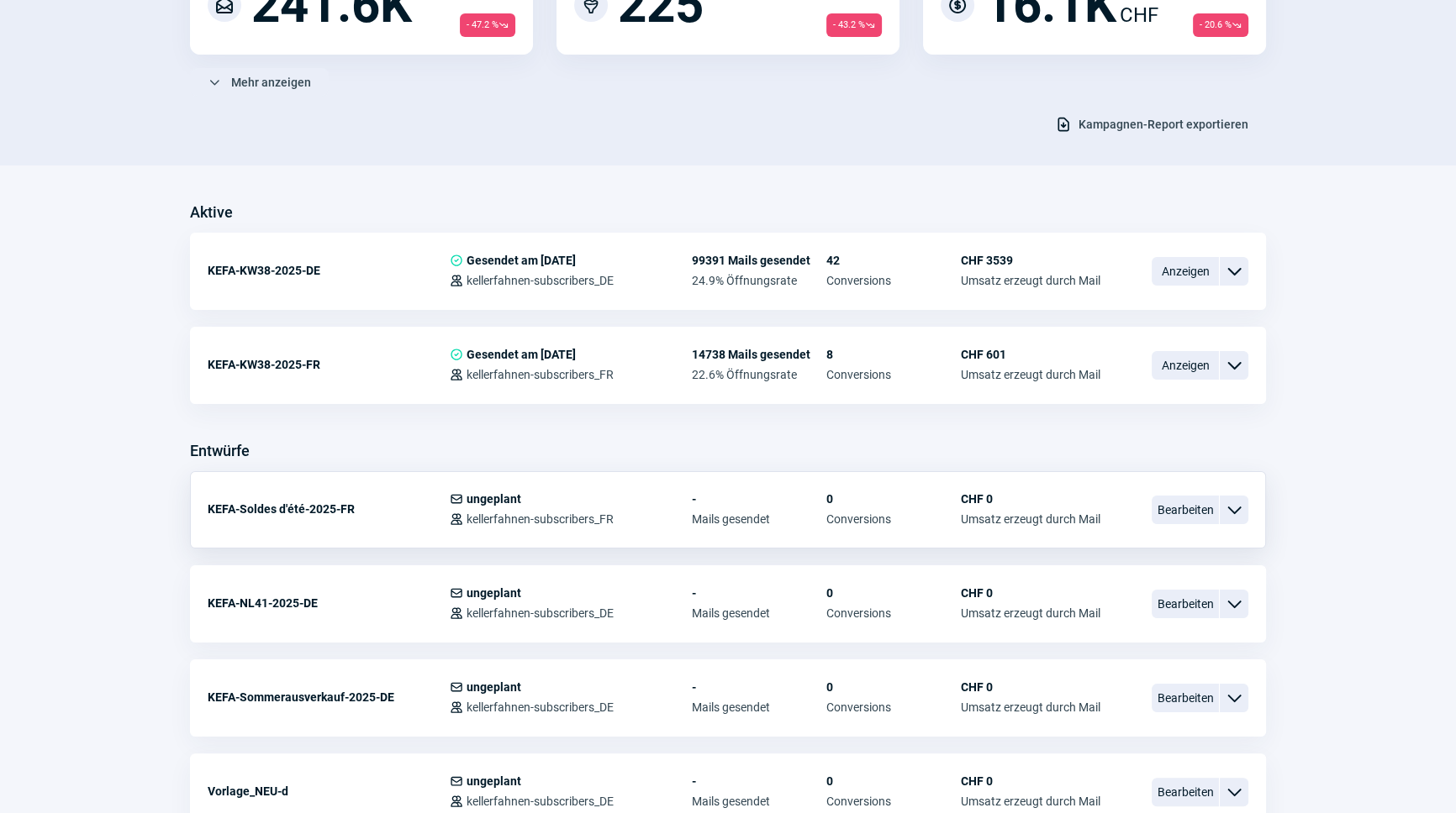
scroll to position [305, 0]
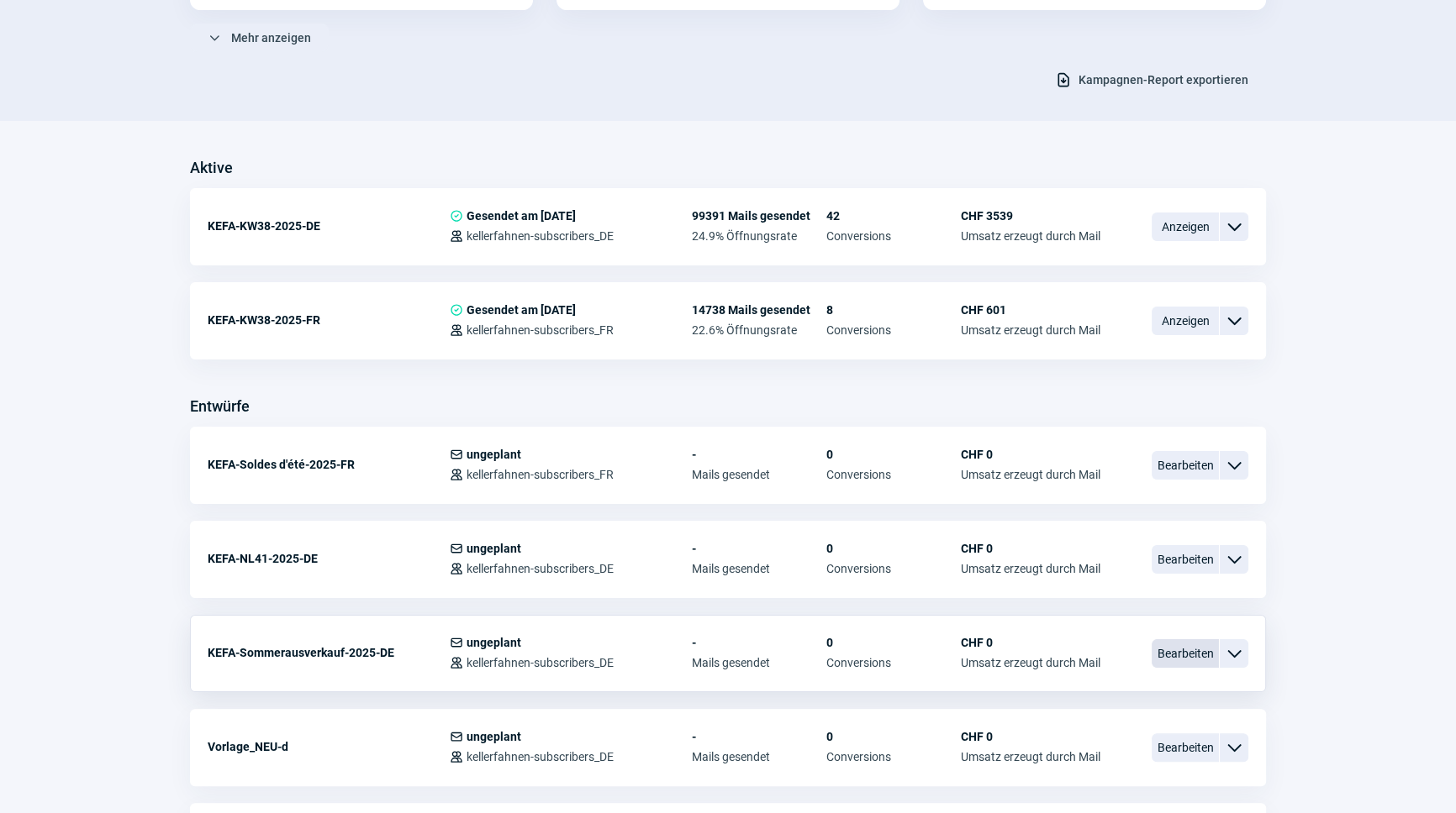
click at [1166, 659] on span "Bearbeiten" at bounding box center [1185, 653] width 67 height 29
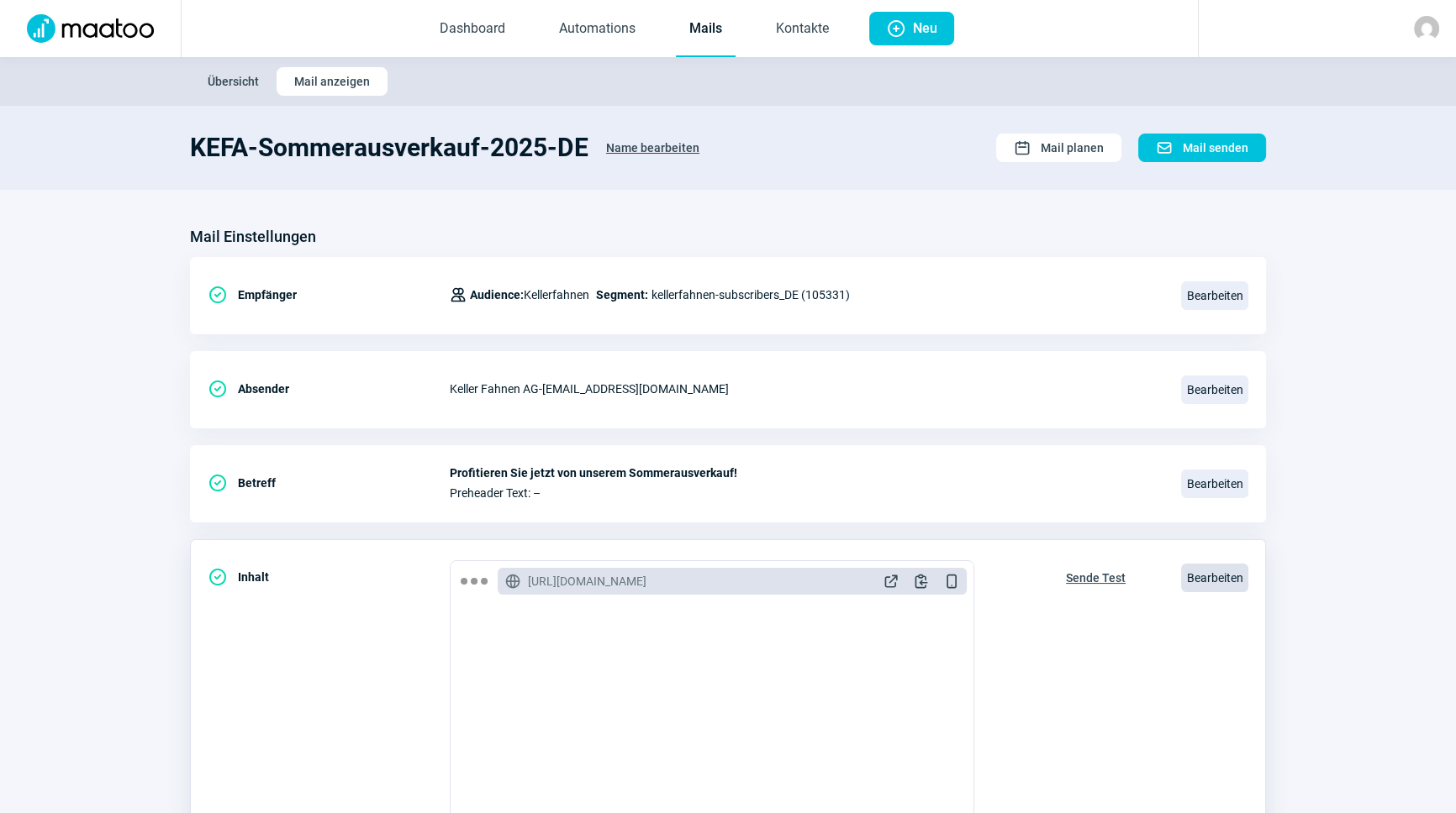
click at [1181, 573] on span "Bearbeiten" at bounding box center [1214, 578] width 67 height 29
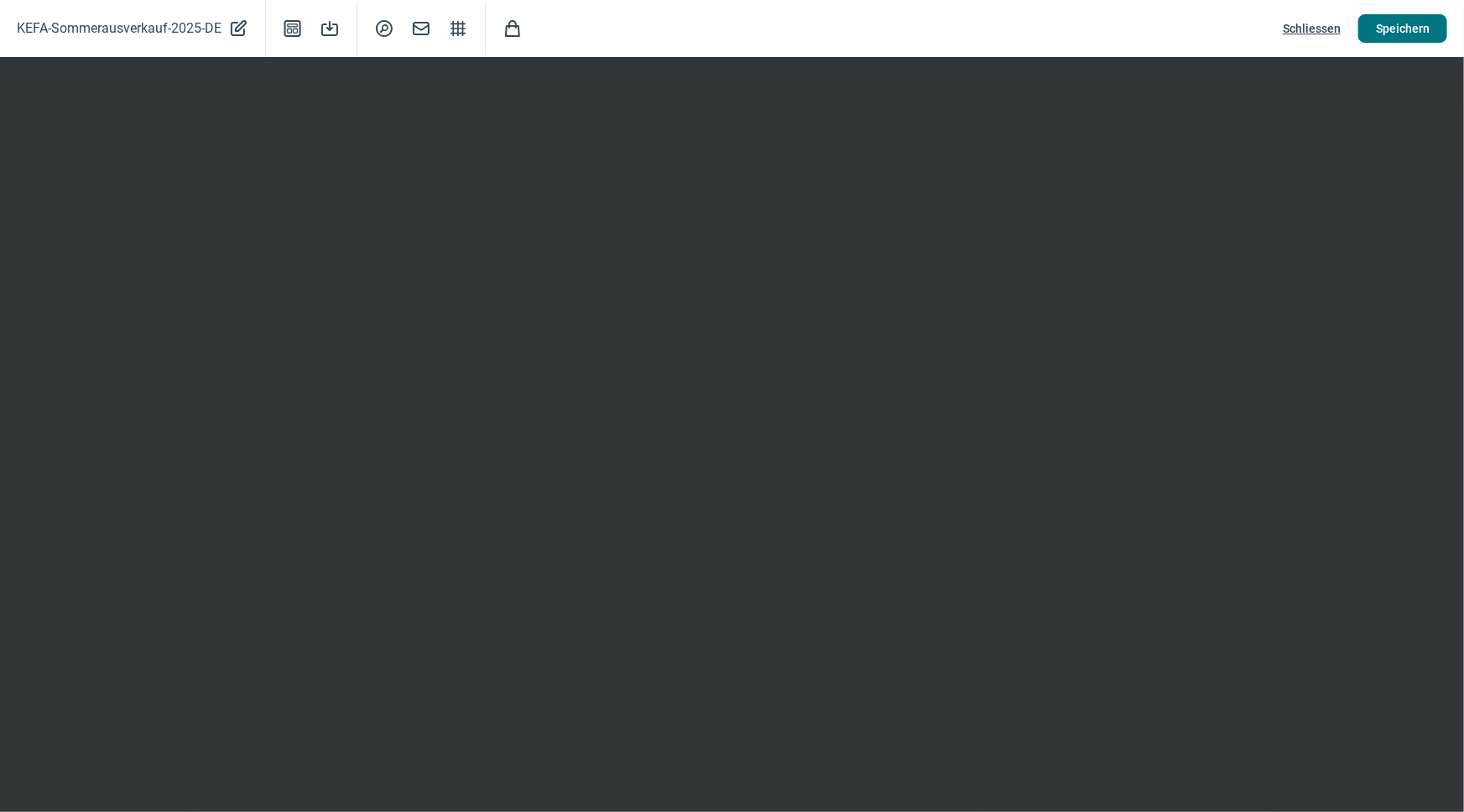
click at [1407, 24] on span "Speichern" at bounding box center [1403, 29] width 53 height 27
click at [1406, 29] on span "Speichern" at bounding box center [1403, 29] width 53 height 27
click at [1325, 26] on span "Schliessen" at bounding box center [1312, 29] width 58 height 27
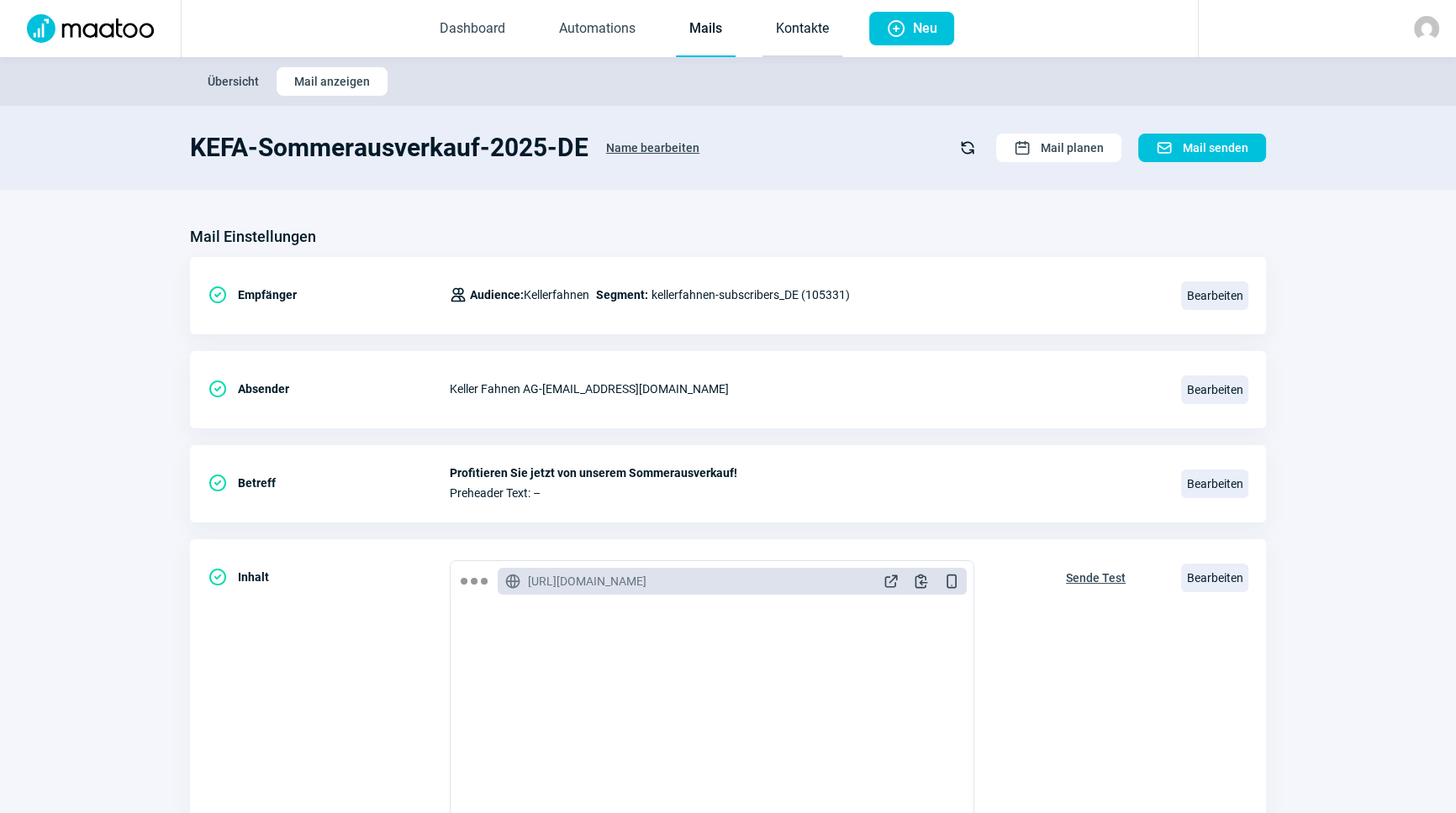
click at [773, 45] on link "Kontakte" at bounding box center [802, 29] width 80 height 55
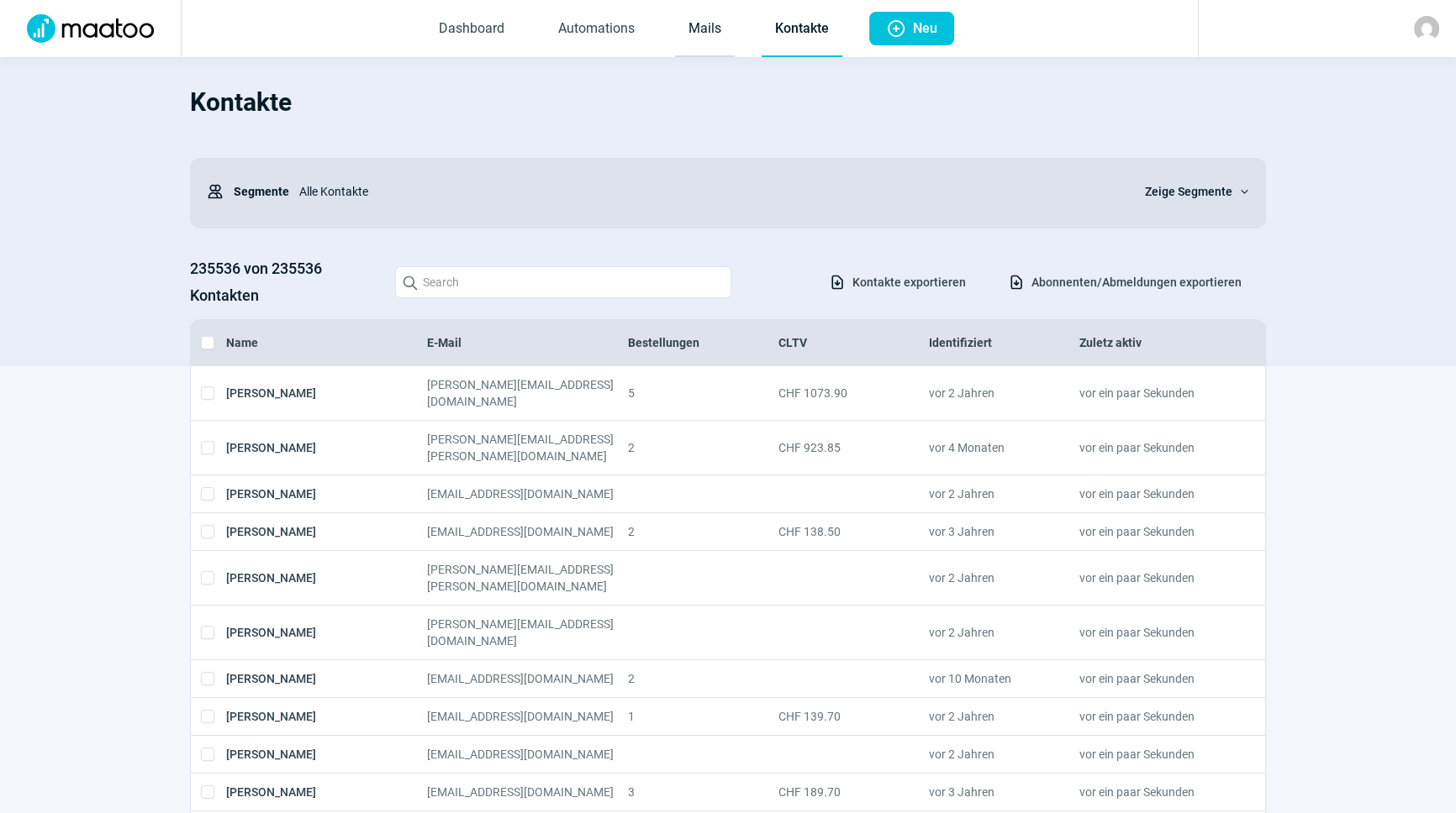
click at [706, 42] on link "Mails" at bounding box center [705, 29] width 59 height 55
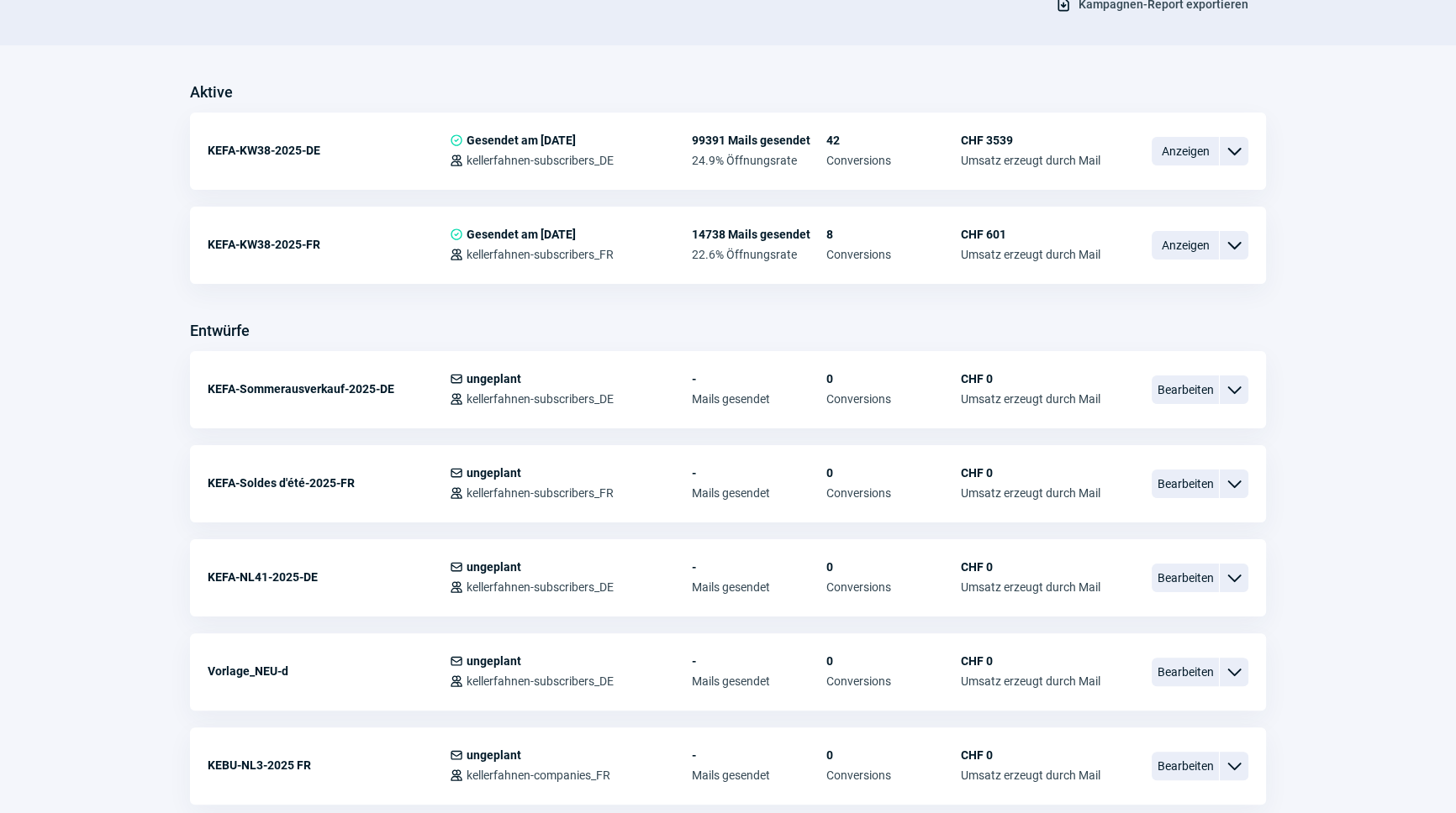
scroll to position [381, 0]
click at [1184, 579] on span "Bearbeiten" at bounding box center [1185, 578] width 67 height 29
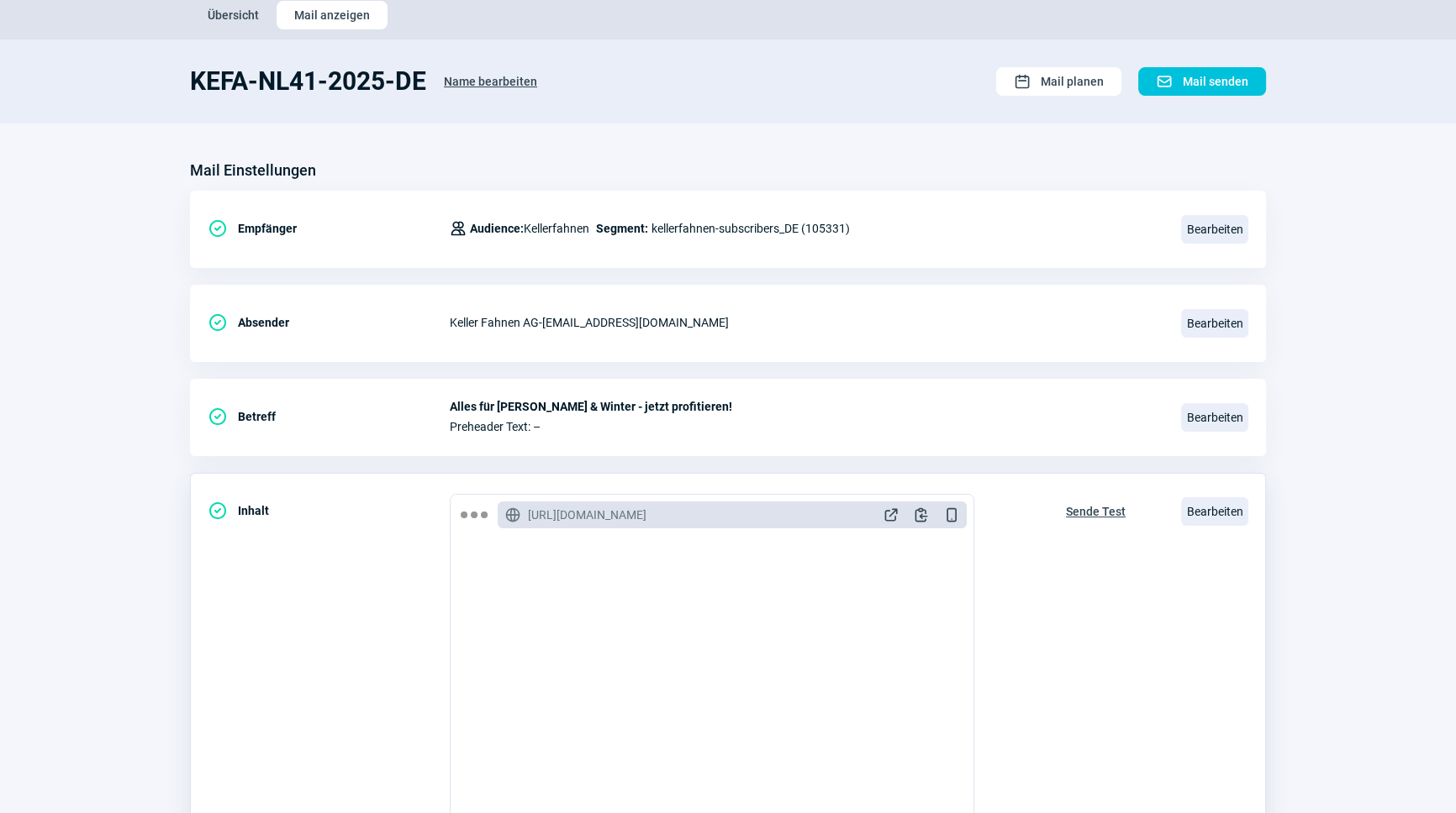
scroll to position [274, 0]
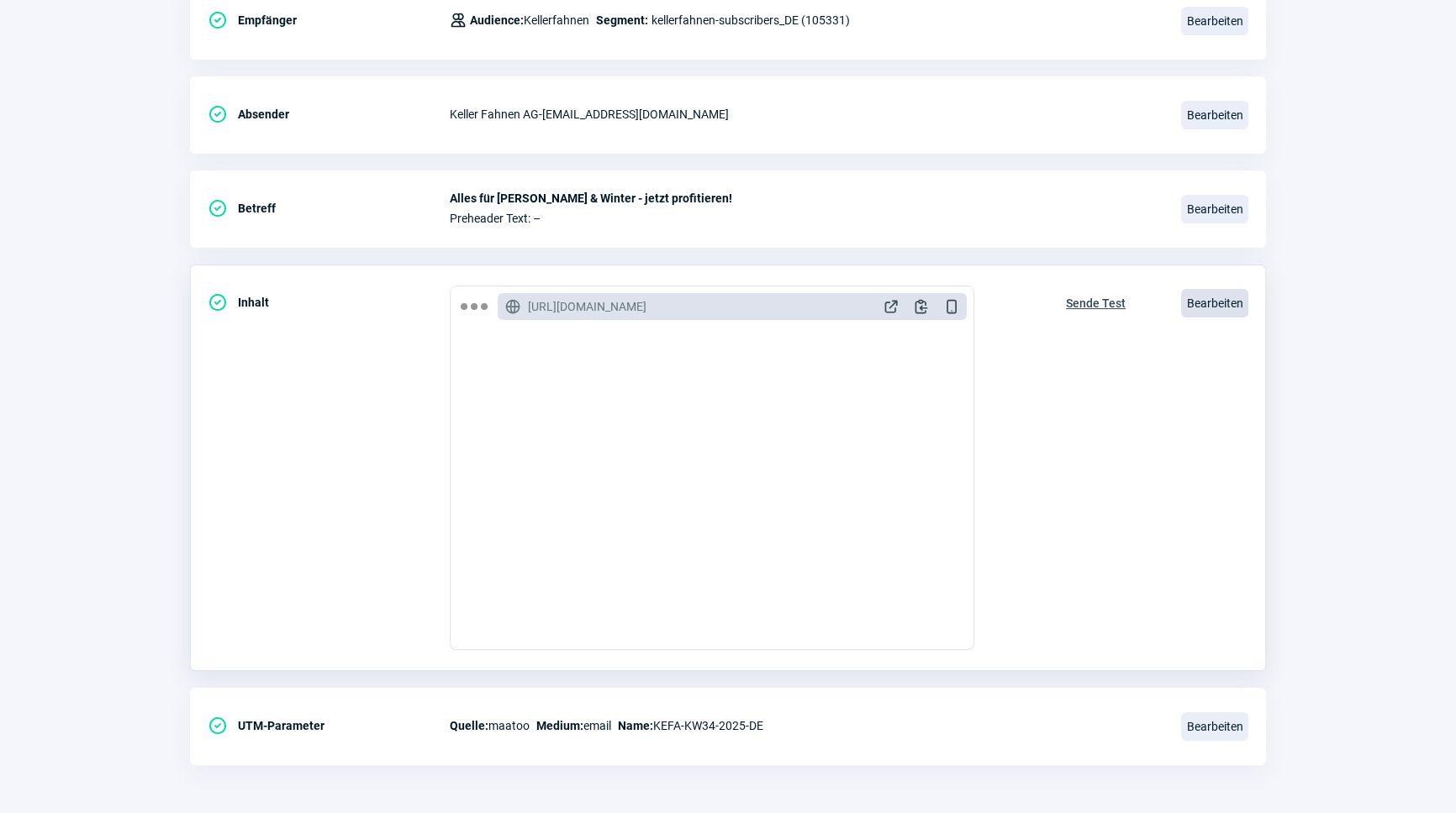
click at [1205, 303] on span "Bearbeiten" at bounding box center [1214, 303] width 67 height 29
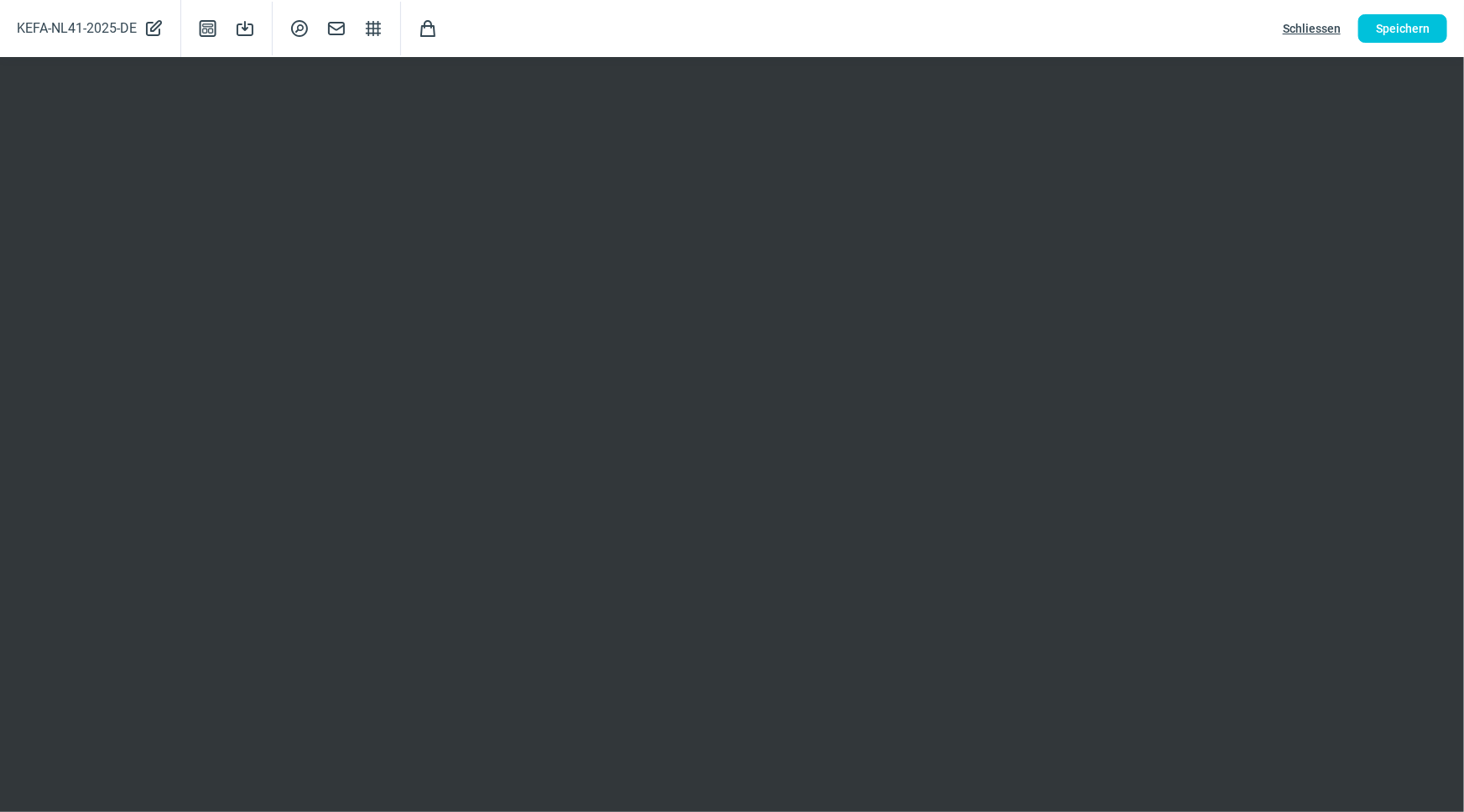
click at [1320, 25] on span "Schliessen" at bounding box center [1312, 29] width 58 height 27
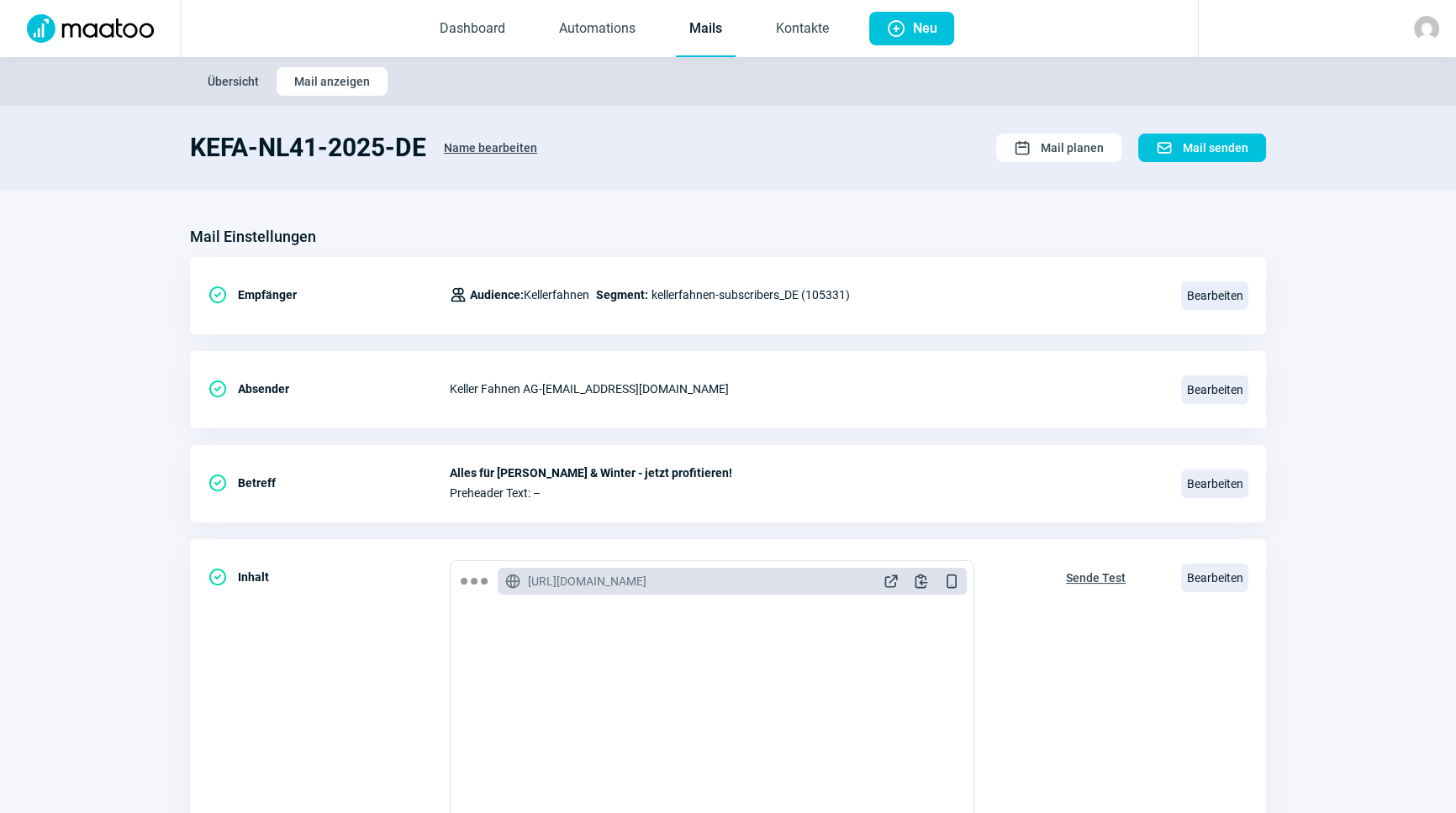
scroll to position [0, 0]
click at [779, 28] on link "Kontakte" at bounding box center [802, 29] width 80 height 55
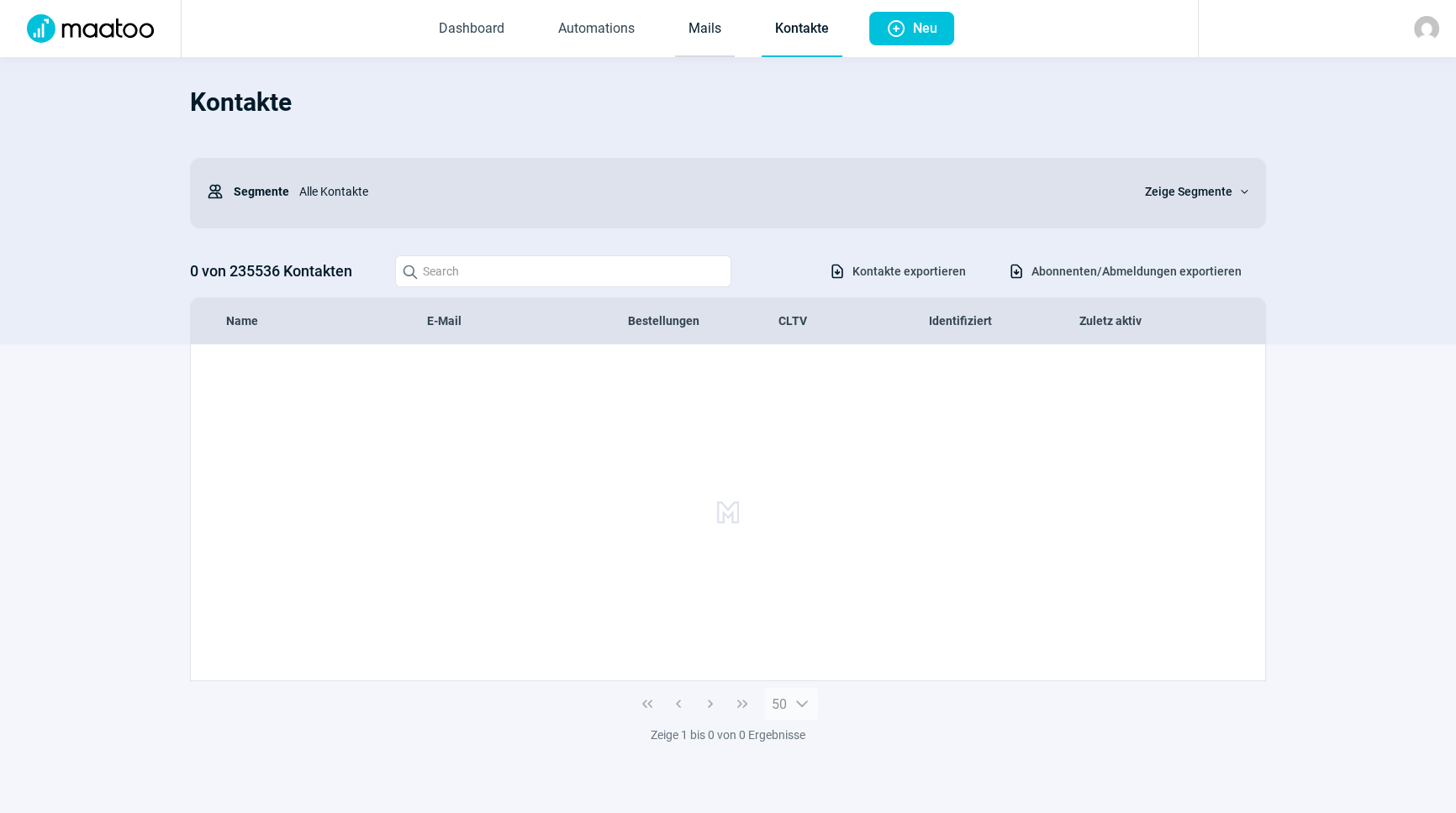
click at [718, 27] on link "Mails" at bounding box center [705, 29] width 59 height 55
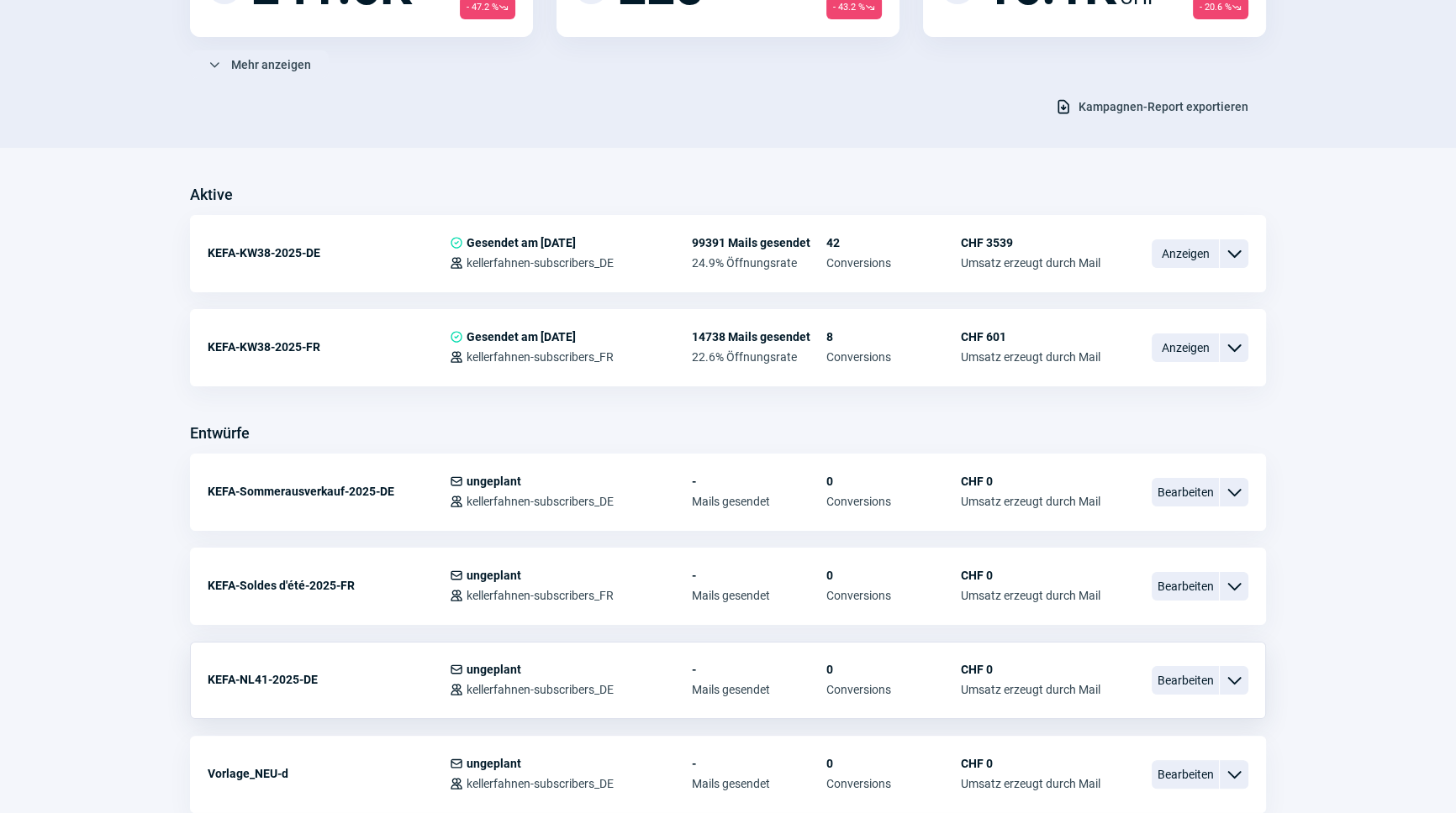
scroll to position [305, 0]
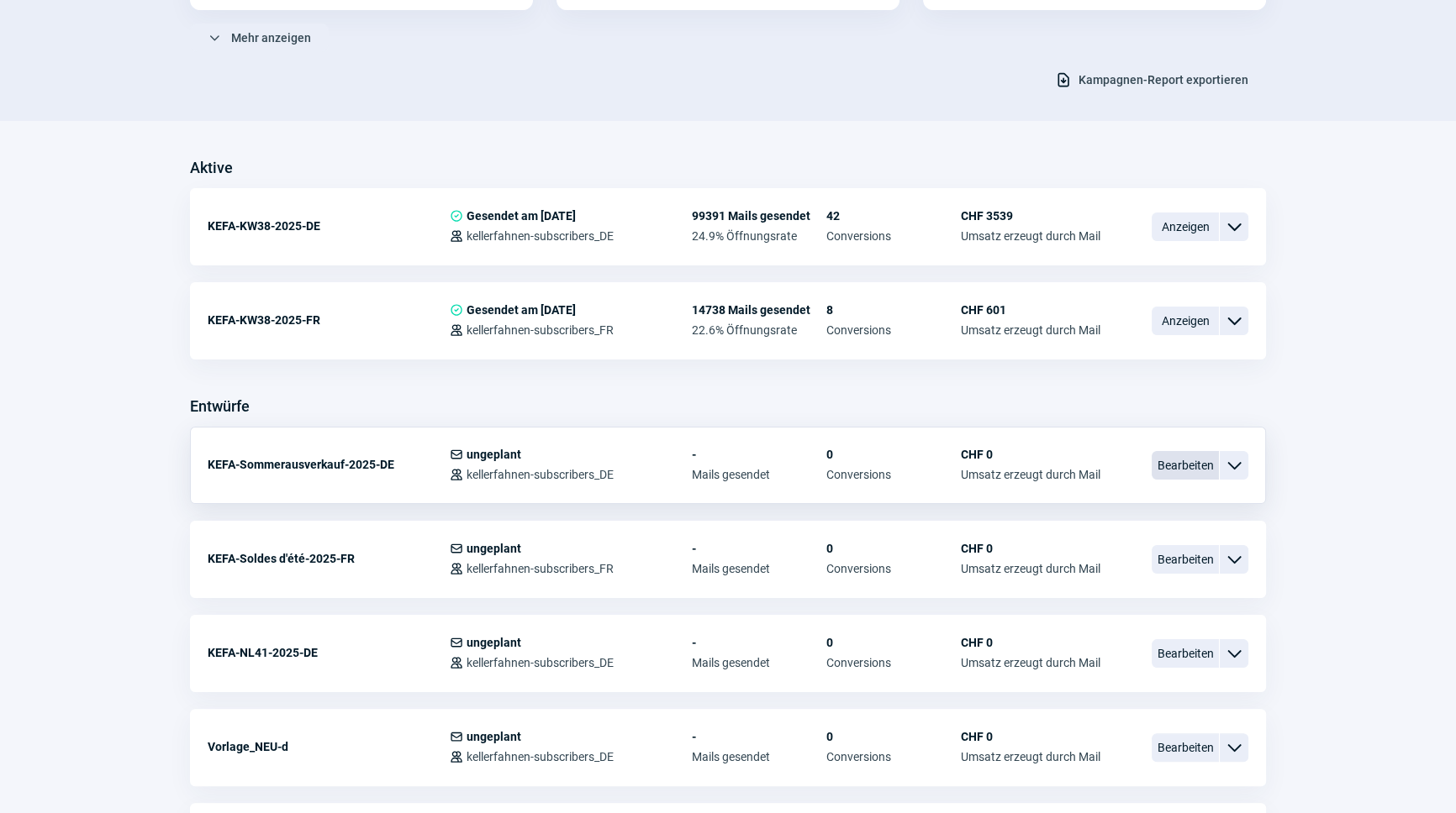
click at [1186, 462] on span "Bearbeiten" at bounding box center [1185, 466] width 67 height 29
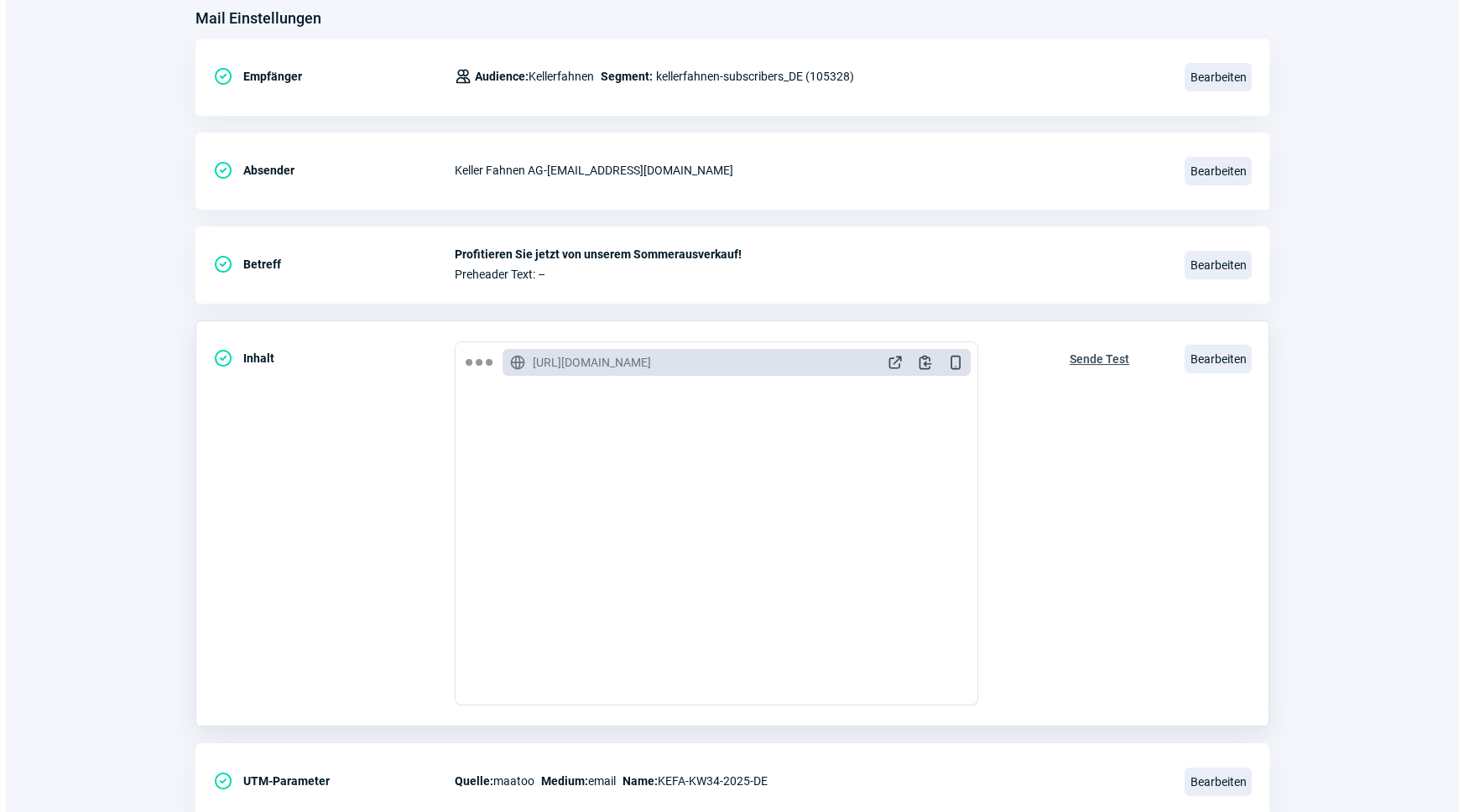
scroll to position [274, 0]
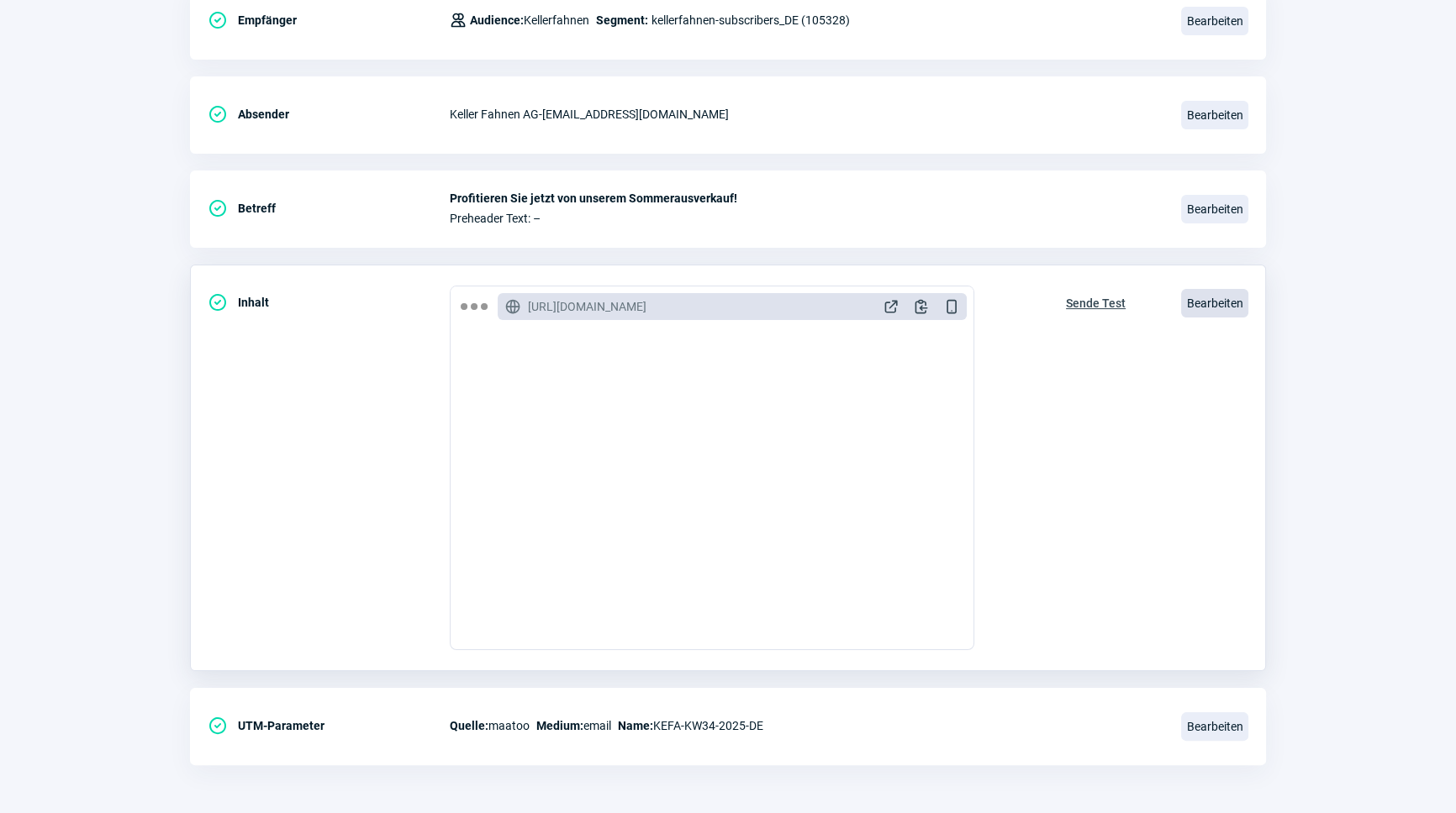
click at [1232, 294] on span "Bearbeiten" at bounding box center [1214, 303] width 67 height 29
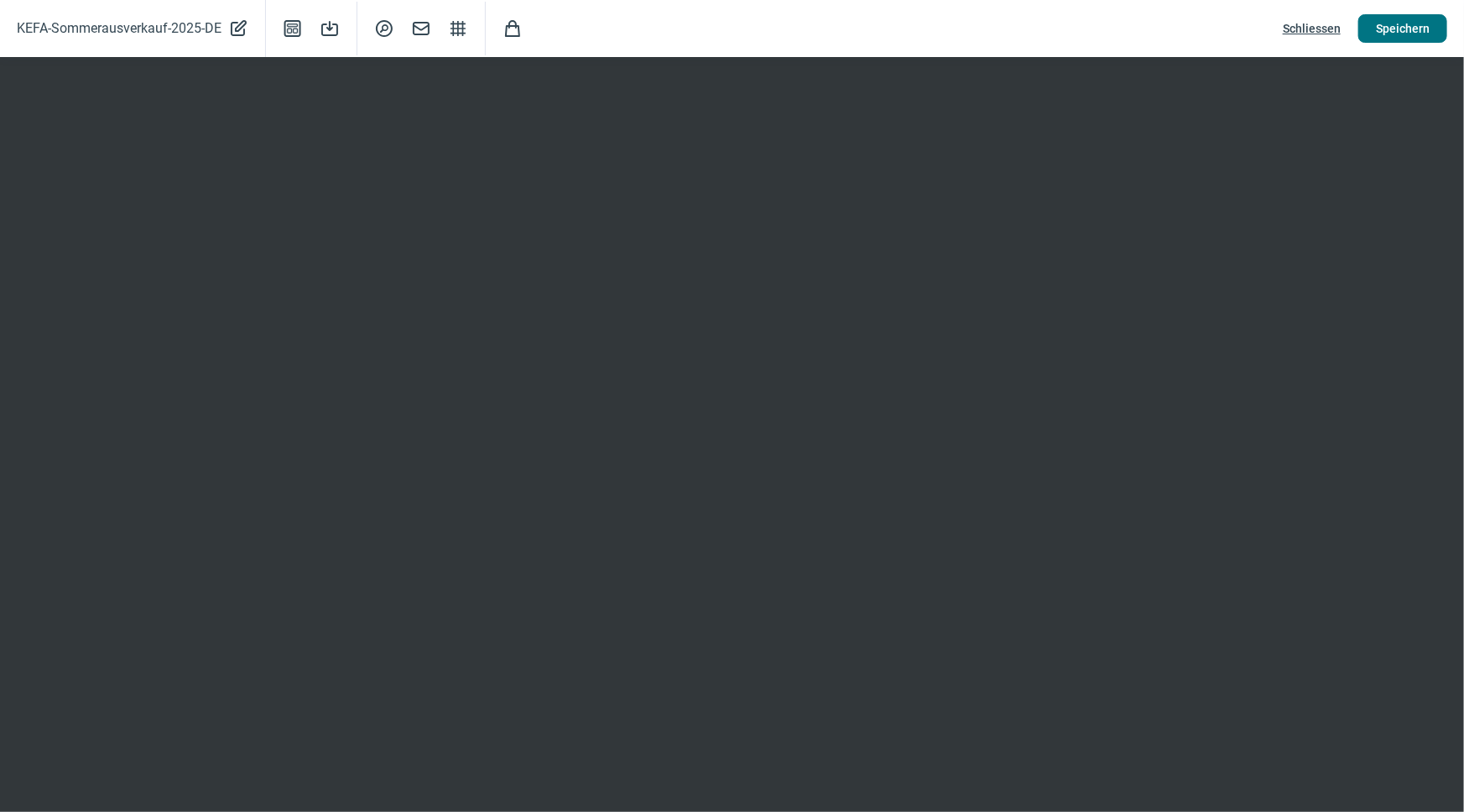
click at [1406, 36] on span "Speichern" at bounding box center [1403, 29] width 53 height 27
click at [1389, 27] on span "Speichern" at bounding box center [1403, 29] width 53 height 27
click at [1401, 21] on span "Speichern" at bounding box center [1403, 29] width 53 height 27
click at [1300, 32] on span "Schliessen" at bounding box center [1312, 29] width 58 height 27
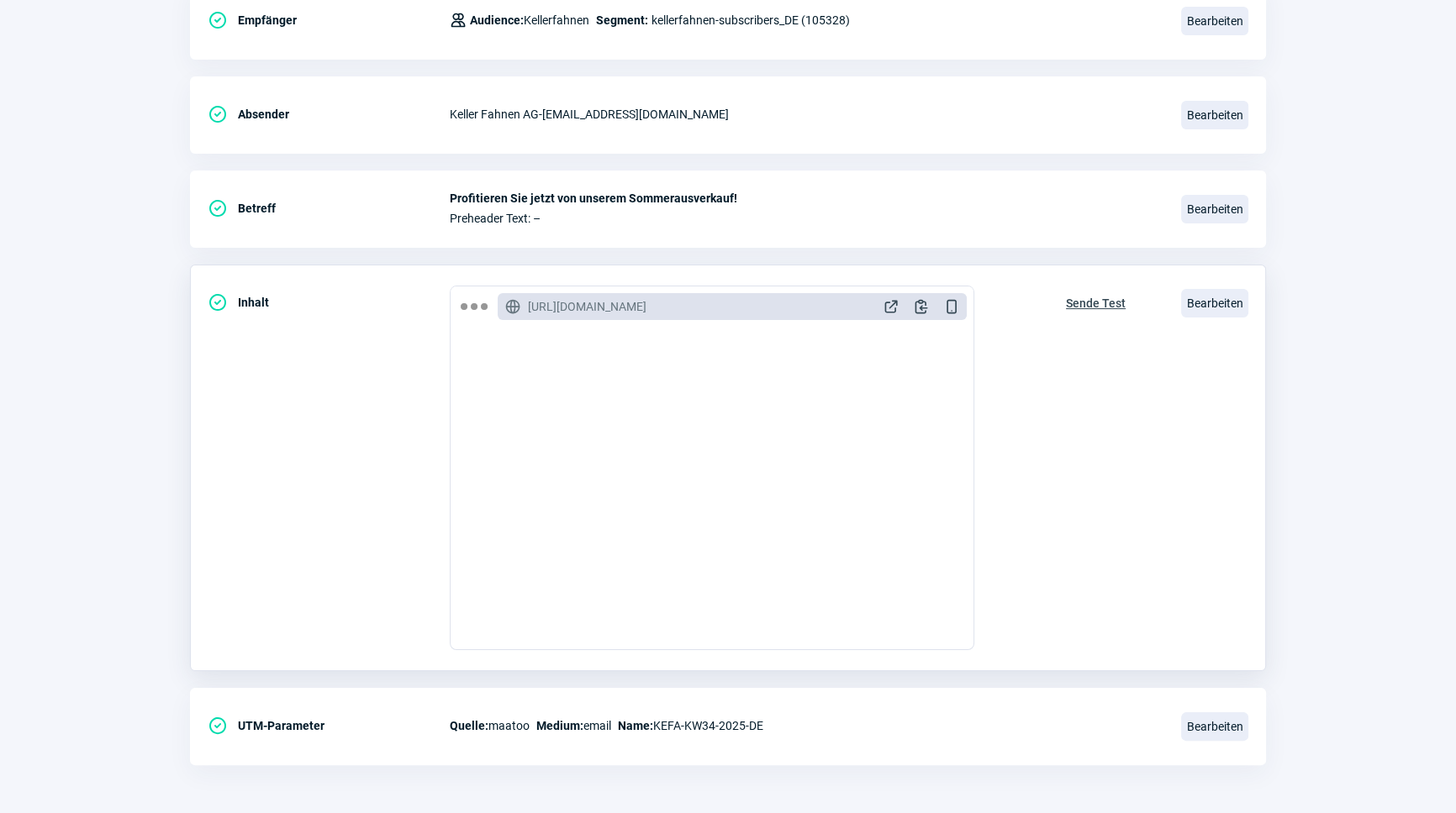
click at [1088, 302] on span "Sende Test" at bounding box center [1096, 303] width 59 height 27
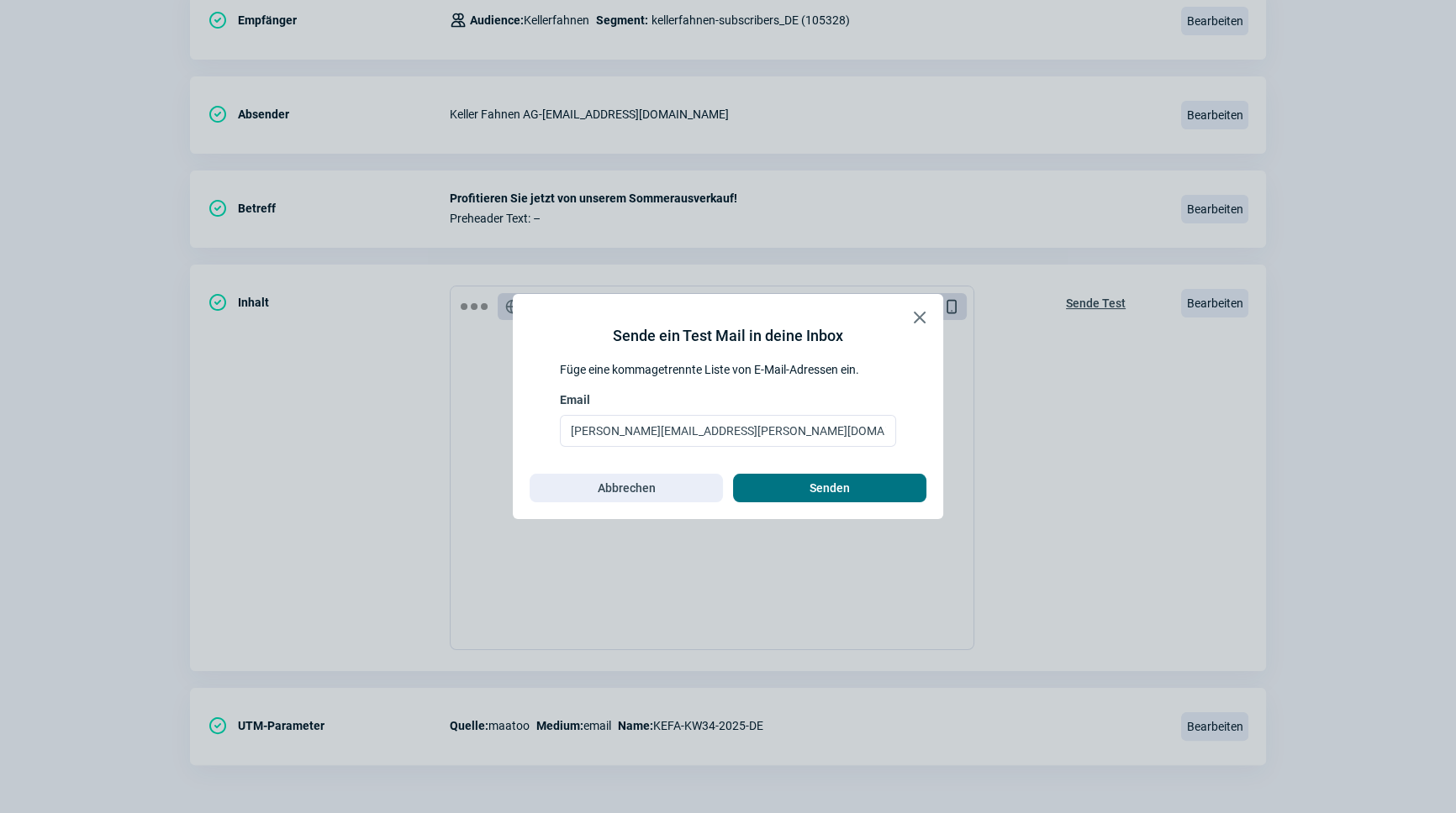
click at [810, 482] on span "Senden" at bounding box center [829, 488] width 40 height 27
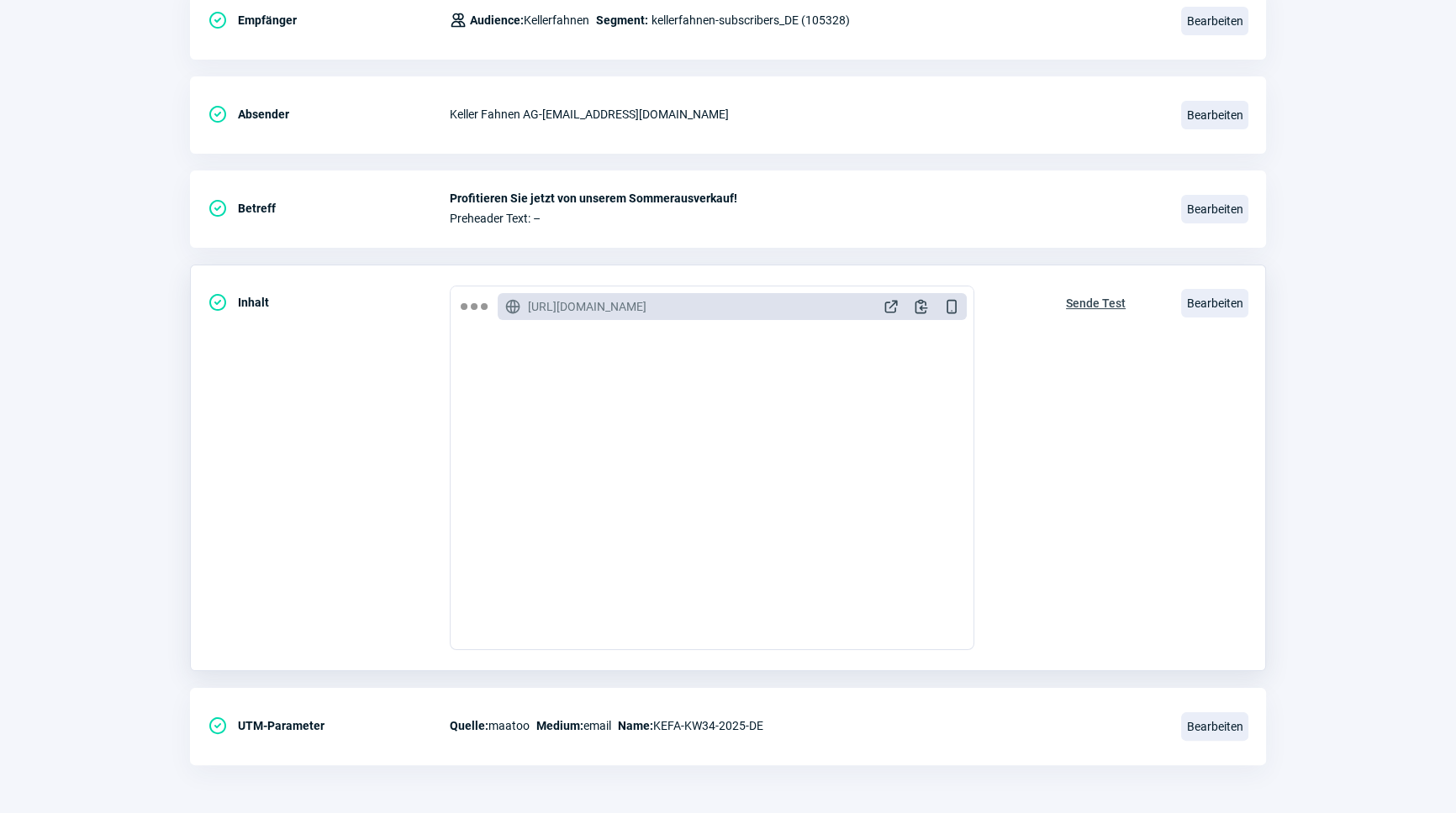
scroll to position [0, 0]
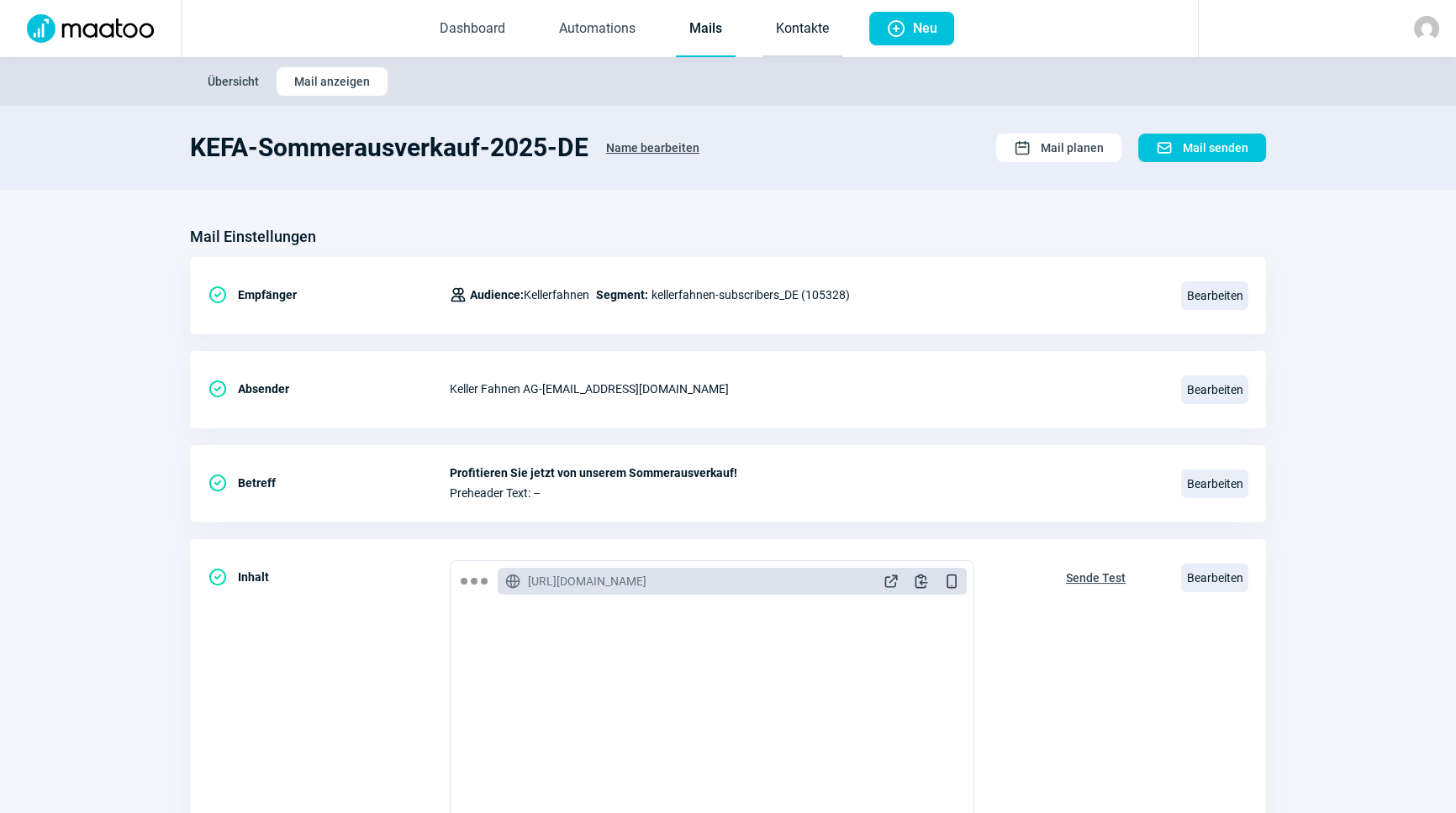
click at [787, 28] on link "Kontakte" at bounding box center [802, 29] width 80 height 55
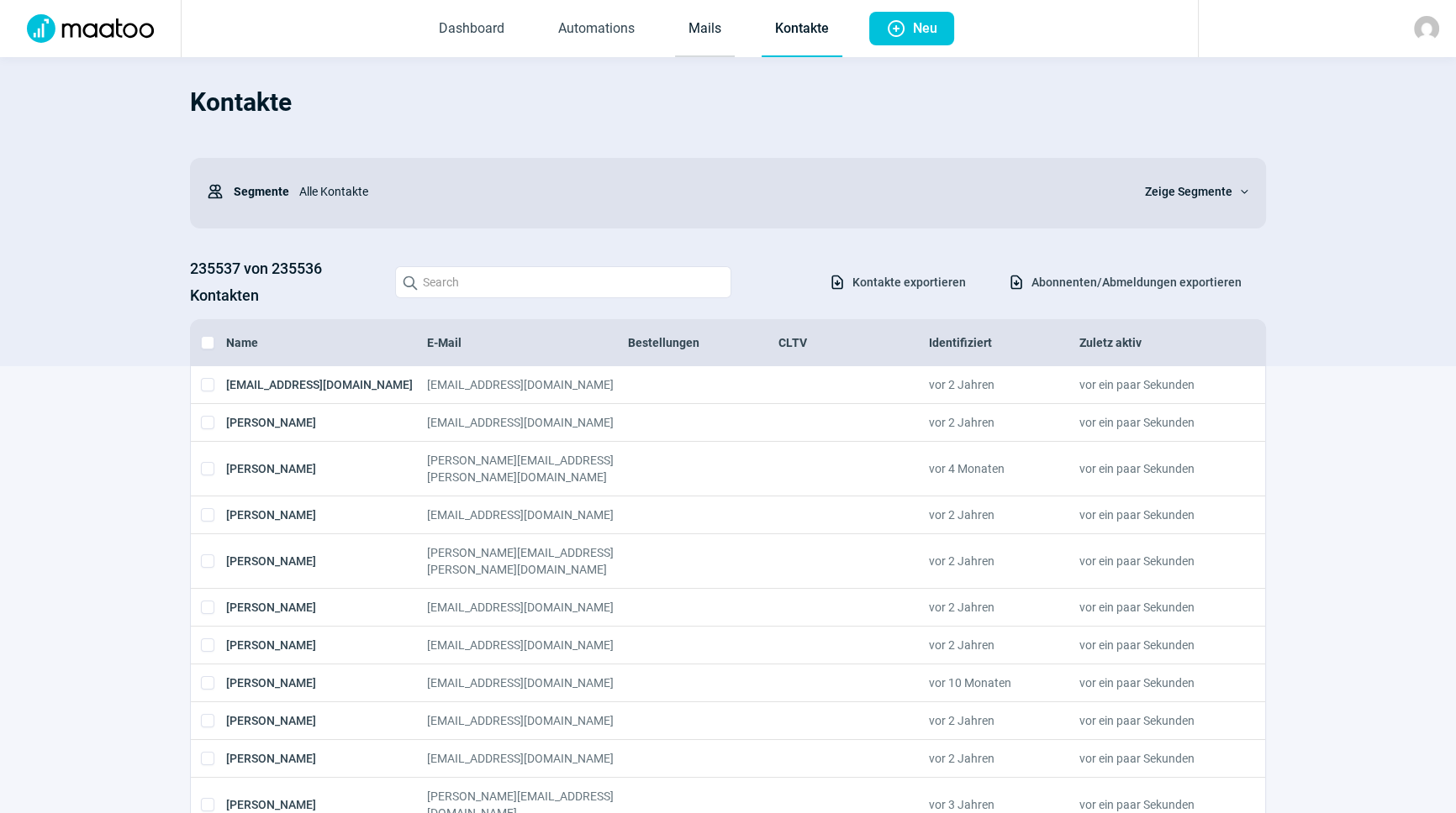
click at [697, 25] on link "Mails" at bounding box center [705, 29] width 59 height 55
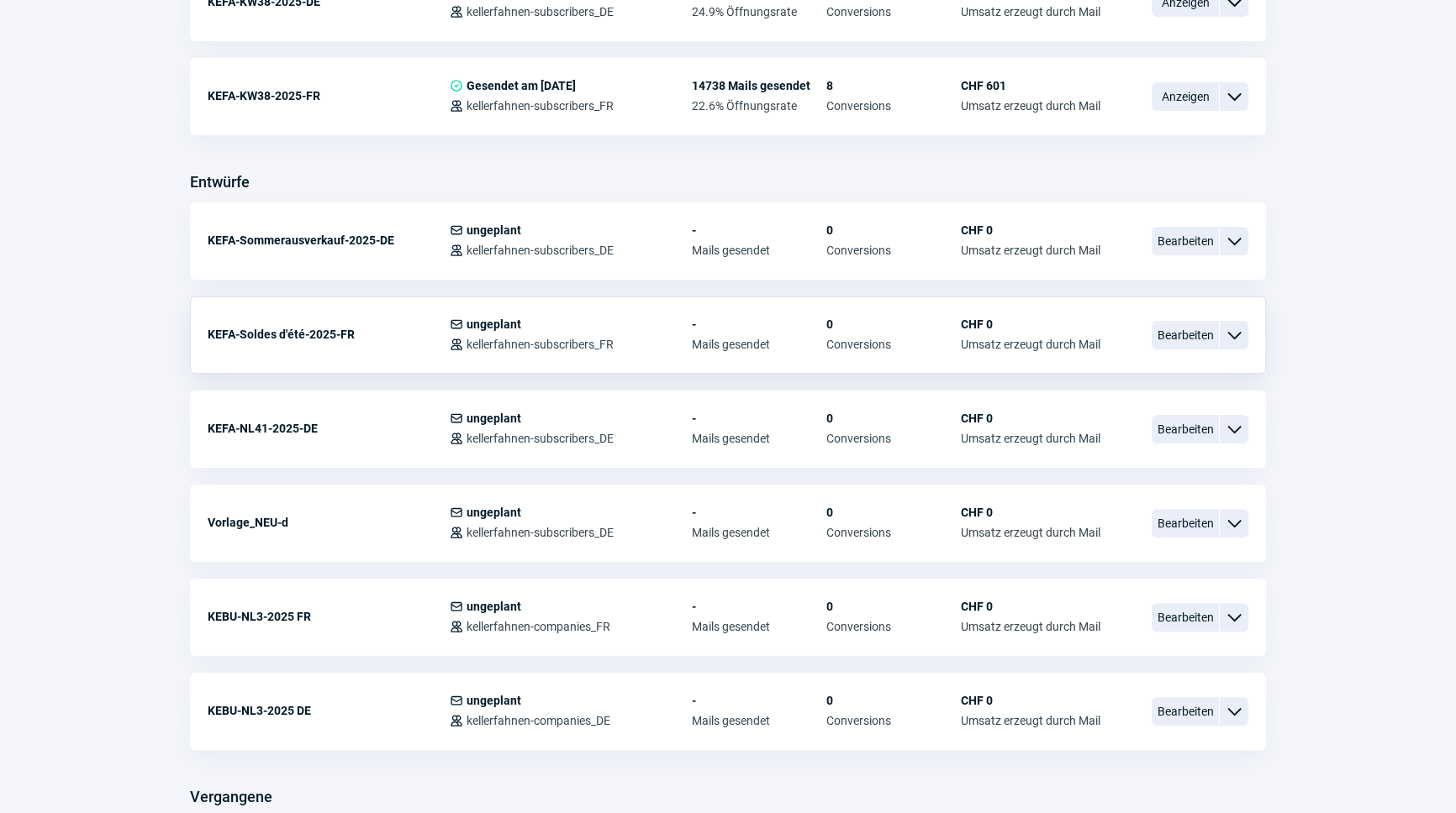
scroll to position [534, 0]
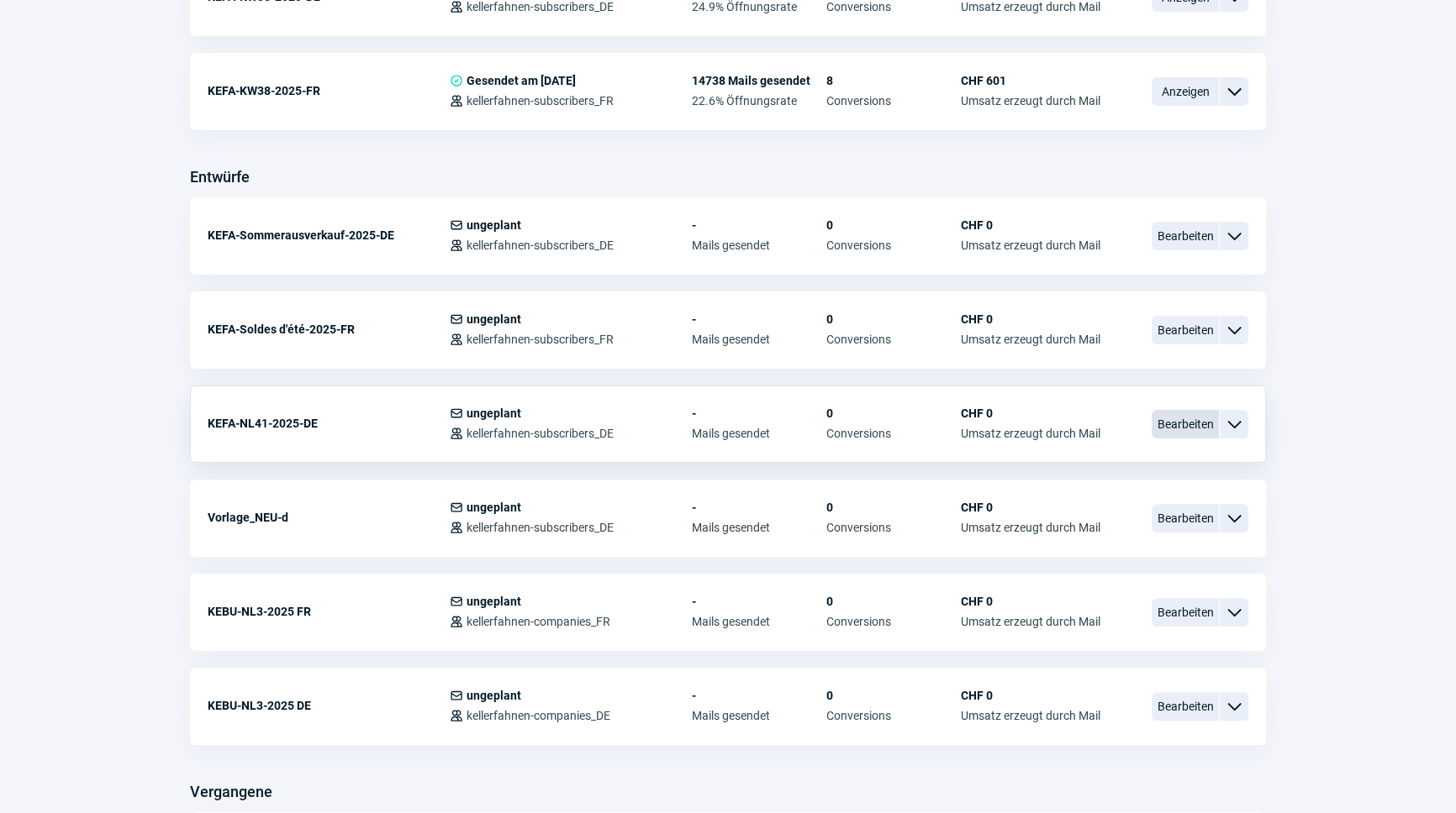
click at [1189, 417] on span "Bearbeiten" at bounding box center [1185, 425] width 67 height 29
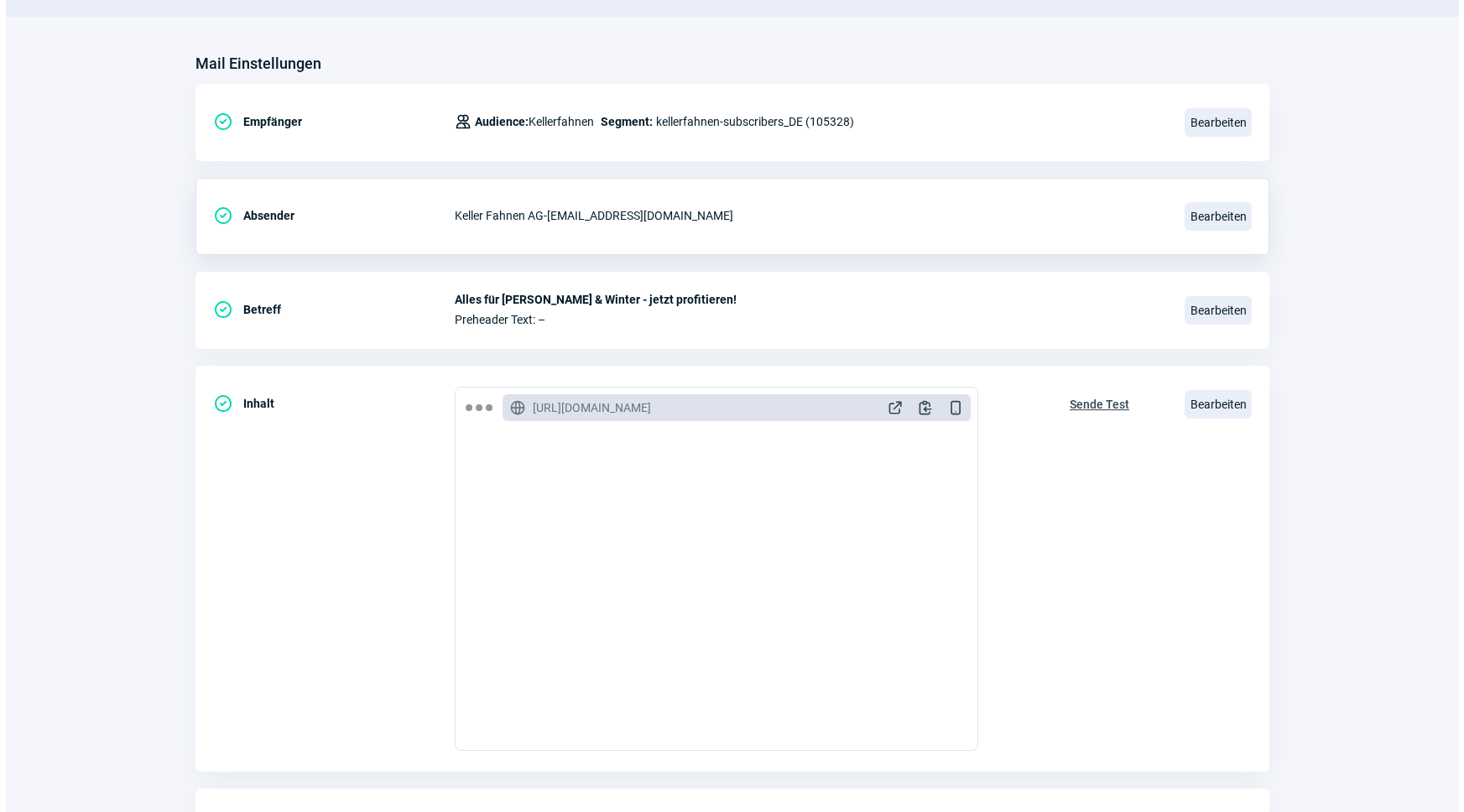
scroll to position [228, 0]
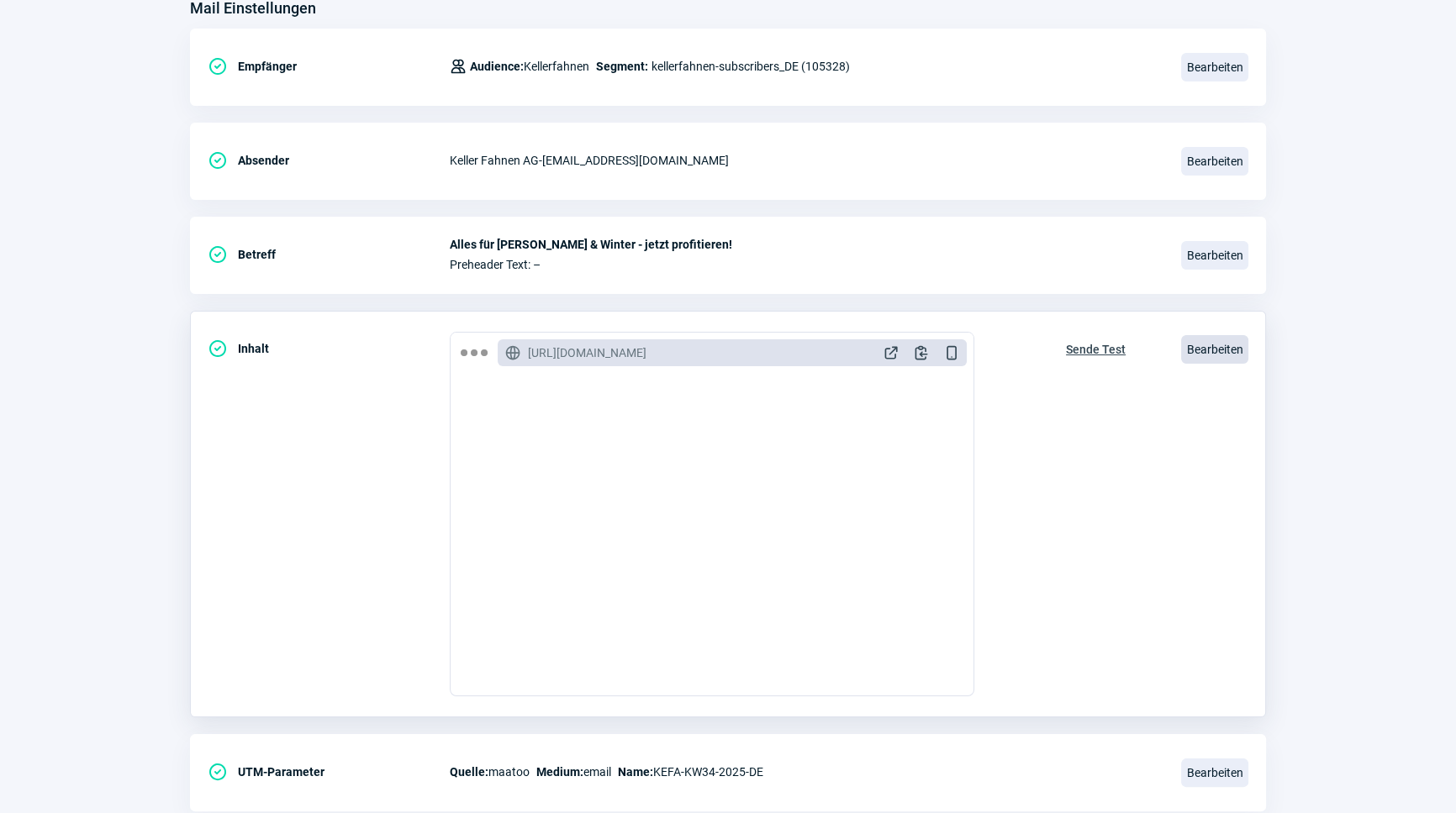
click at [1232, 355] on span "Bearbeiten" at bounding box center [1214, 350] width 67 height 29
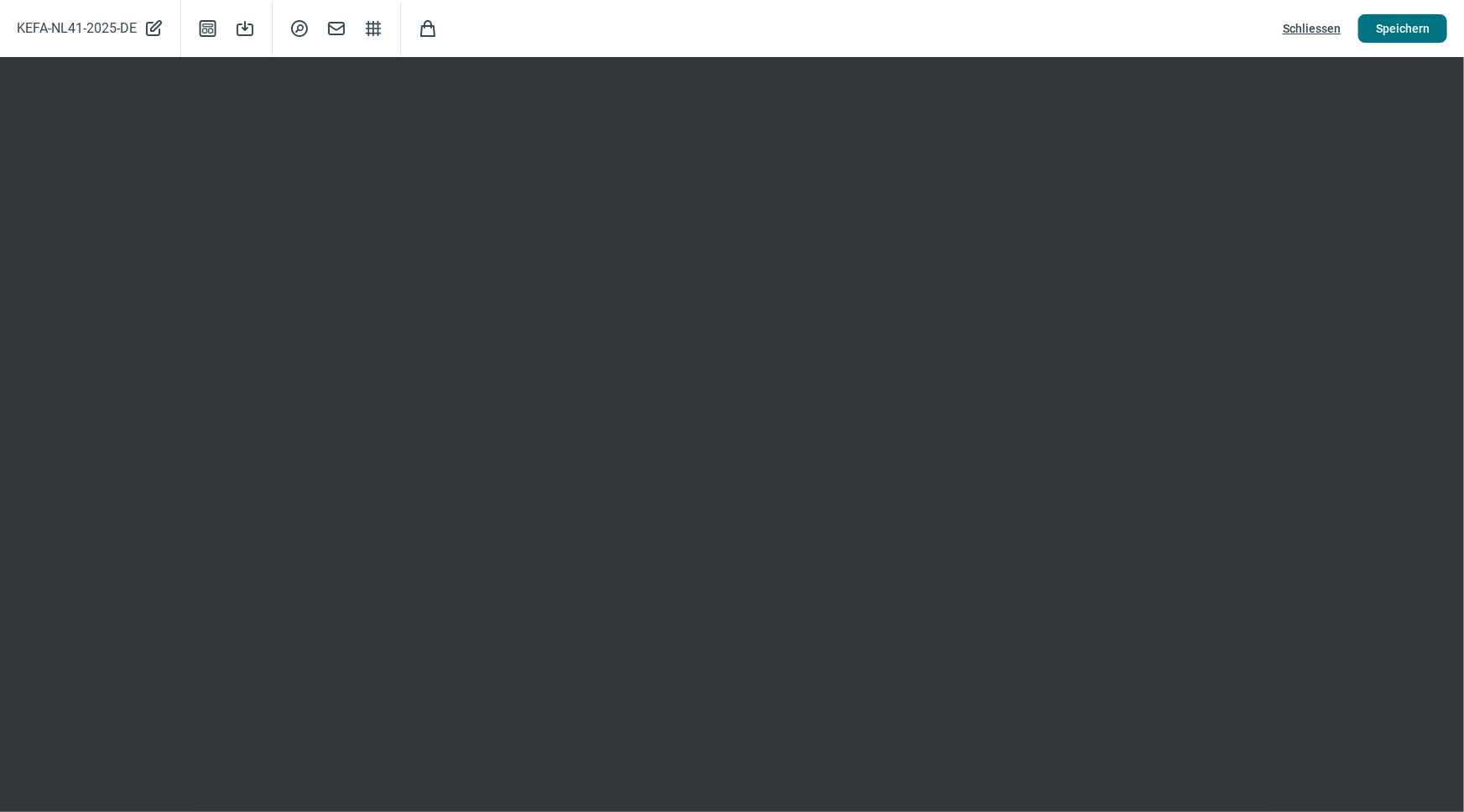
click at [1405, 27] on span "Speichern" at bounding box center [1403, 29] width 53 height 27
